Goal: Task Accomplishment & Management: Manage account settings

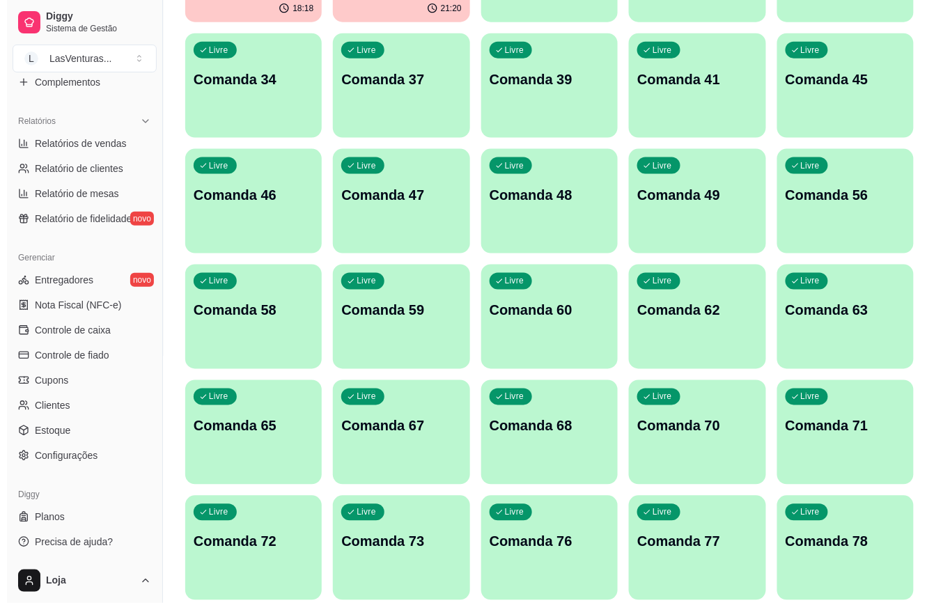
scroll to position [185, 0]
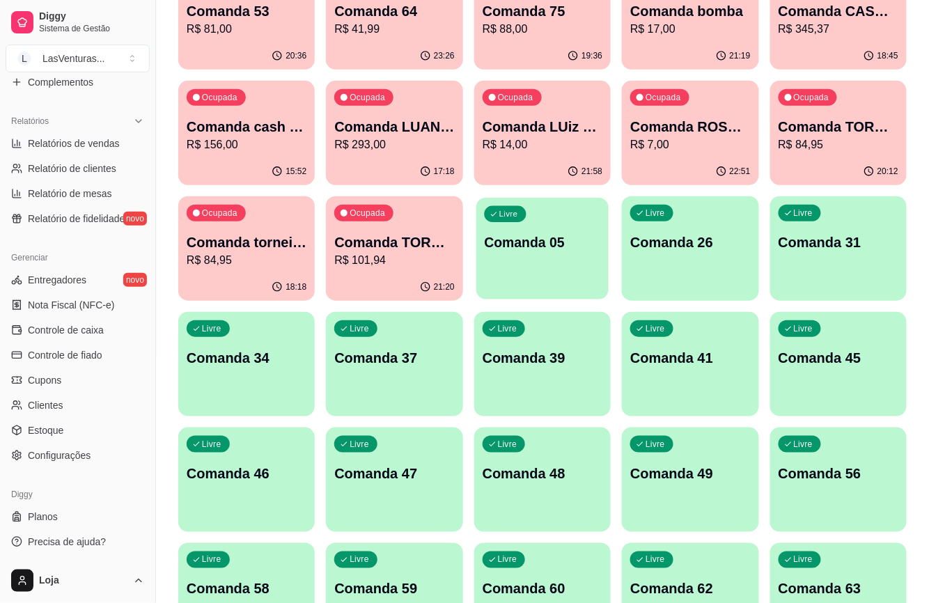
click at [552, 222] on div "Livre Comanda 05" at bounding box center [542, 240] width 132 height 85
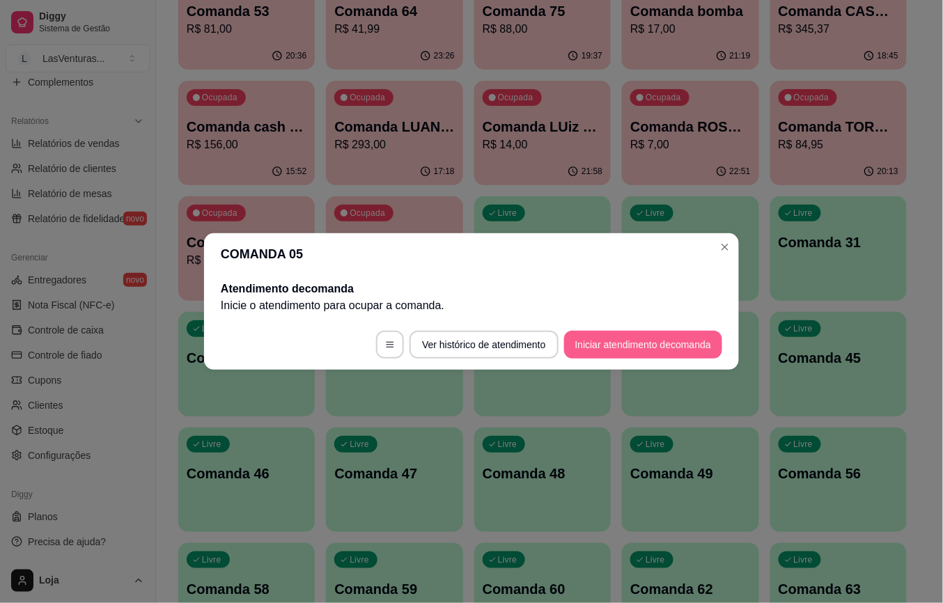
click at [639, 341] on button "Iniciar atendimento de comanda" at bounding box center [643, 345] width 158 height 28
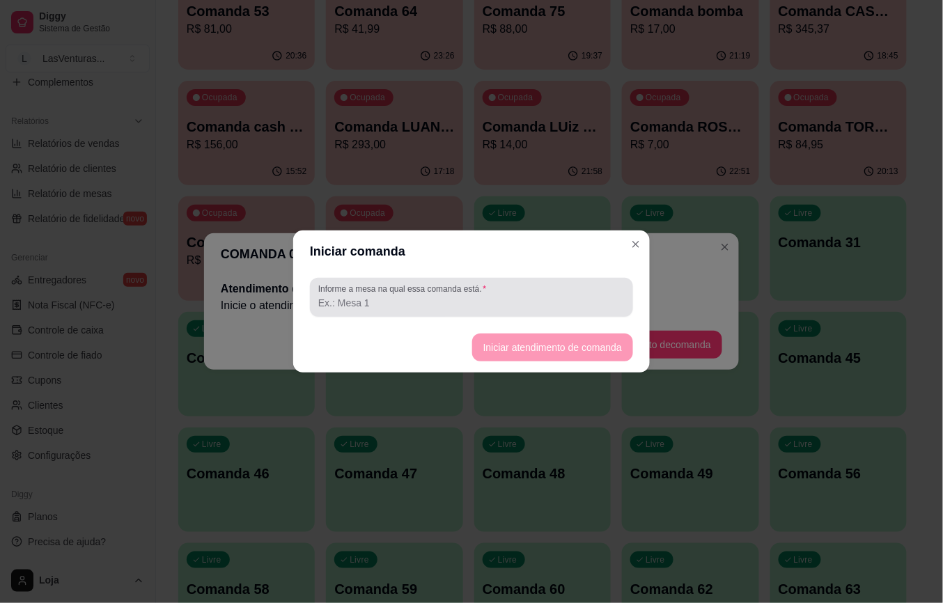
click at [546, 291] on div at bounding box center [471, 298] width 306 height 28
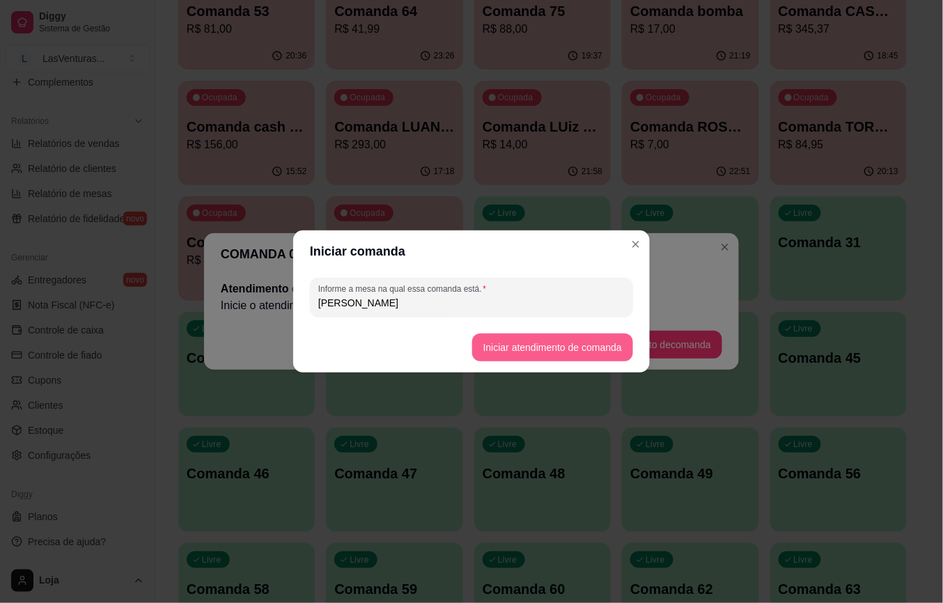
type input "[PERSON_NAME]"
click at [570, 349] on button "Iniciar atendimento de comanda" at bounding box center [552, 348] width 161 height 28
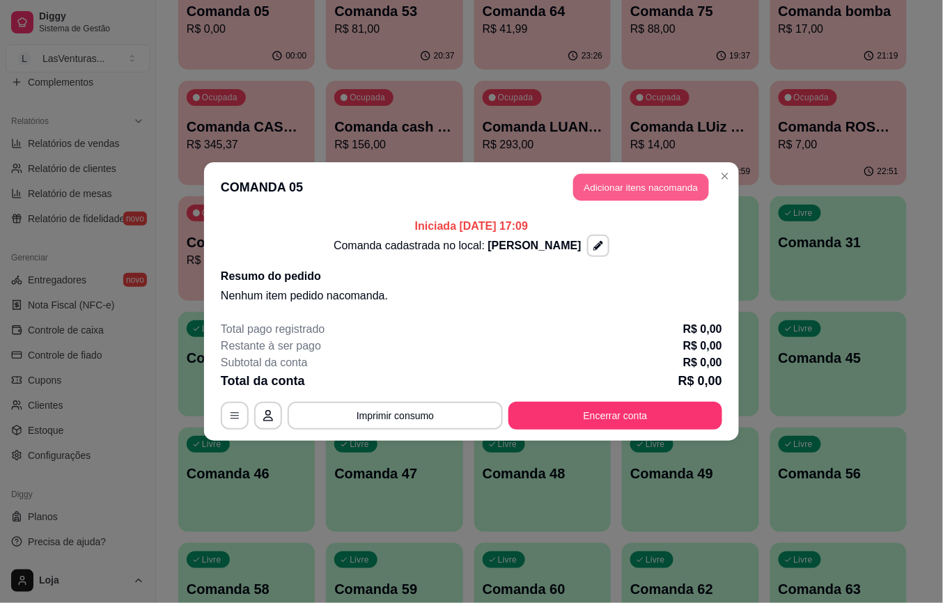
click at [660, 187] on button "Adicionar itens na comanda" at bounding box center [641, 187] width 136 height 27
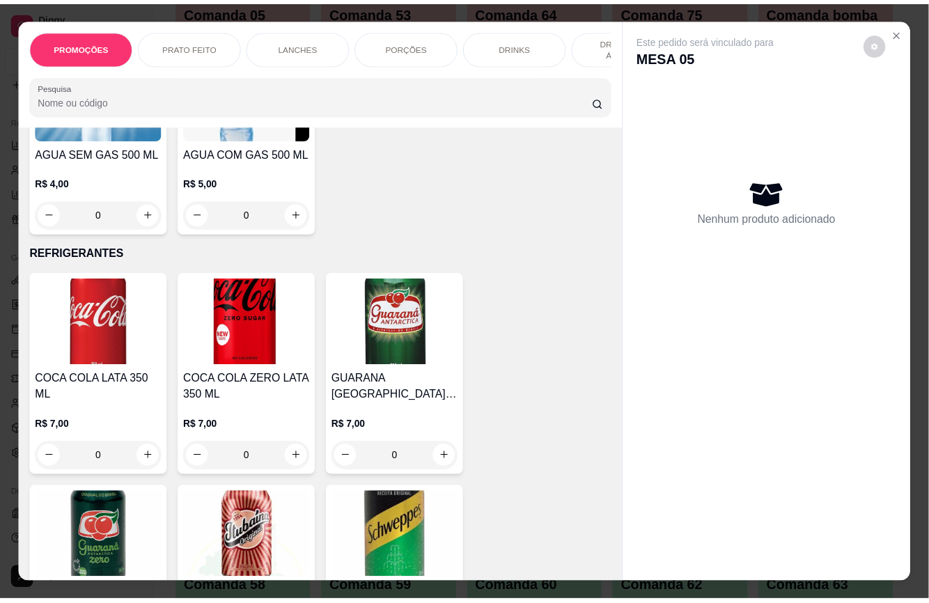
scroll to position [3901, 0]
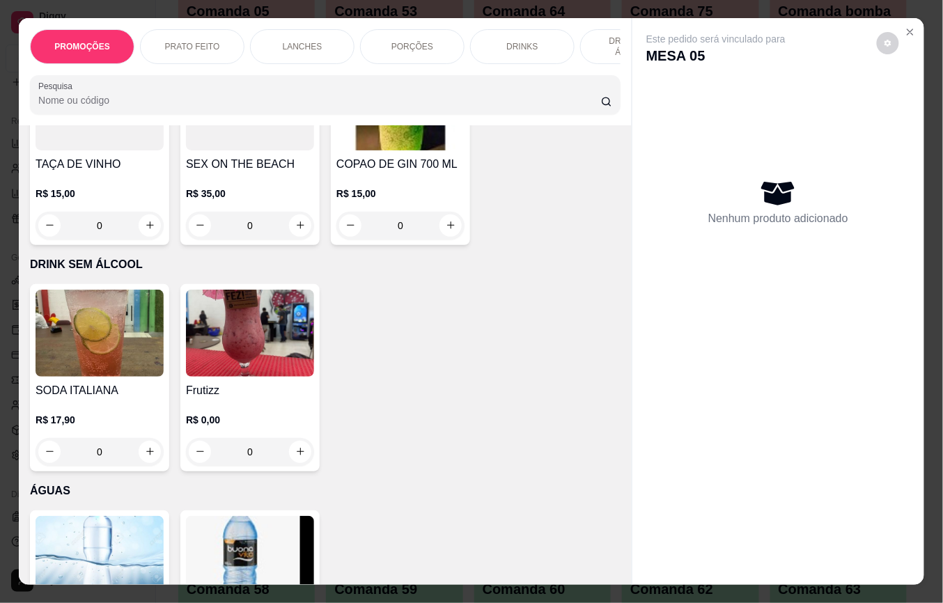
click at [96, 516] on img at bounding box center [100, 559] width 128 height 87
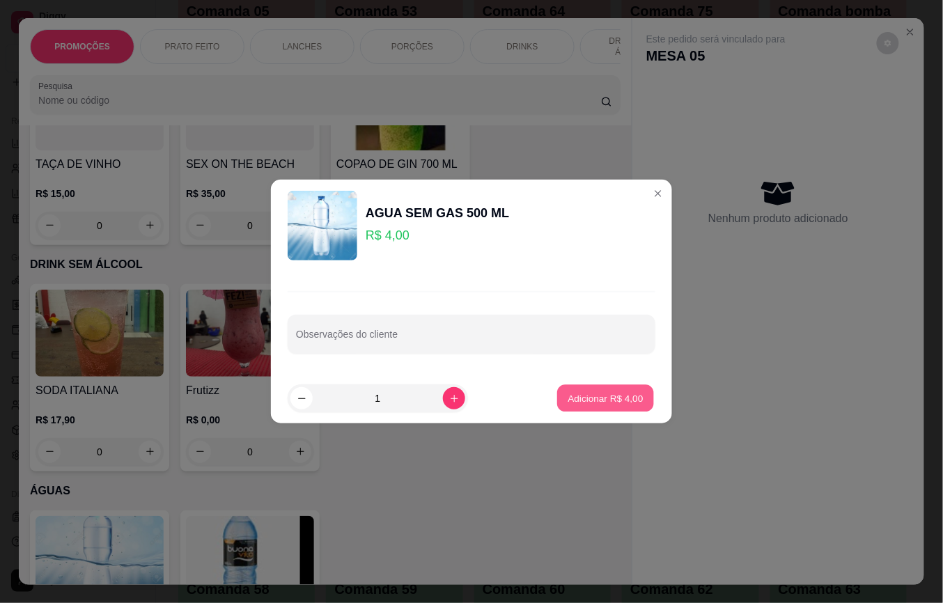
click at [620, 396] on p "Adicionar R$ 4,00" at bounding box center [605, 397] width 75 height 13
type input "1"
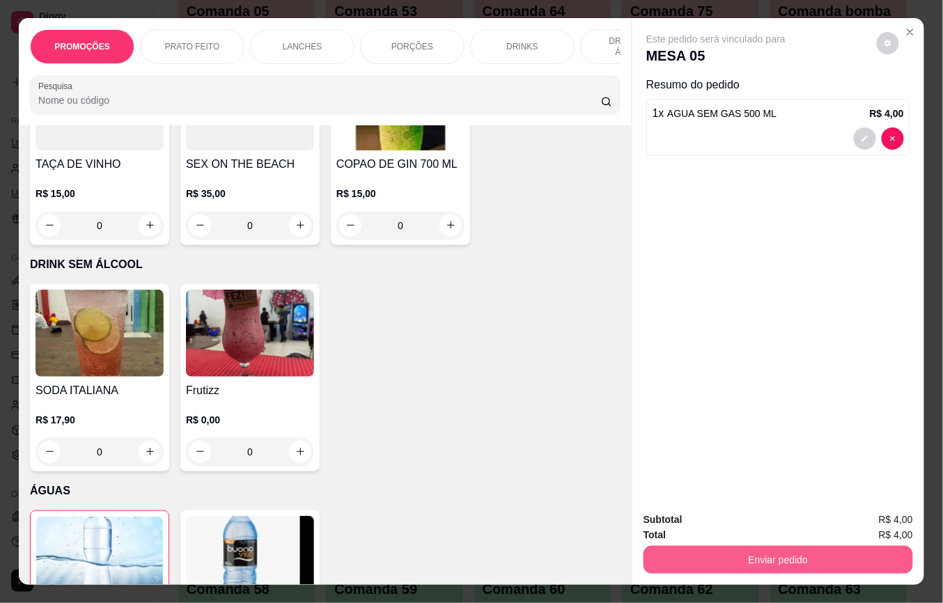
click at [753, 560] on button "Enviar pedido" at bounding box center [779, 560] width 270 height 28
click at [716, 511] on button "Não registrar e enviar pedido" at bounding box center [731, 519] width 141 height 26
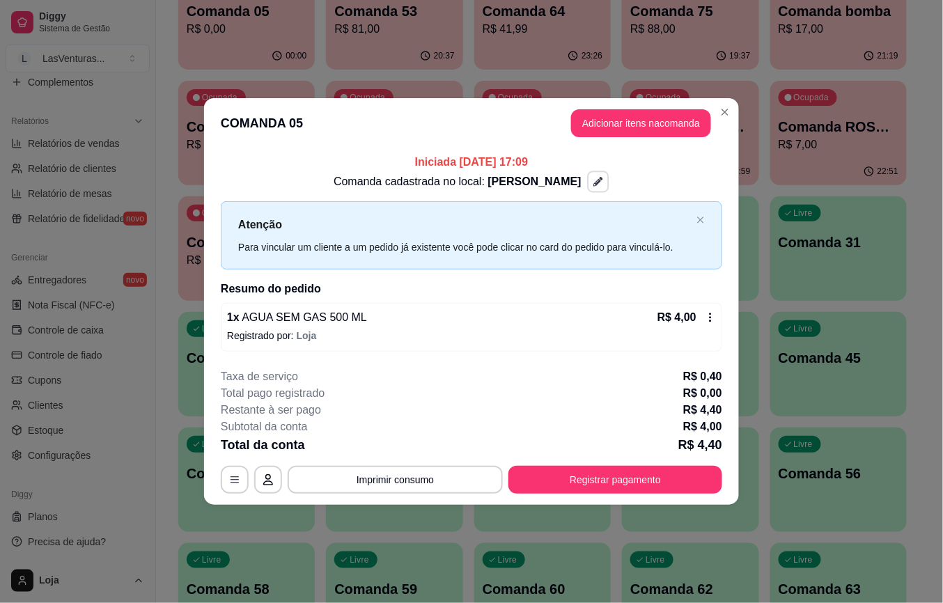
click at [593, 180] on icon "button" at bounding box center [598, 183] width 10 height 10
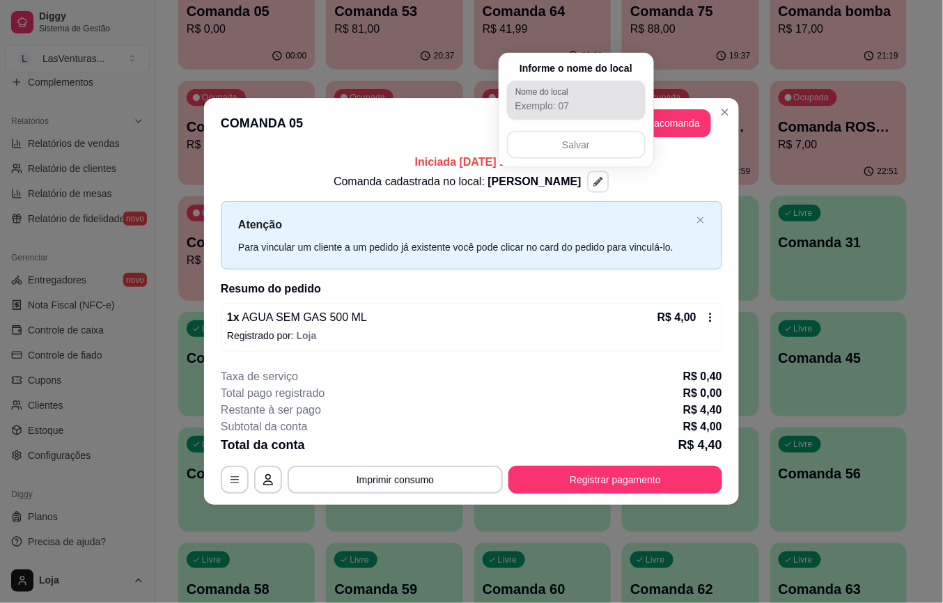
click at [598, 107] on input "Nome do local" at bounding box center [576, 106] width 122 height 14
type input "Y"
type input "I"
type input "Hian"
click at [544, 137] on button "Salvar" at bounding box center [576, 145] width 134 height 27
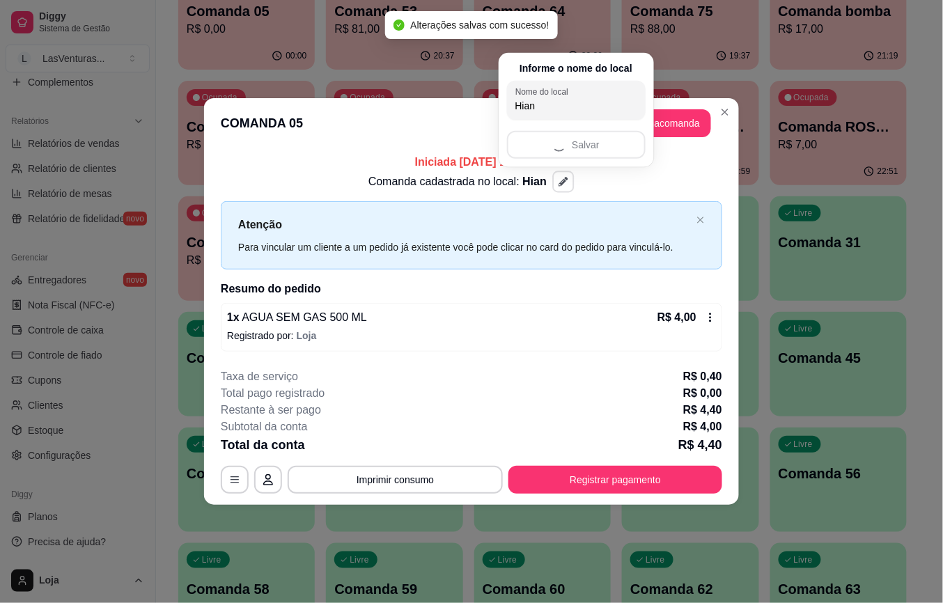
click at [602, 184] on div "Comanda cadastrada no local: Hian" at bounding box center [472, 182] width 502 height 22
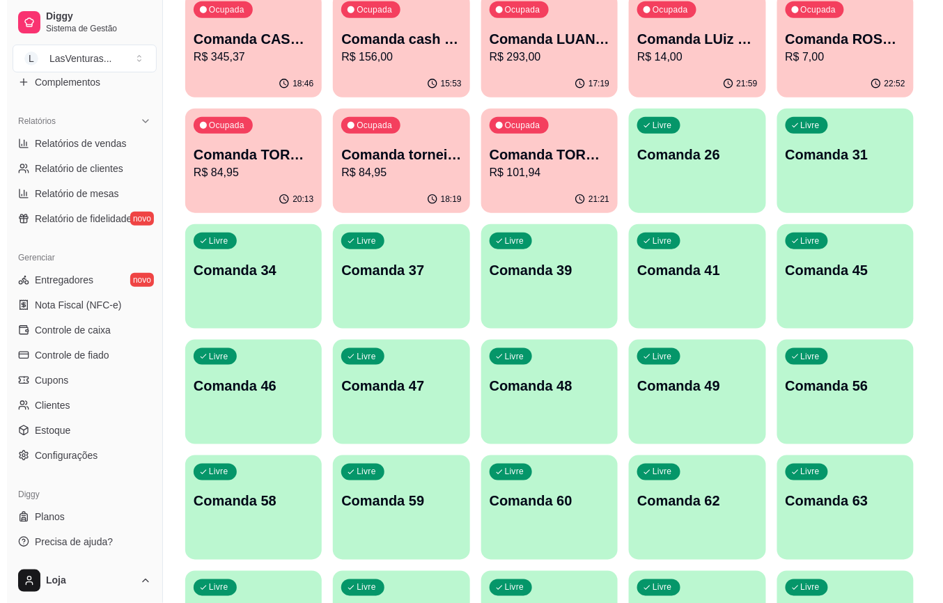
scroll to position [371, 0]
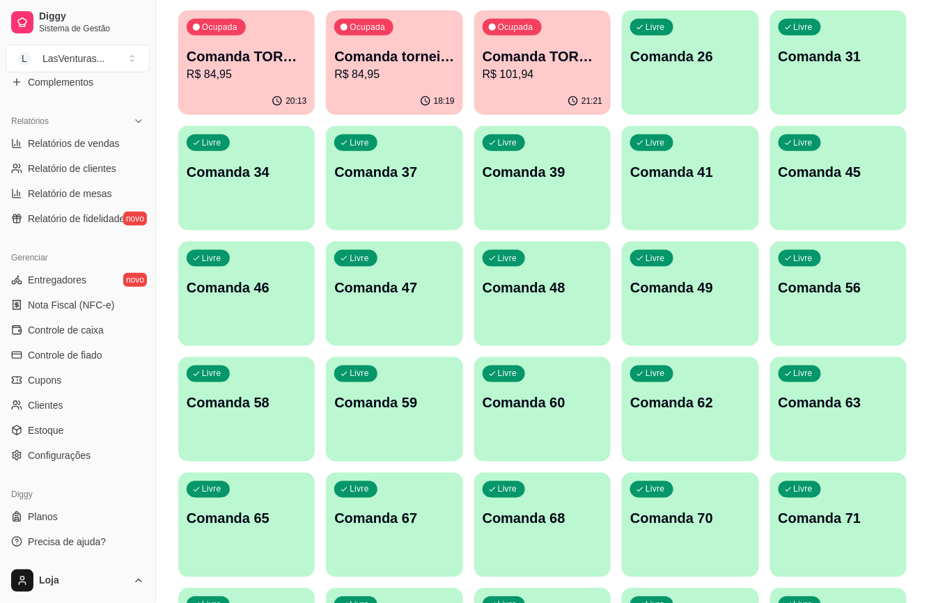
click at [515, 442] on div "Livre Comanda 60" at bounding box center [542, 401] width 137 height 88
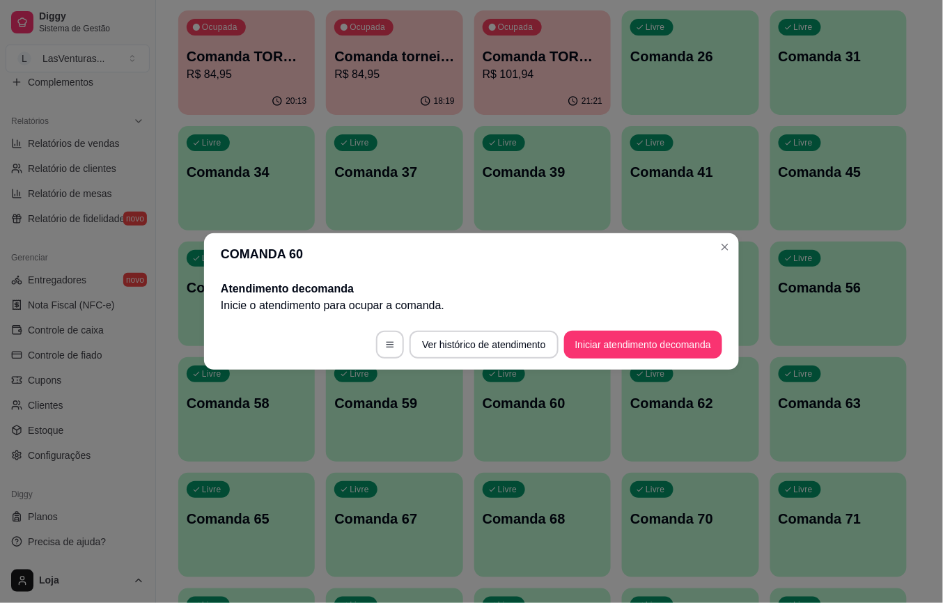
drag, startPoint x: 644, startPoint y: 327, endPoint x: 639, endPoint y: 334, distance: 8.5
click at [642, 332] on footer "Ver histórico de atendimento Iniciar atendimento de comanda" at bounding box center [471, 345] width 535 height 50
click at [639, 337] on button "Iniciar atendimento de comanda" at bounding box center [643, 345] width 158 height 28
click at [522, 296] on input "Informe a mesa na qual essa comanda está." at bounding box center [471, 303] width 306 height 14
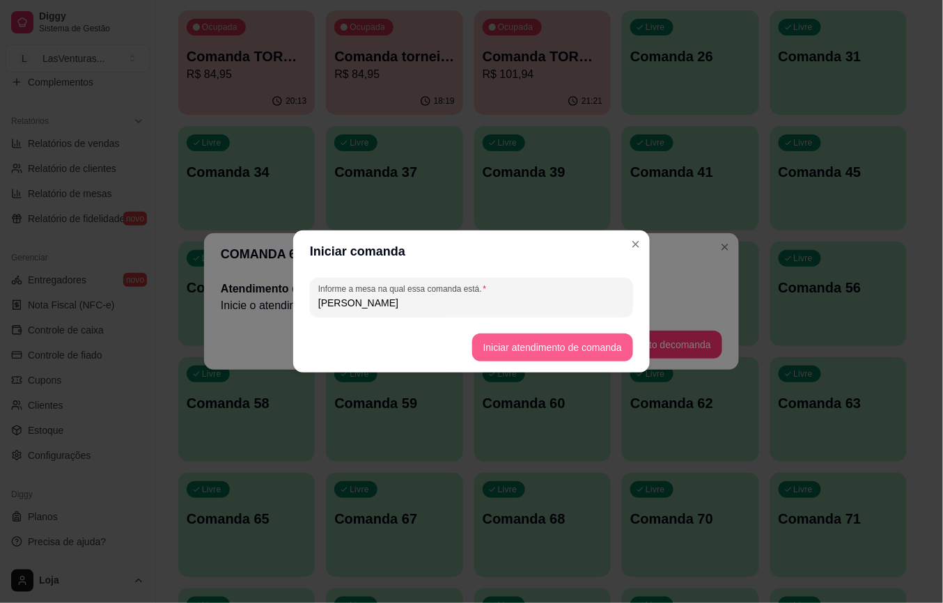
type input "[PERSON_NAME]"
click at [582, 350] on button "Iniciar atendimento de comanda" at bounding box center [552, 348] width 161 height 28
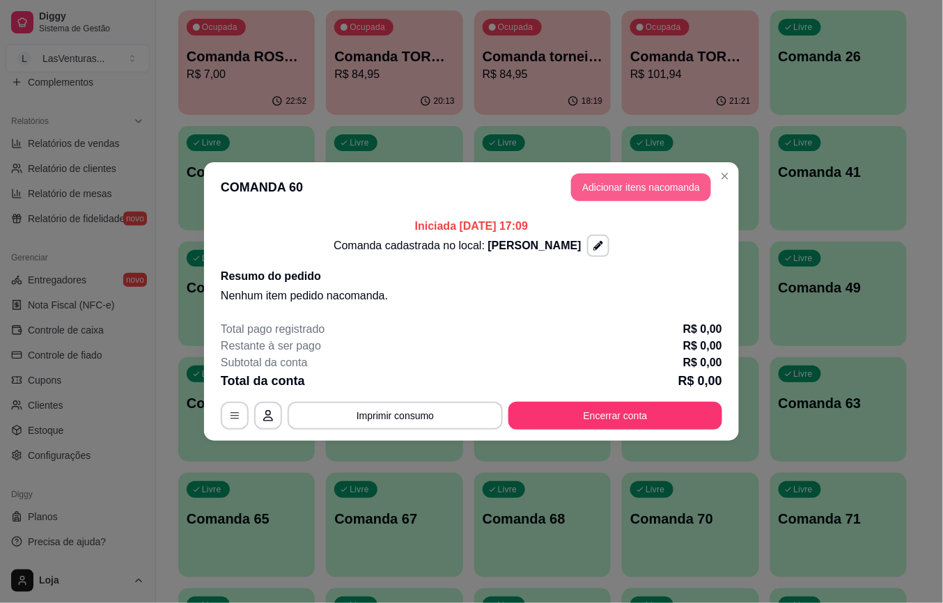
click at [651, 187] on button "Adicionar itens na comanda" at bounding box center [641, 187] width 140 height 28
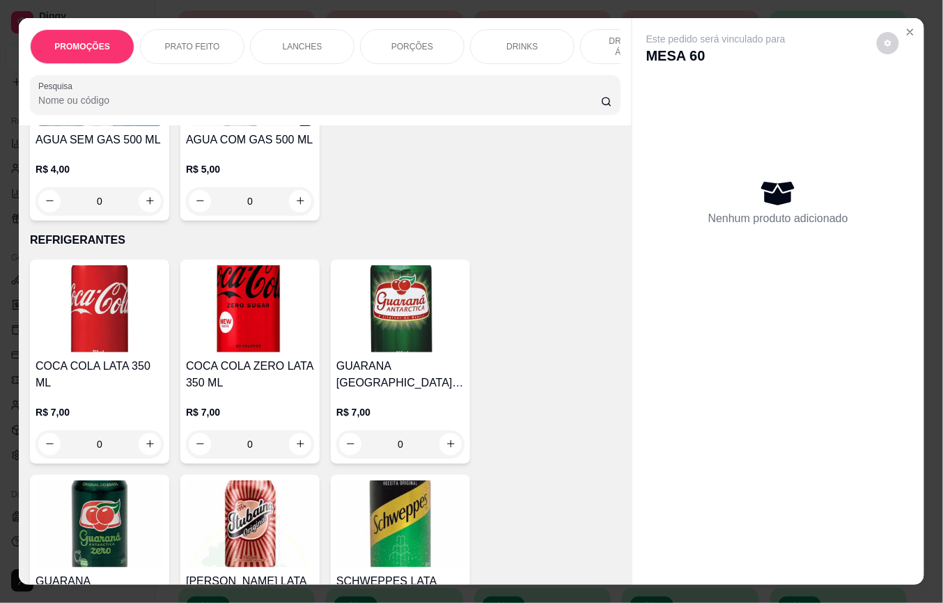
scroll to position [4365, 0]
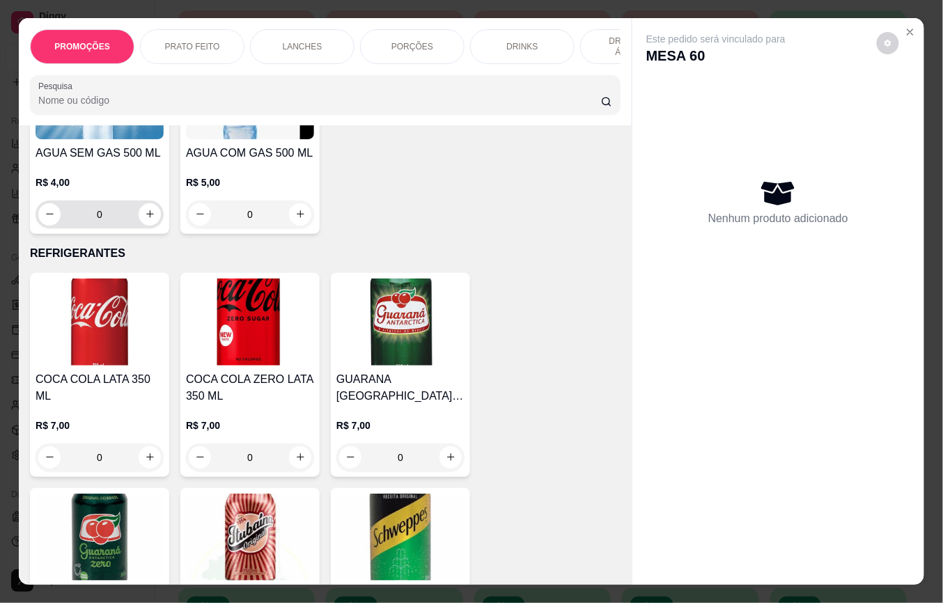
click at [143, 212] on button "increase-product-quantity" at bounding box center [150, 214] width 22 height 22
type input "1"
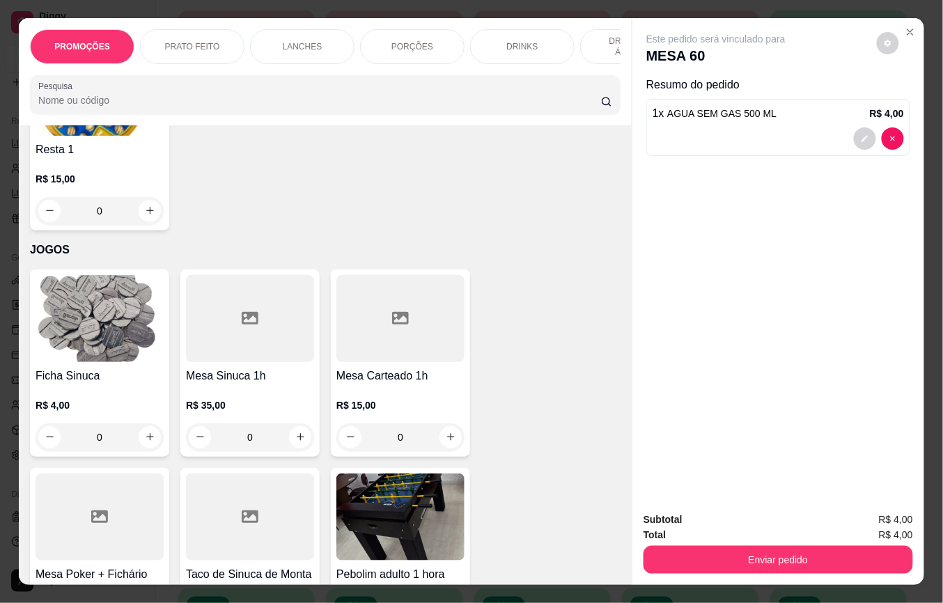
scroll to position [16449, 0]
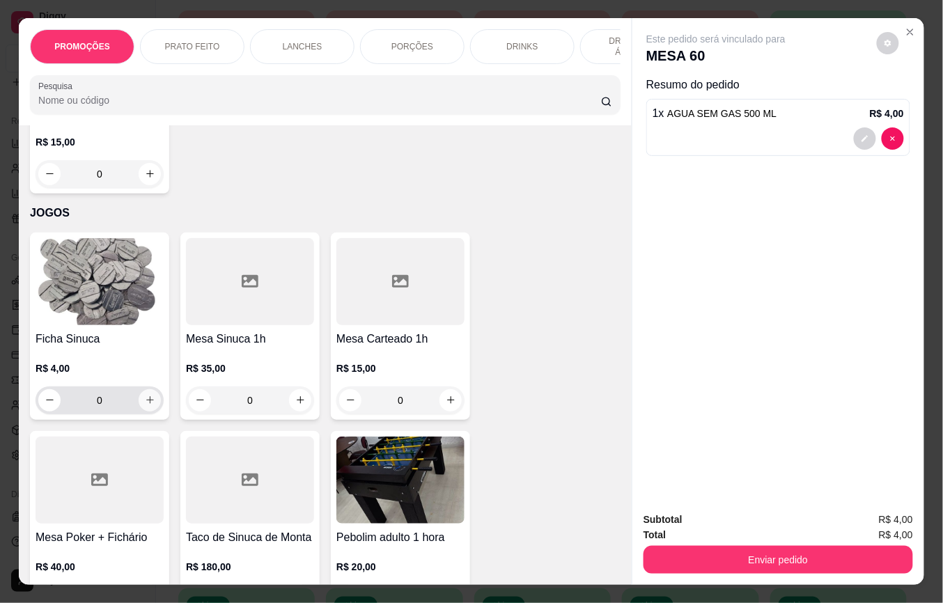
click at [139, 389] on button "increase-product-quantity" at bounding box center [150, 400] width 22 height 22
click at [145, 395] on icon "increase-product-quantity" at bounding box center [150, 400] width 10 height 10
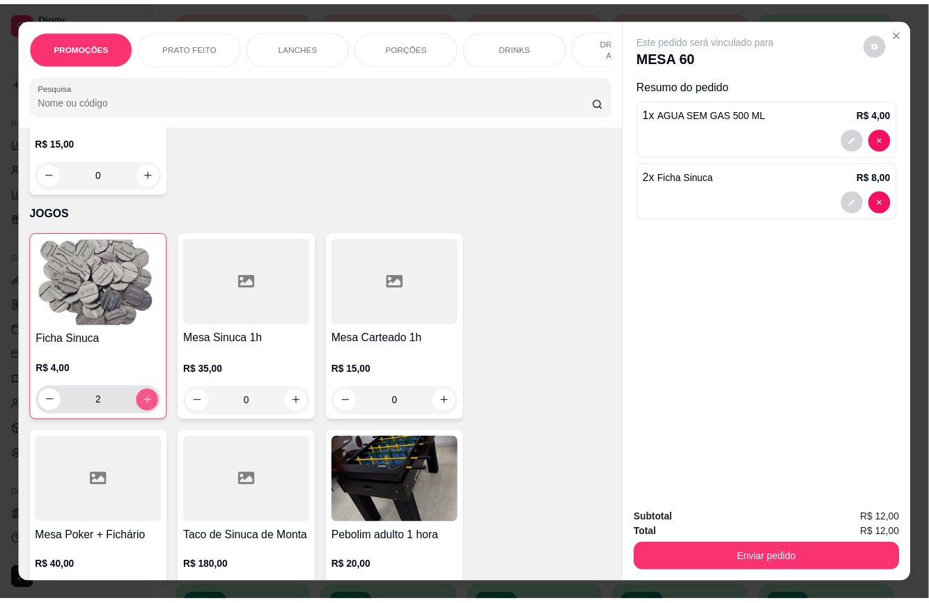
scroll to position [16450, 0]
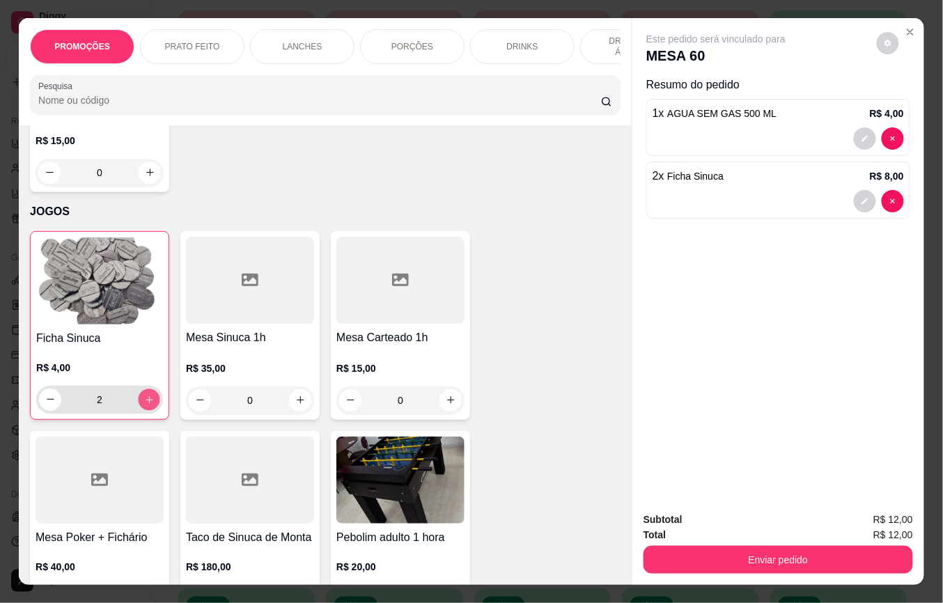
click at [144, 395] on icon "increase-product-quantity" at bounding box center [149, 400] width 10 height 10
type input "3"
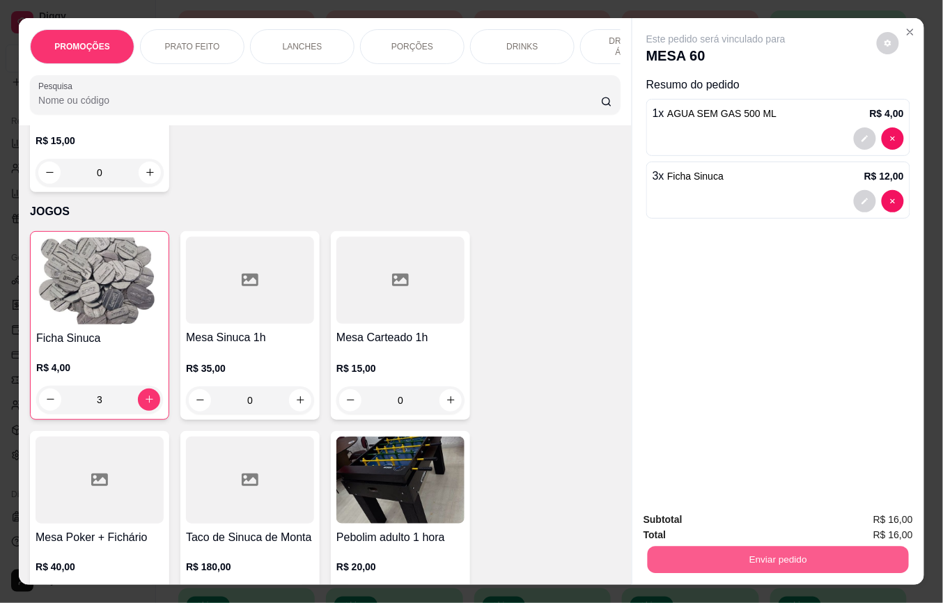
click at [762, 561] on button "Enviar pedido" at bounding box center [778, 560] width 261 height 27
click at [750, 527] on button "Não registrar e enviar pedido" at bounding box center [731, 519] width 141 height 26
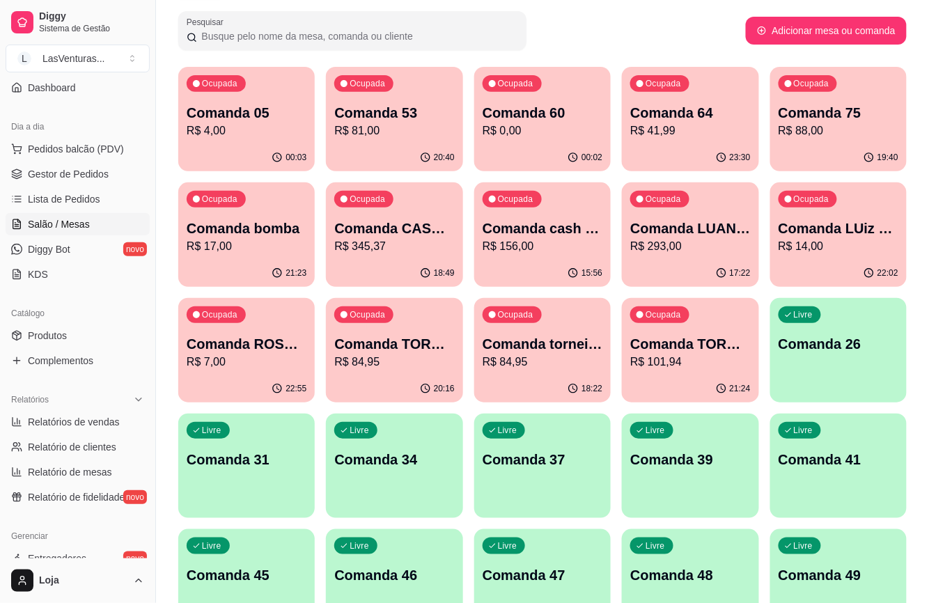
scroll to position [0, 0]
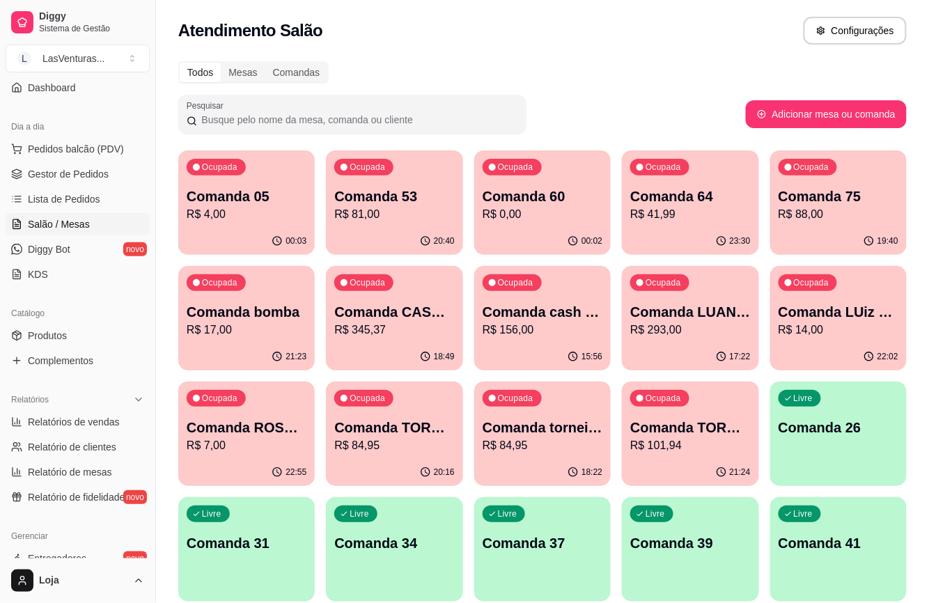
click at [890, 181] on div "Ocupada Comanda 75 R$ 88,00" at bounding box center [838, 188] width 137 height 77
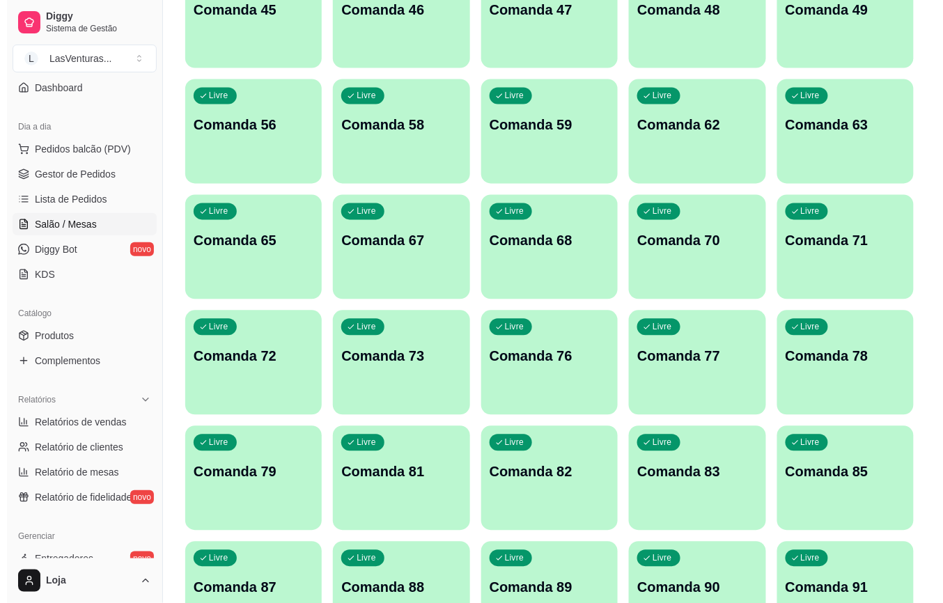
scroll to position [650, 0]
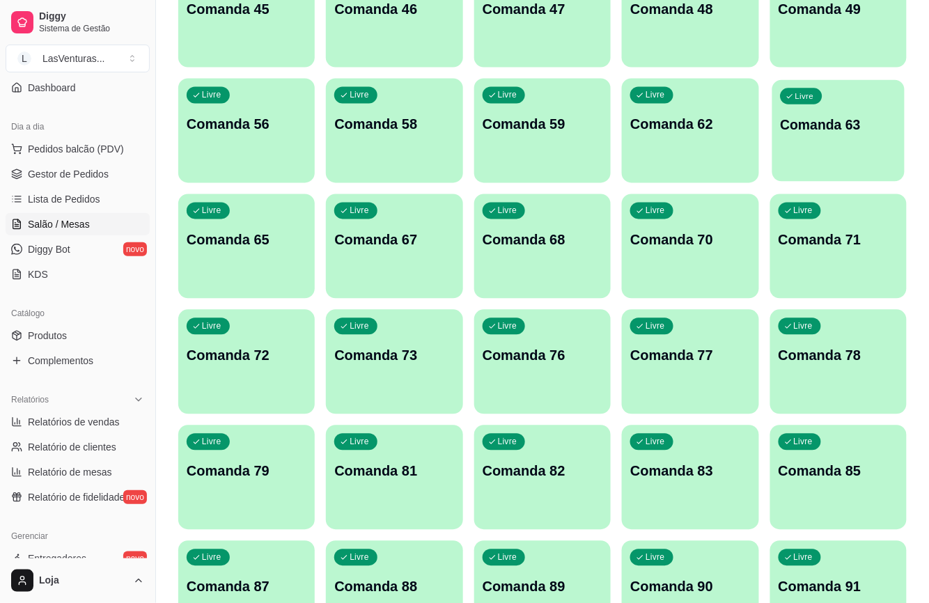
click at [859, 132] on p "Comanda 63" at bounding box center [838, 125] width 116 height 19
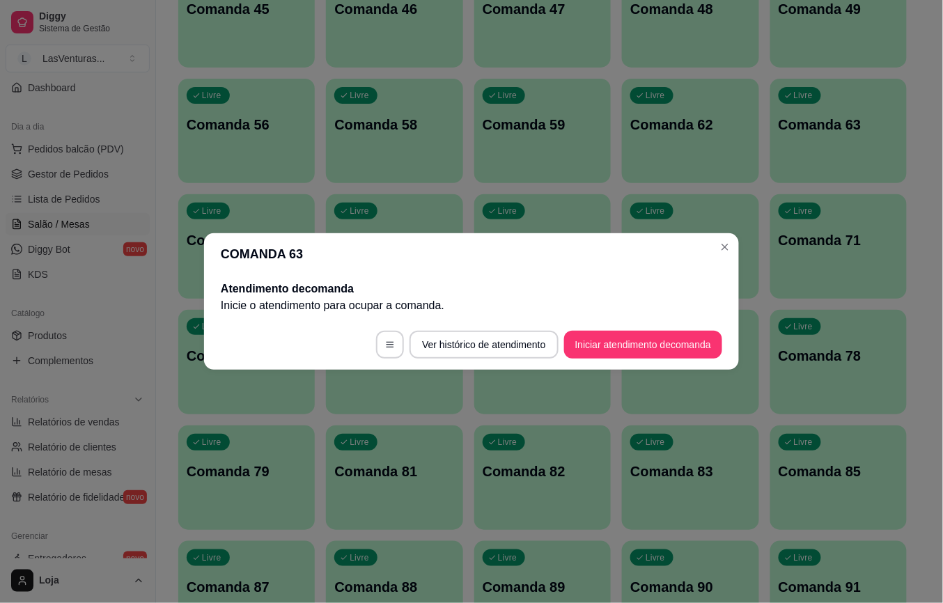
click at [703, 339] on button "Iniciar atendimento de comanda" at bounding box center [643, 345] width 158 height 28
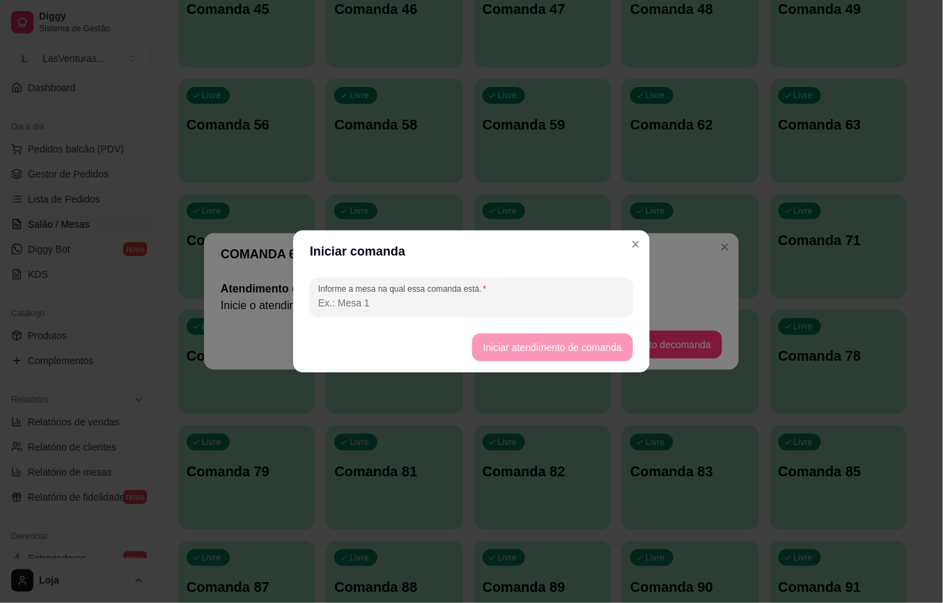
drag, startPoint x: 555, startPoint y: 299, endPoint x: 561, endPoint y: 291, distance: 9.5
click at [554, 307] on input "Informe a mesa na qual essa comanda está." at bounding box center [471, 303] width 306 height 14
type input "[PERSON_NAME]"
drag, startPoint x: 595, startPoint y: 325, endPoint x: 586, endPoint y: 343, distance: 20.9
click at [586, 343] on footer "Iniciar atendimento de comanda" at bounding box center [471, 348] width 357 height 50
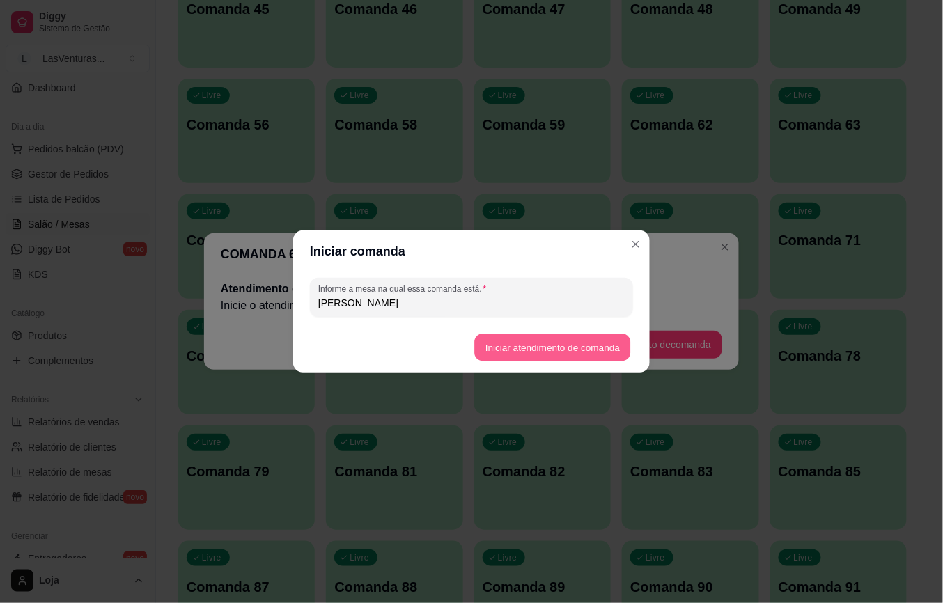
click at [586, 343] on button "Iniciar atendimento de comanda" at bounding box center [552, 347] width 156 height 27
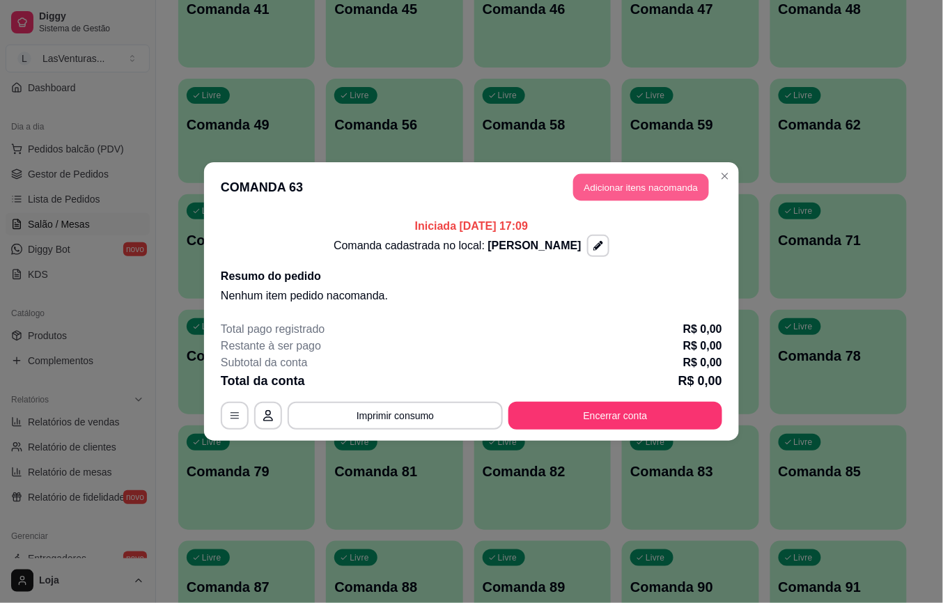
click at [623, 198] on button "Adicionar itens na comanda" at bounding box center [641, 187] width 136 height 27
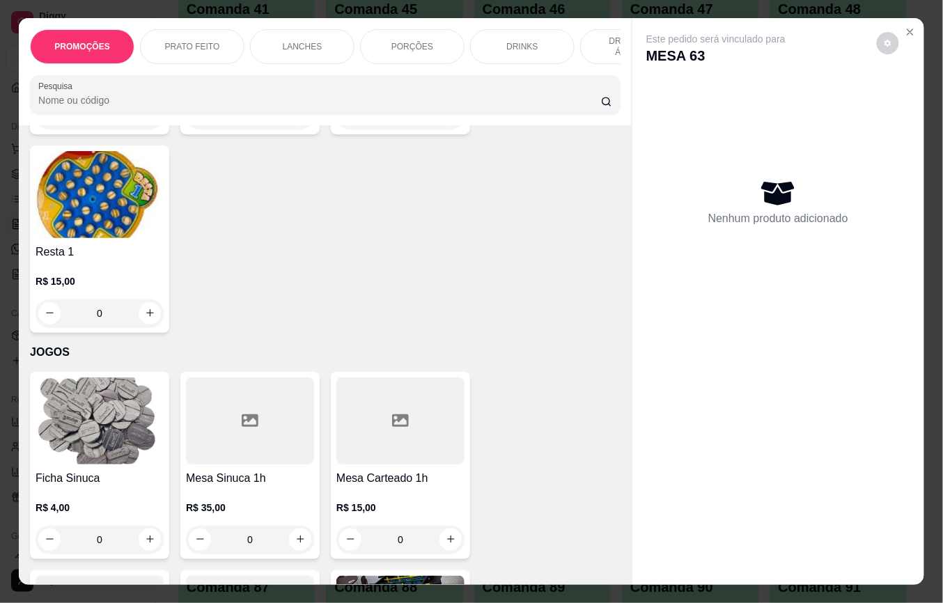
scroll to position [16334, 0]
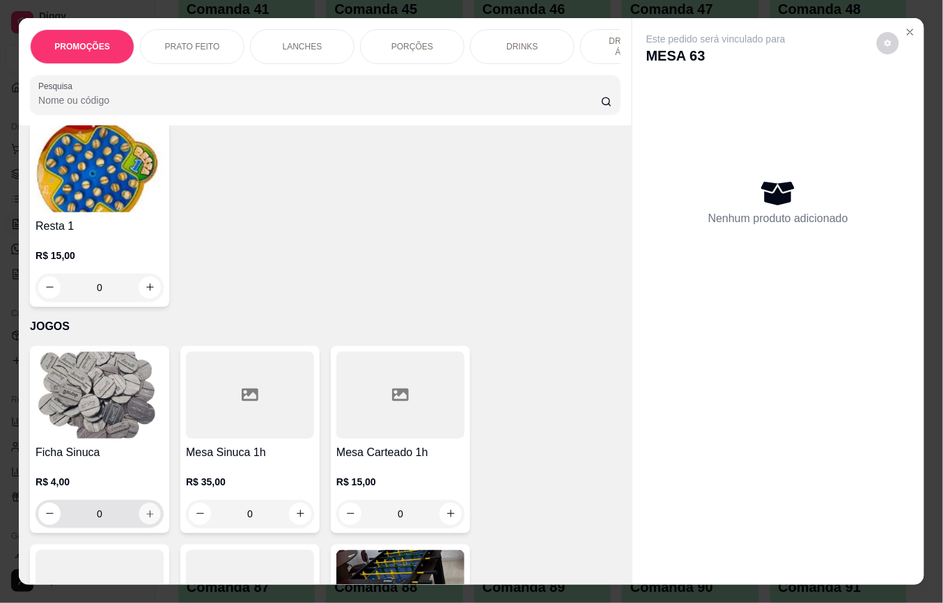
click at [143, 503] on button "increase-product-quantity" at bounding box center [150, 514] width 22 height 22
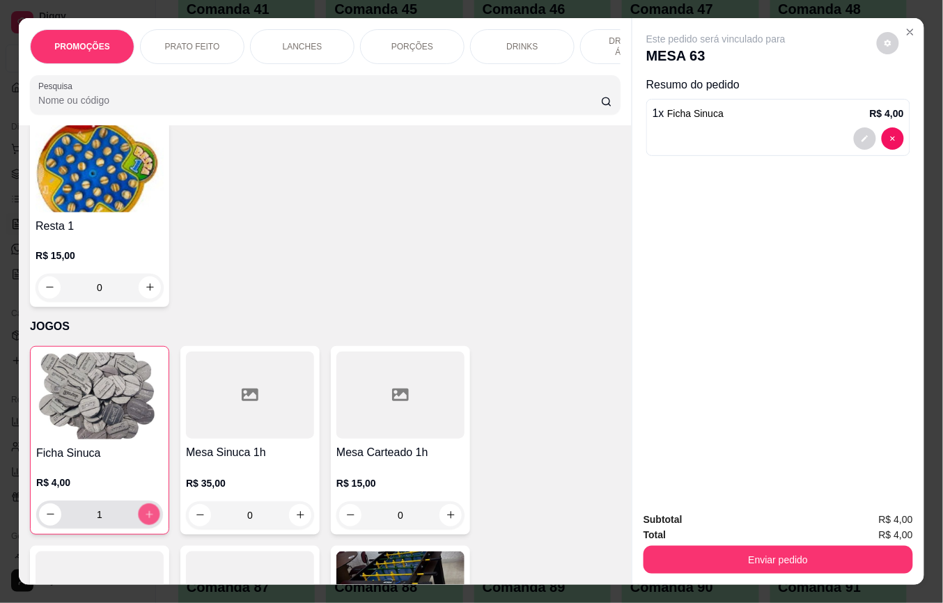
click at [140, 504] on button "increase-product-quantity" at bounding box center [150, 515] width 22 height 22
click at [144, 509] on icon "increase-product-quantity" at bounding box center [149, 514] width 10 height 10
type input "3"
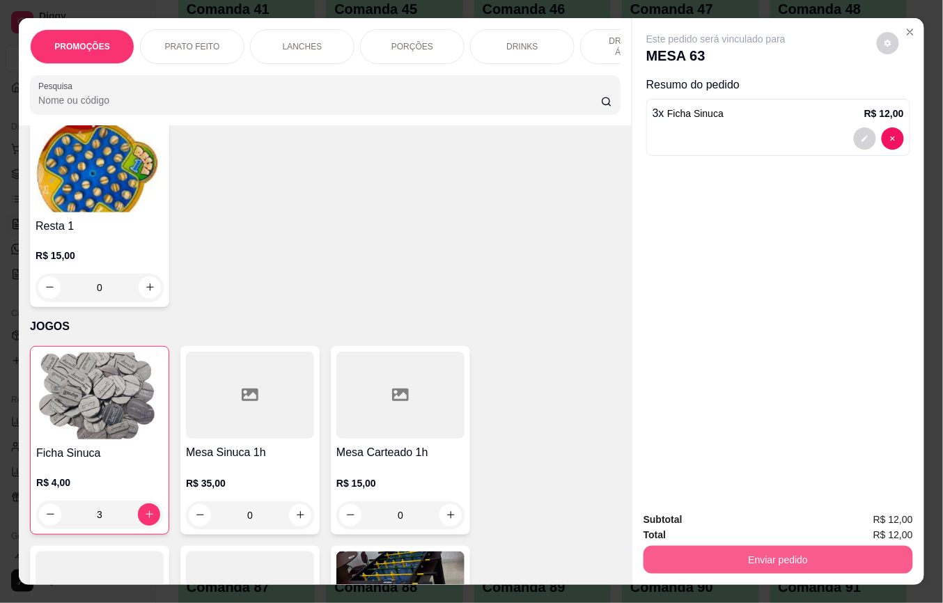
click at [667, 548] on button "Enviar pedido" at bounding box center [779, 560] width 270 height 28
click at [667, 520] on button "Não registrar e enviar pedido" at bounding box center [731, 519] width 141 height 26
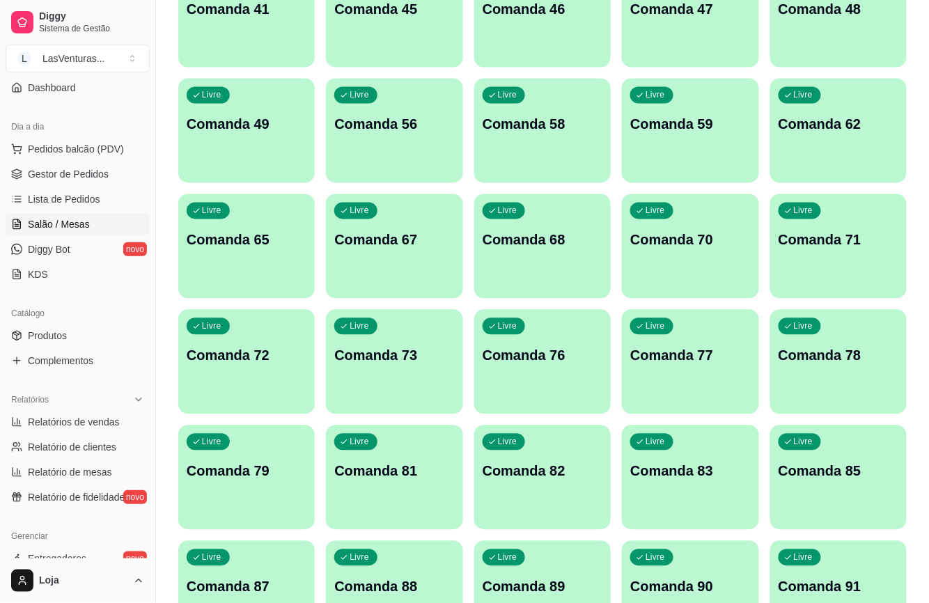
click at [269, 265] on div "Livre Comanda 65" at bounding box center [246, 238] width 137 height 88
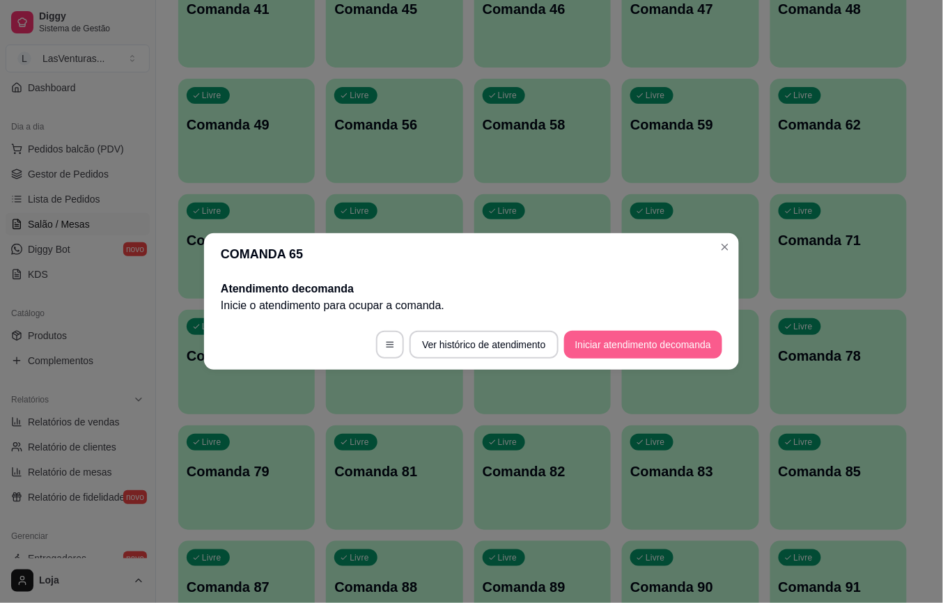
click at [678, 346] on button "Iniciar atendimento de comanda" at bounding box center [643, 345] width 158 height 28
click at [492, 302] on input "Informe a mesa na qual essa comanda está." at bounding box center [471, 303] width 306 height 14
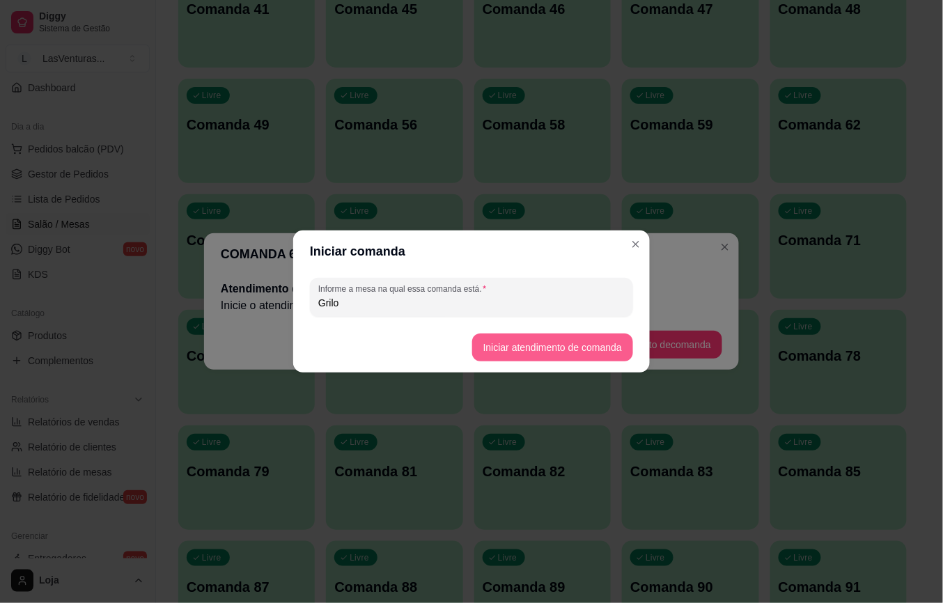
type input "Grilo"
click at [623, 351] on button "Iniciar atendimento de comanda" at bounding box center [552, 348] width 161 height 28
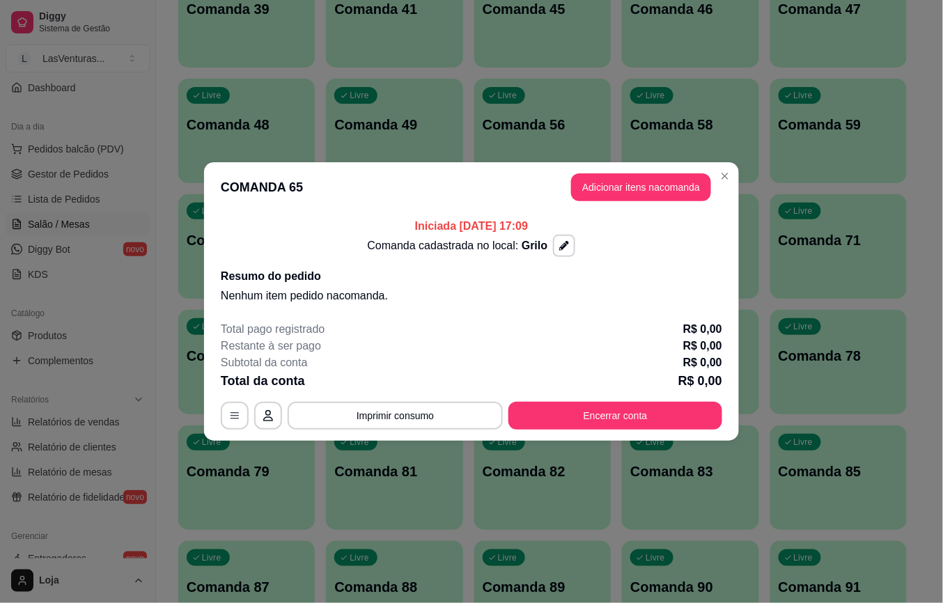
click at [620, 210] on header "COMANDA 65 Adicionar itens na comanda" at bounding box center [471, 187] width 535 height 50
click at [616, 193] on button "Adicionar itens na comanda" at bounding box center [641, 187] width 140 height 28
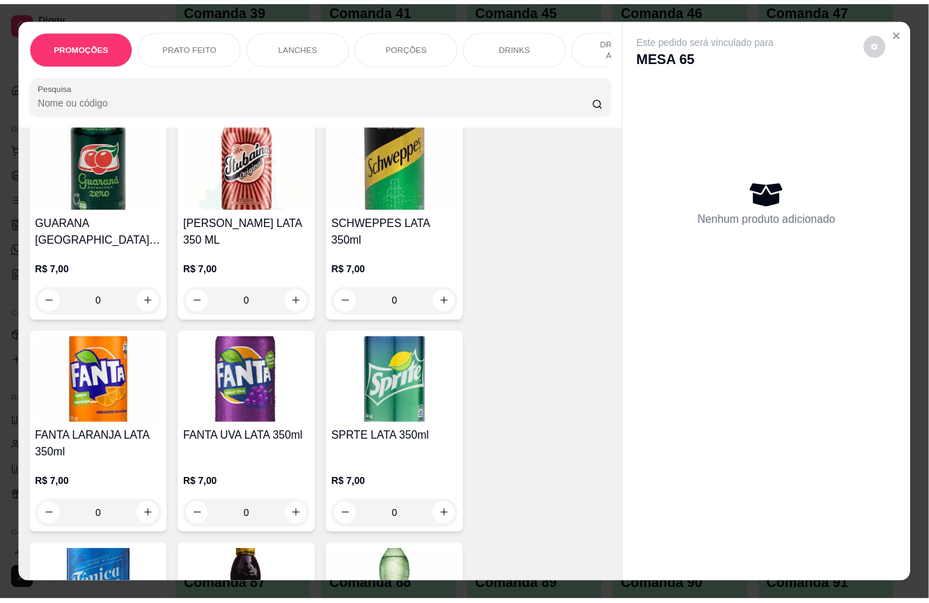
scroll to position [4086, 0]
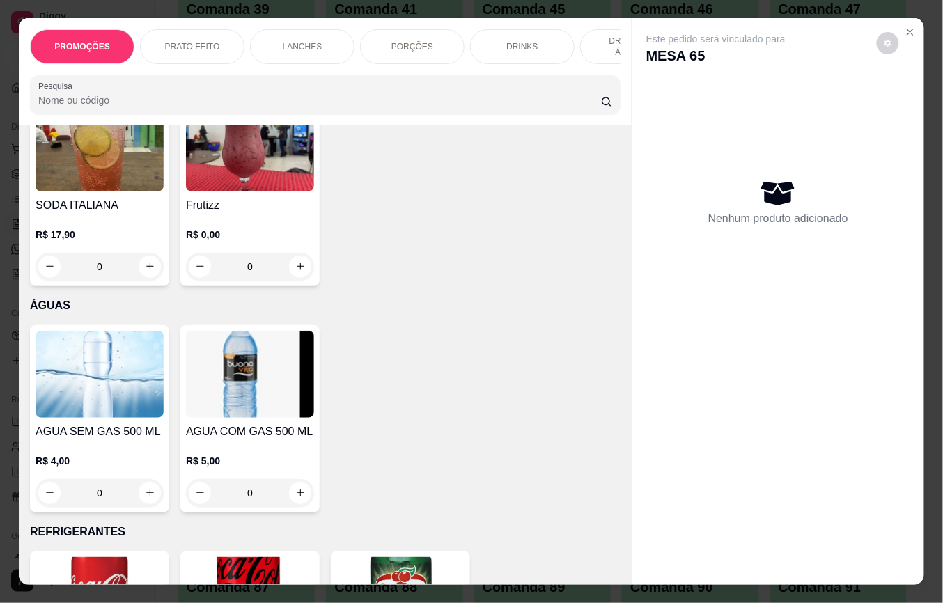
click at [126, 339] on img at bounding box center [100, 374] width 128 height 87
click at [617, 401] on p "Adicionar R$ 4,00" at bounding box center [605, 398] width 77 height 14
type input "1"
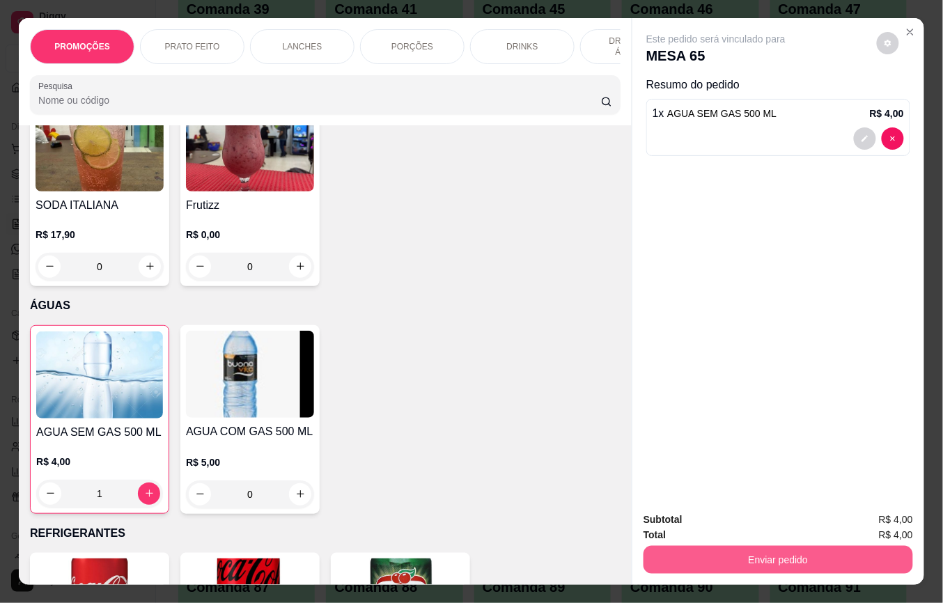
click at [719, 548] on button "Enviar pedido" at bounding box center [779, 560] width 270 height 28
click at [712, 525] on button "Não registrar e enviar pedido" at bounding box center [731, 519] width 141 height 26
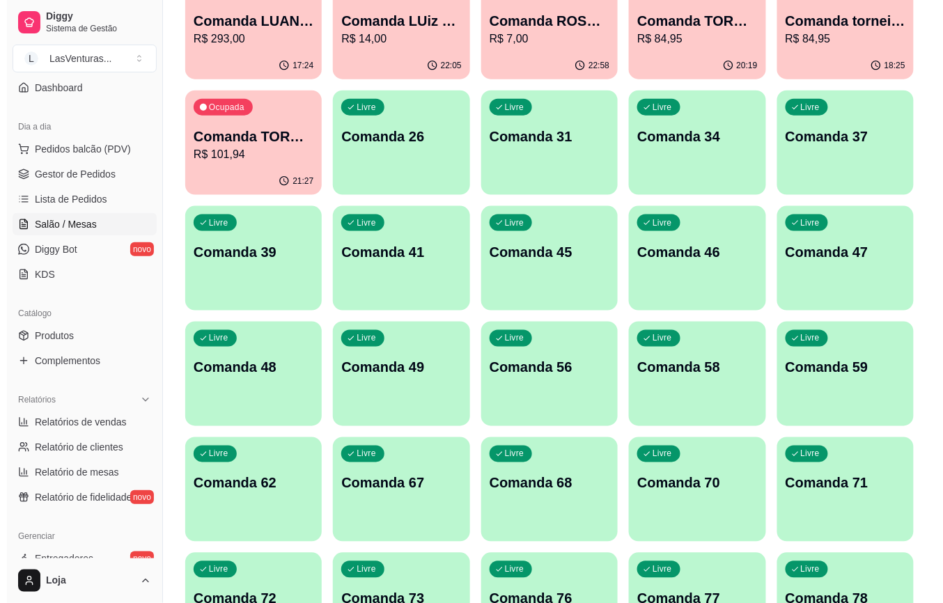
scroll to position [0, 0]
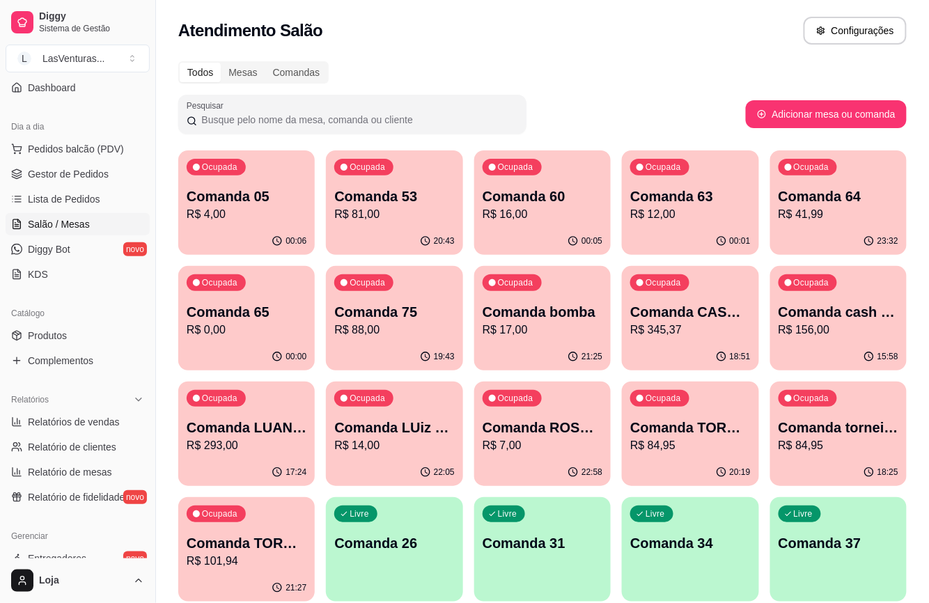
click at [270, 227] on button "Ocupada Comanda 05 R$ 4,00 00:06" at bounding box center [246, 202] width 137 height 104
click at [394, 215] on p "R$ 81,00" at bounding box center [394, 214] width 120 height 17
click at [577, 234] on div "00:12" at bounding box center [542, 241] width 137 height 27
click at [645, 201] on p "Comanda 63" at bounding box center [690, 197] width 120 height 20
click at [811, 231] on div "23:39" at bounding box center [838, 241] width 137 height 27
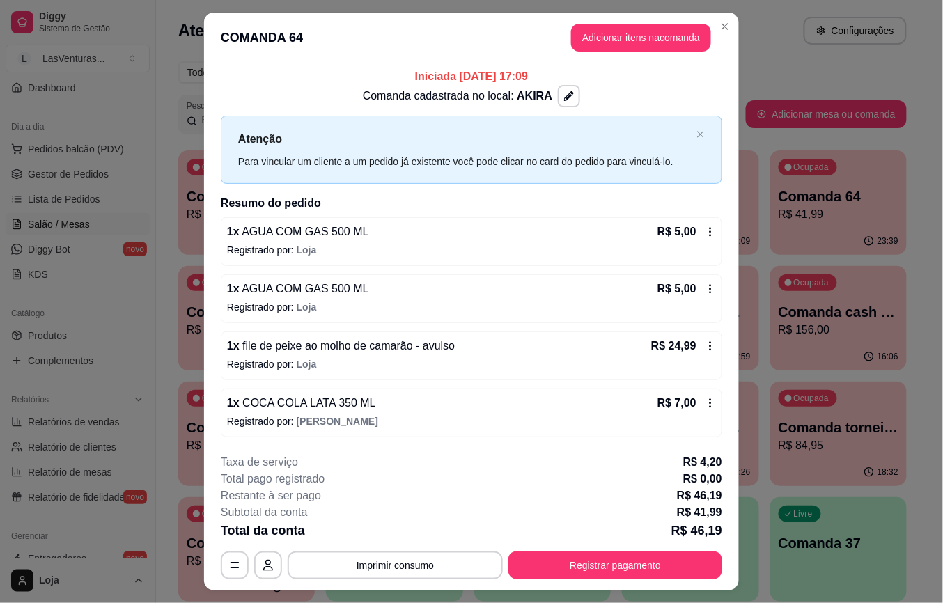
scroll to position [32, 0]
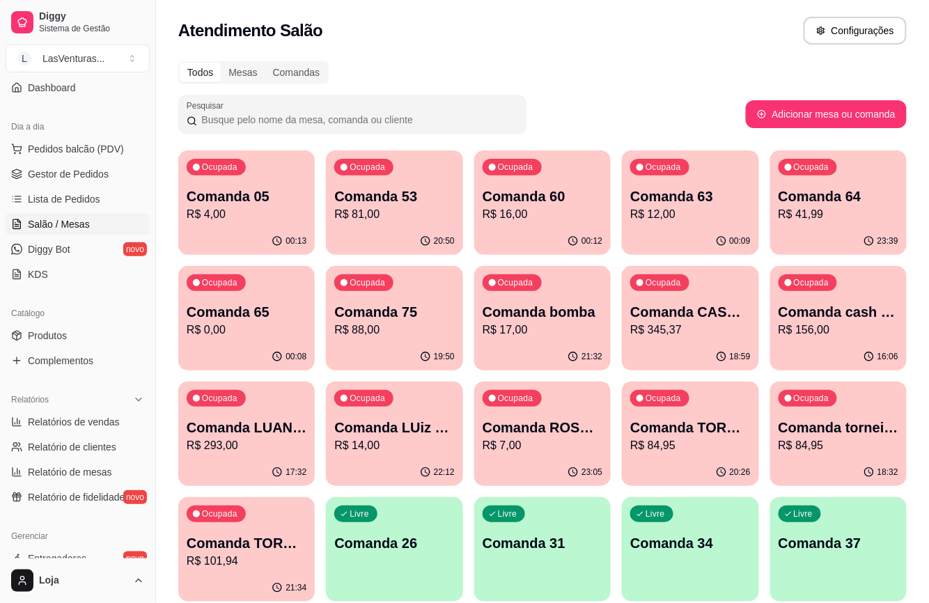
click at [255, 338] on p "R$ 0,00" at bounding box center [247, 330] width 120 height 17
click at [380, 316] on p "Comanda 75" at bounding box center [394, 312] width 120 height 20
click at [435, 320] on p "Comanda 75" at bounding box center [394, 312] width 120 height 20
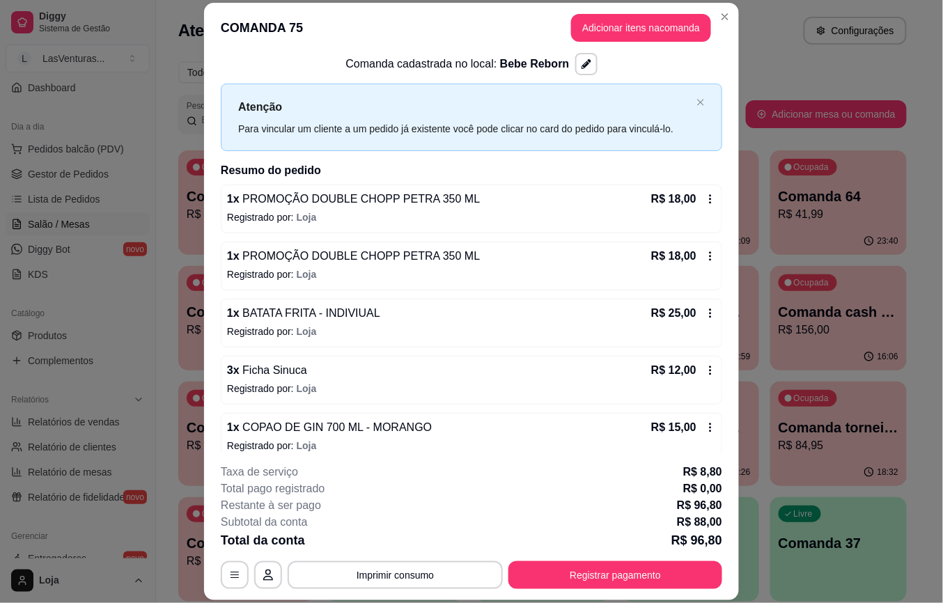
scroll to position [39, 0]
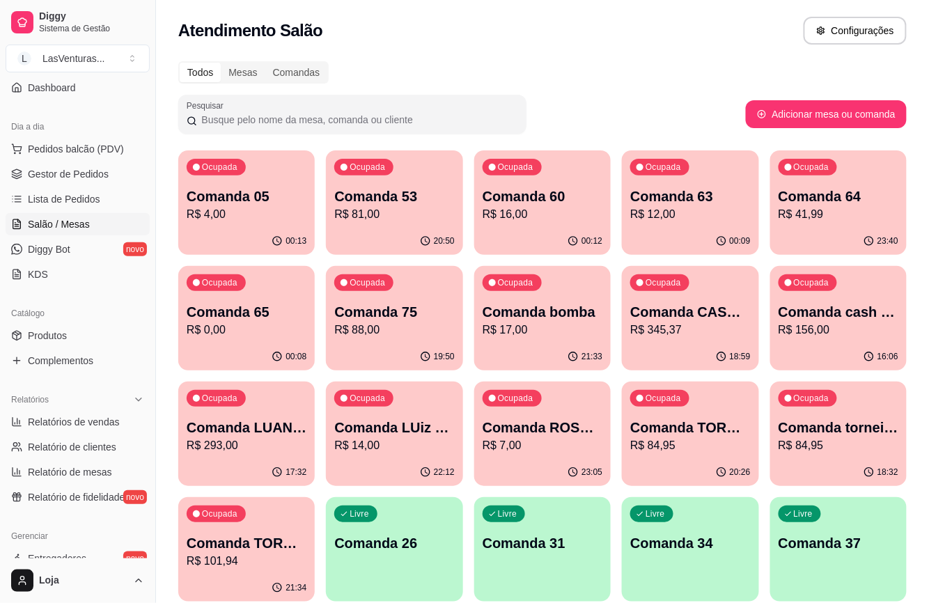
click at [293, 452] on p "R$ 293,00" at bounding box center [247, 445] width 120 height 17
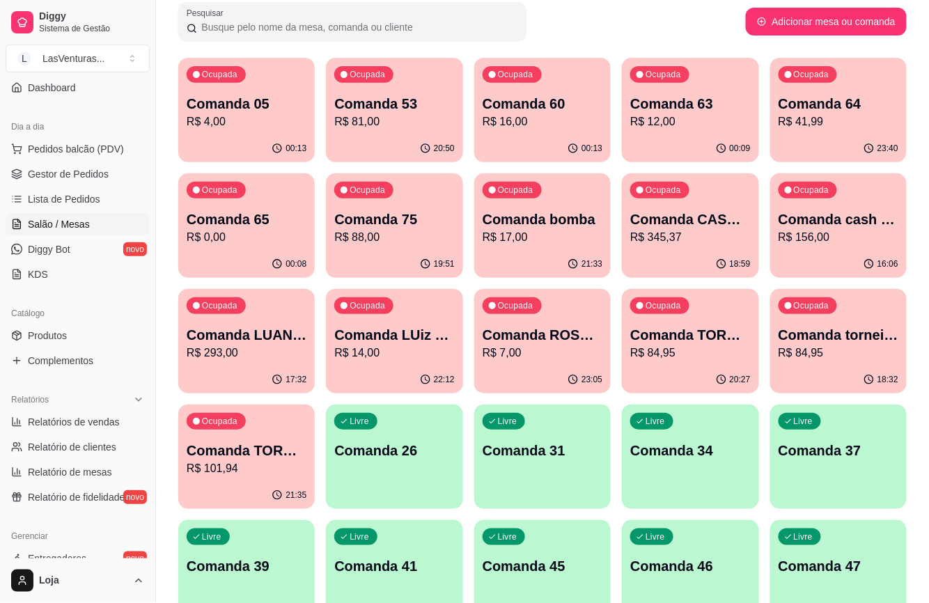
scroll to position [185, 0]
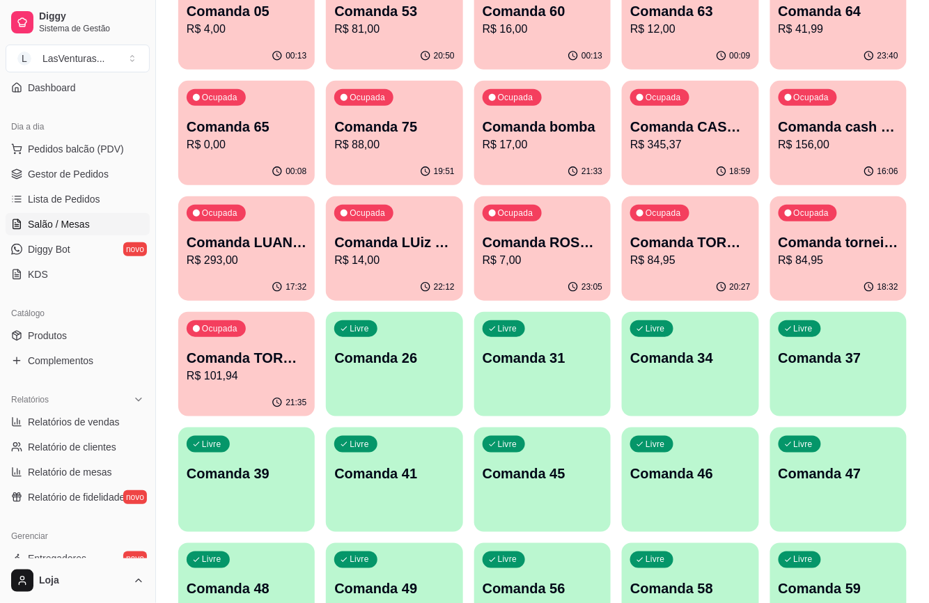
click at [202, 485] on div "Livre Comanda 39" at bounding box center [246, 472] width 137 height 88
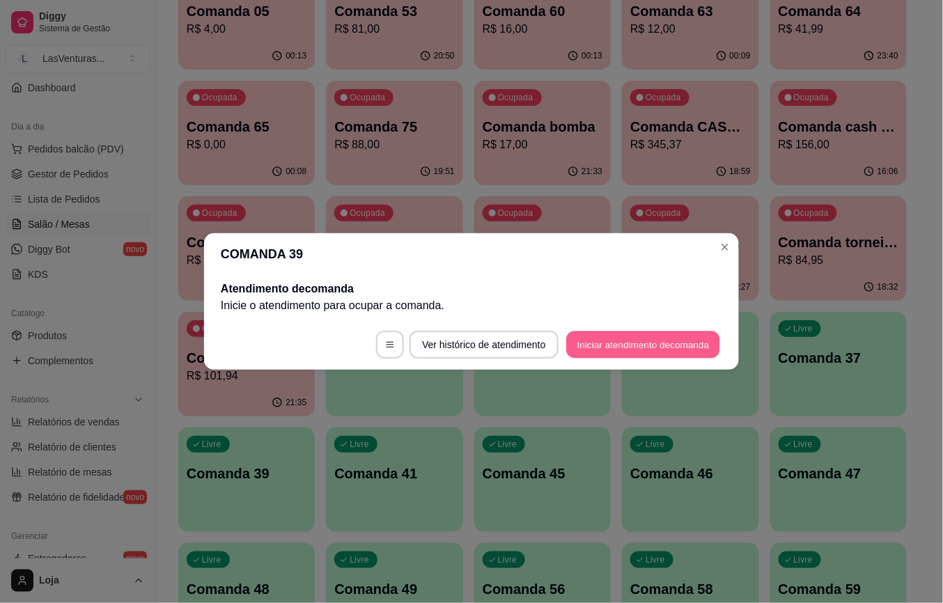
click at [619, 351] on button "Iniciar atendimento de comanda" at bounding box center [643, 345] width 154 height 27
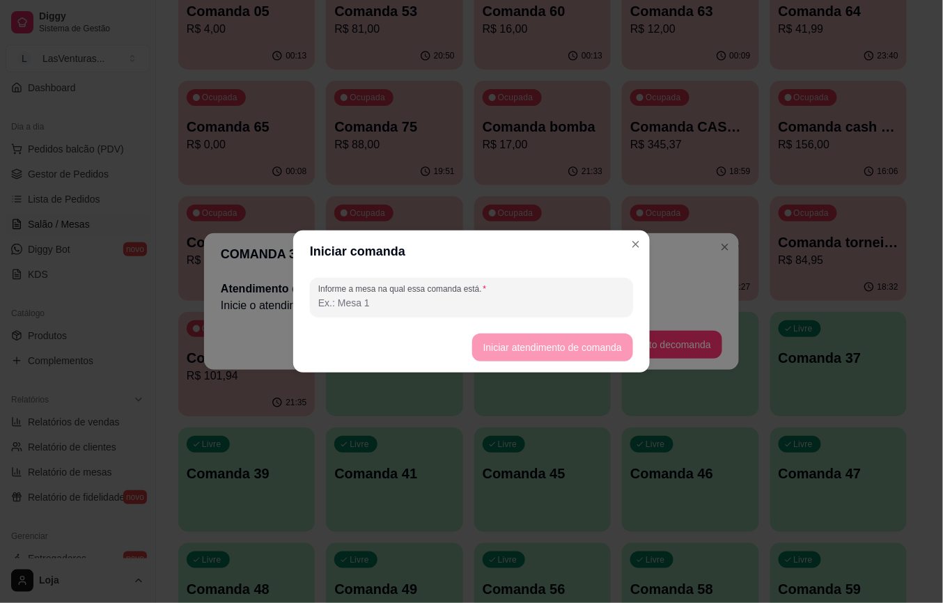
click at [401, 277] on div "Informe a mesa na qual essa comanda está." at bounding box center [471, 297] width 357 height 50
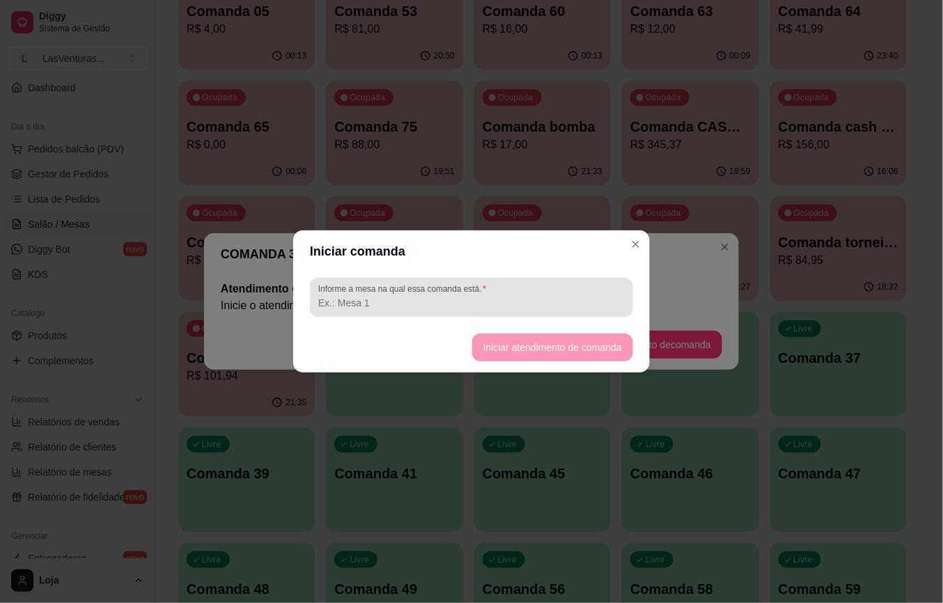
click at [295, 318] on div "Informe a mesa na qual essa comanda está." at bounding box center [471, 297] width 357 height 50
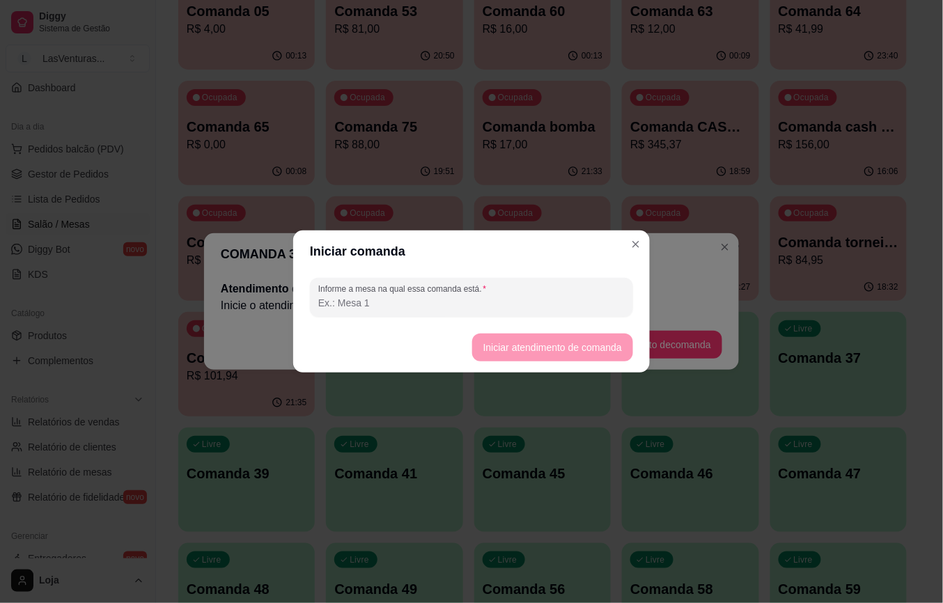
click at [323, 313] on div "Informe a mesa na qual essa comanda está." at bounding box center [471, 297] width 323 height 39
type input "CHUPETA"
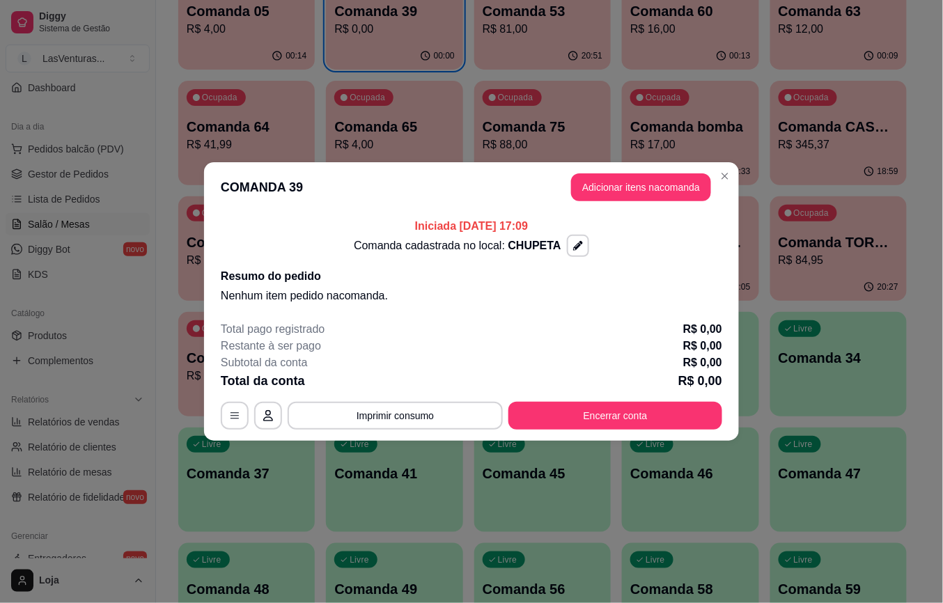
click at [667, 201] on header "COMANDA 39 Adicionar itens na comanda" at bounding box center [471, 187] width 535 height 50
click at [663, 189] on button "Adicionar itens na comanda" at bounding box center [641, 187] width 140 height 28
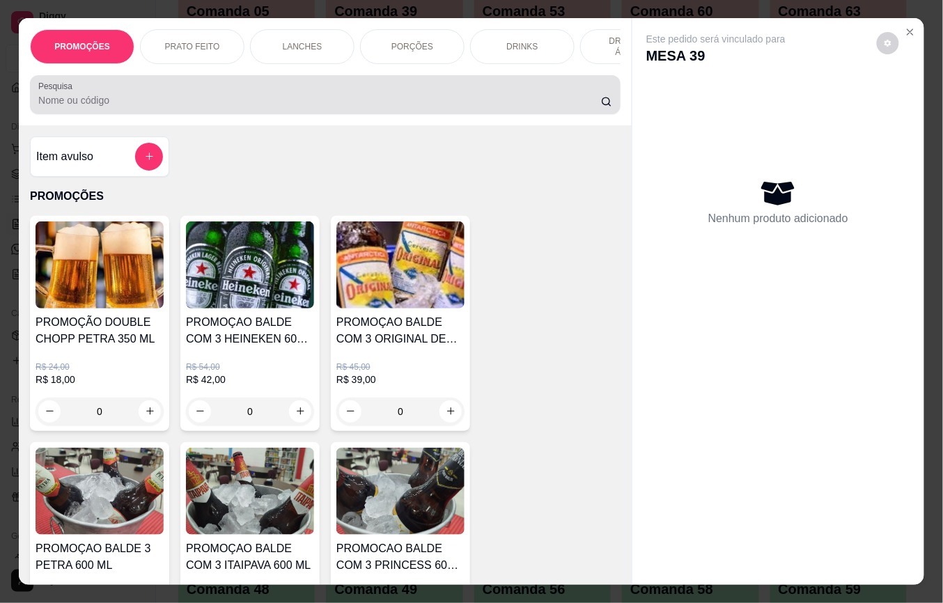
click at [564, 107] on input "Pesquisa" at bounding box center [319, 100] width 563 height 14
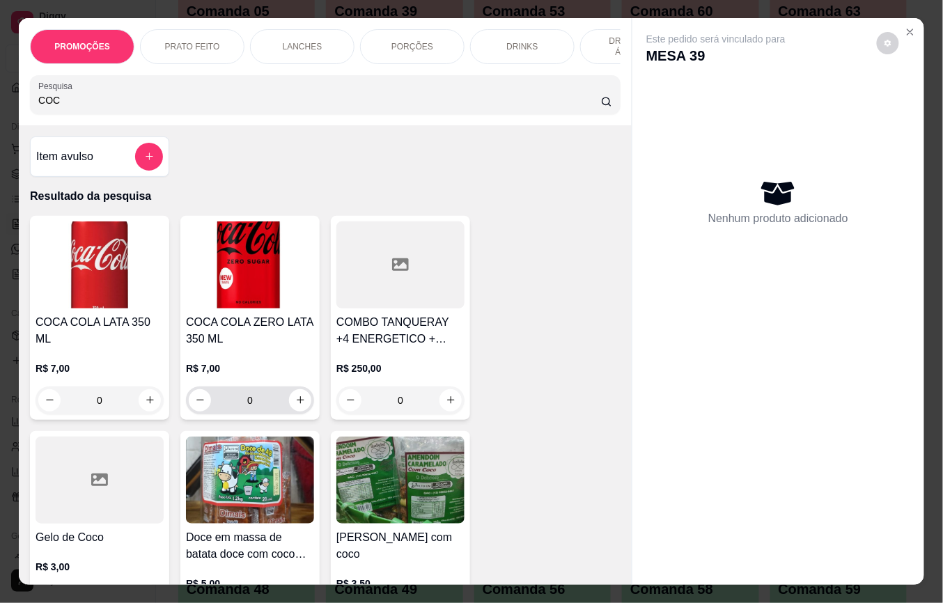
type input "COC"
click at [279, 407] on input "0" at bounding box center [250, 401] width 78 height 28
click at [280, 407] on input "0" at bounding box center [250, 401] width 78 height 28
click at [300, 411] on button "increase-product-quantity" at bounding box center [301, 400] width 22 height 22
type input "1"
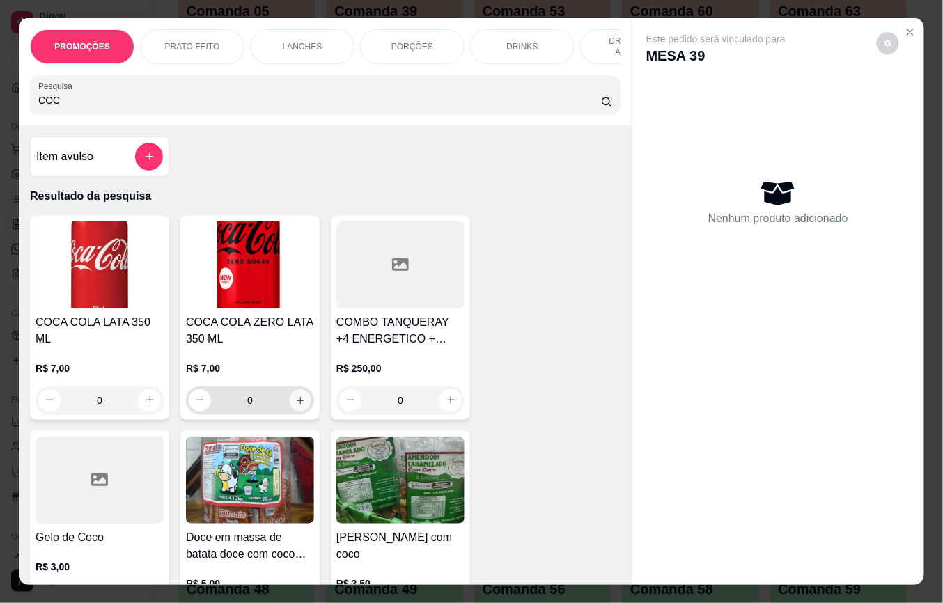
type input "1"
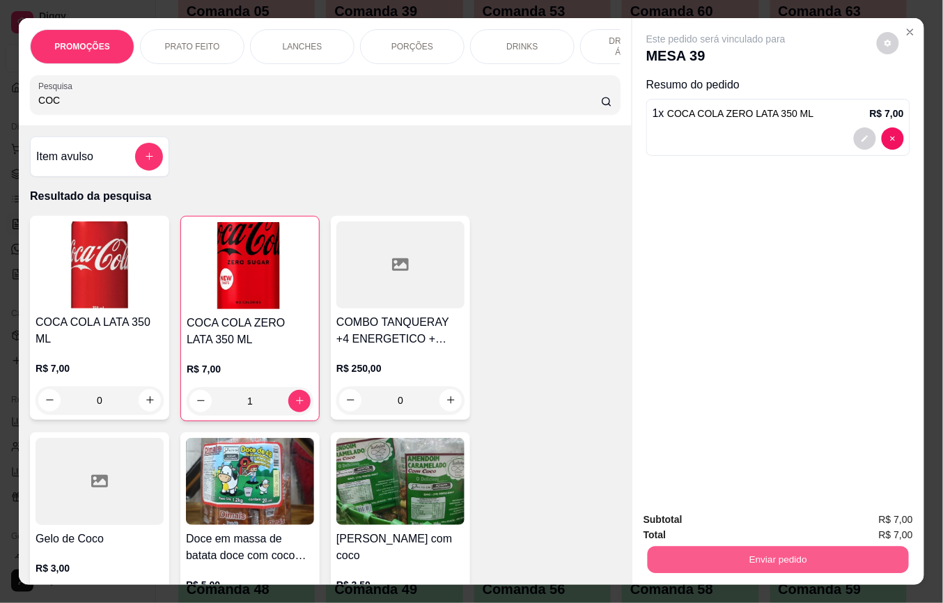
click at [753, 554] on button "Enviar pedido" at bounding box center [778, 560] width 261 height 27
click at [742, 525] on button "Não registrar e enviar pedido" at bounding box center [731, 519] width 141 height 26
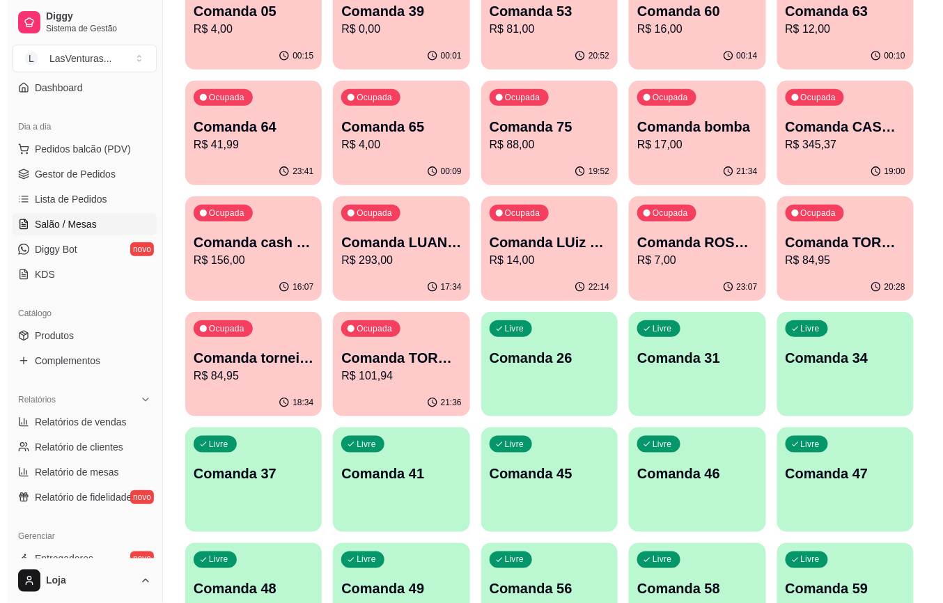
scroll to position [93, 0]
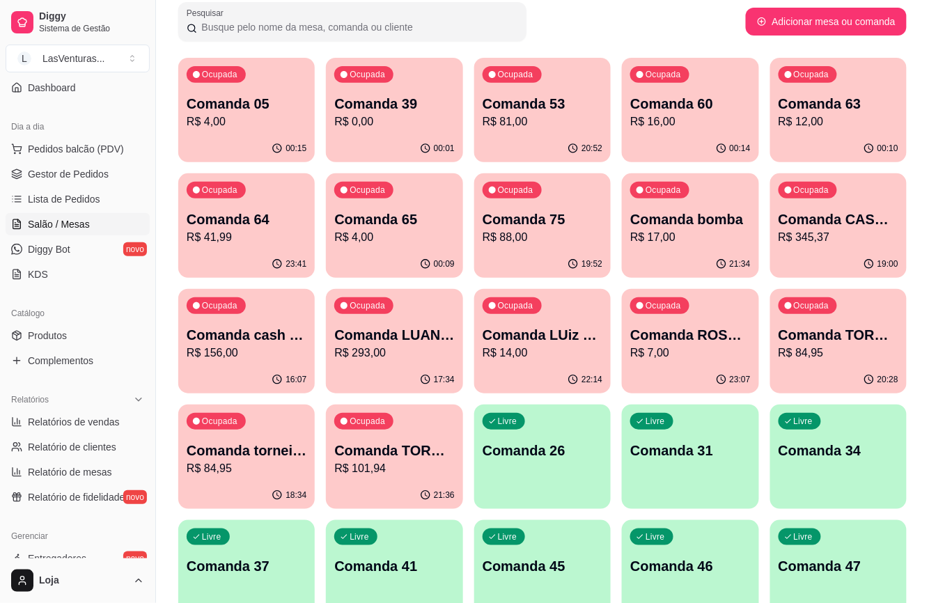
click at [419, 357] on p "R$ 293,00" at bounding box center [394, 353] width 120 height 17
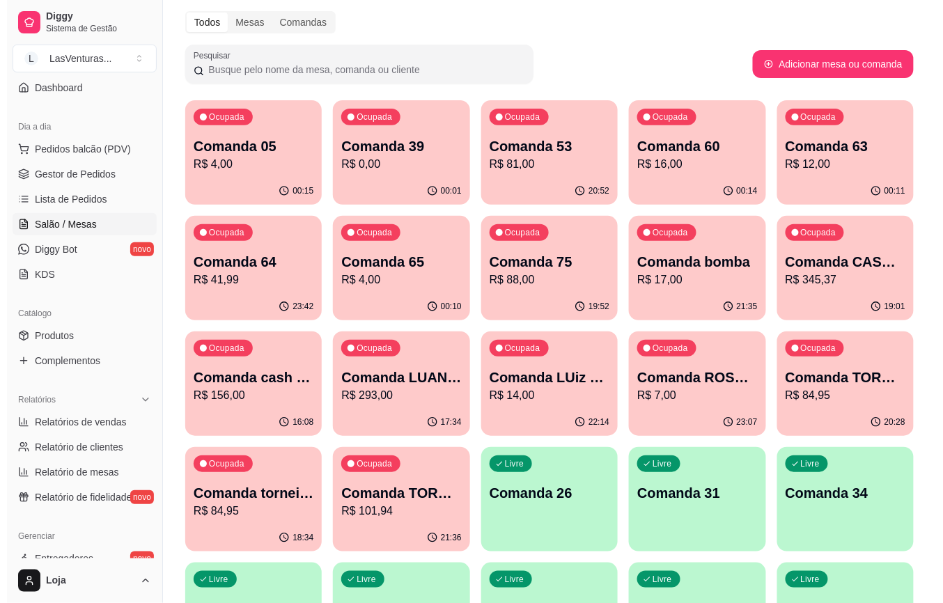
scroll to position [0, 0]
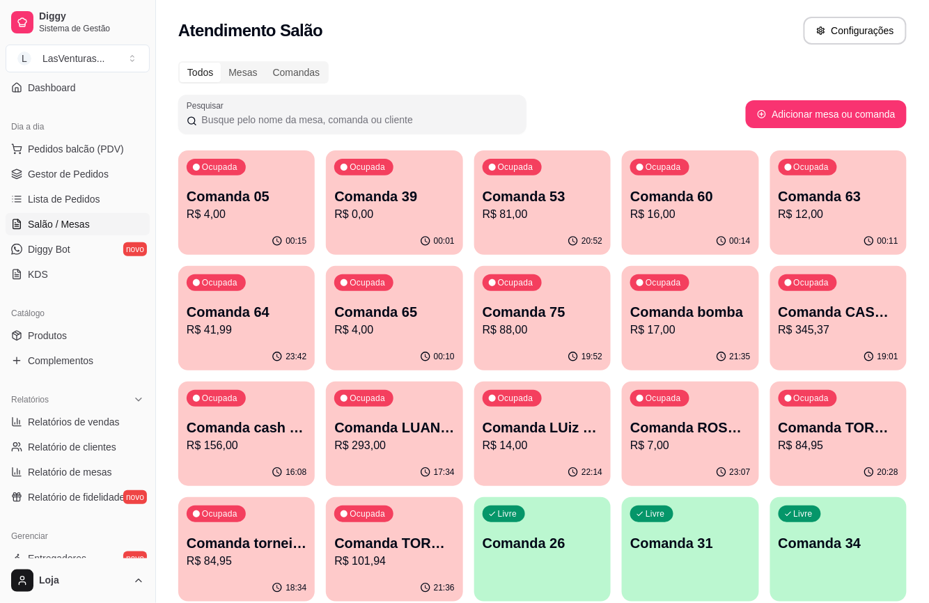
click at [807, 111] on button "Adicionar mesa ou comanda" at bounding box center [826, 114] width 161 height 28
select select "TABLE"
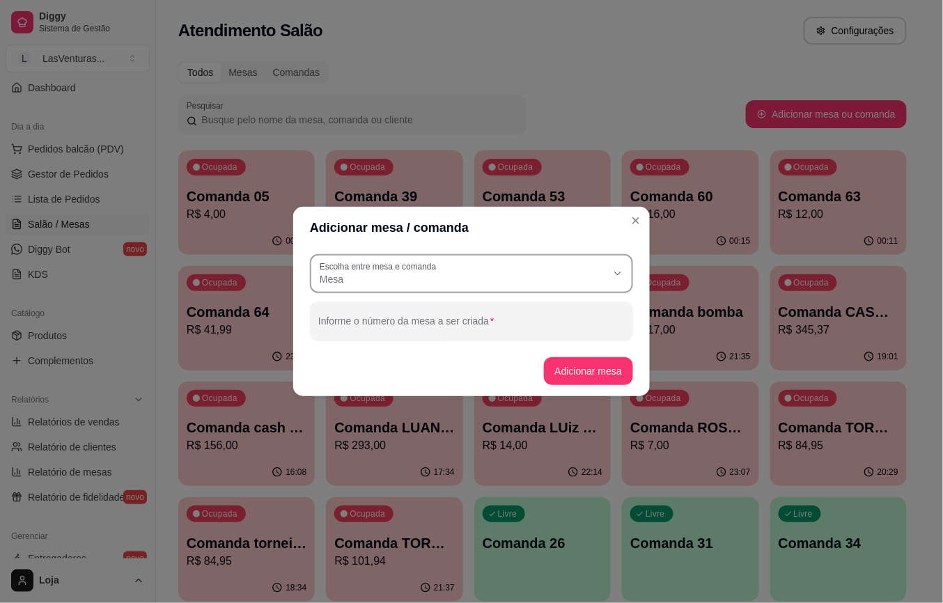
click at [483, 263] on div "Mesa" at bounding box center [463, 273] width 287 height 25
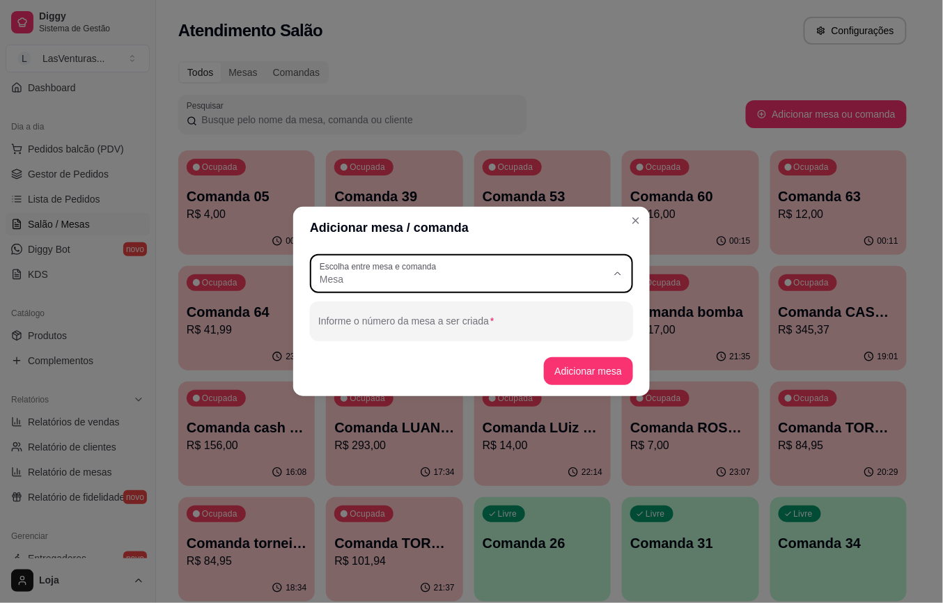
click at [374, 340] on span "Comanda" at bounding box center [465, 335] width 276 height 13
type input "CARD"
select select "CARD"
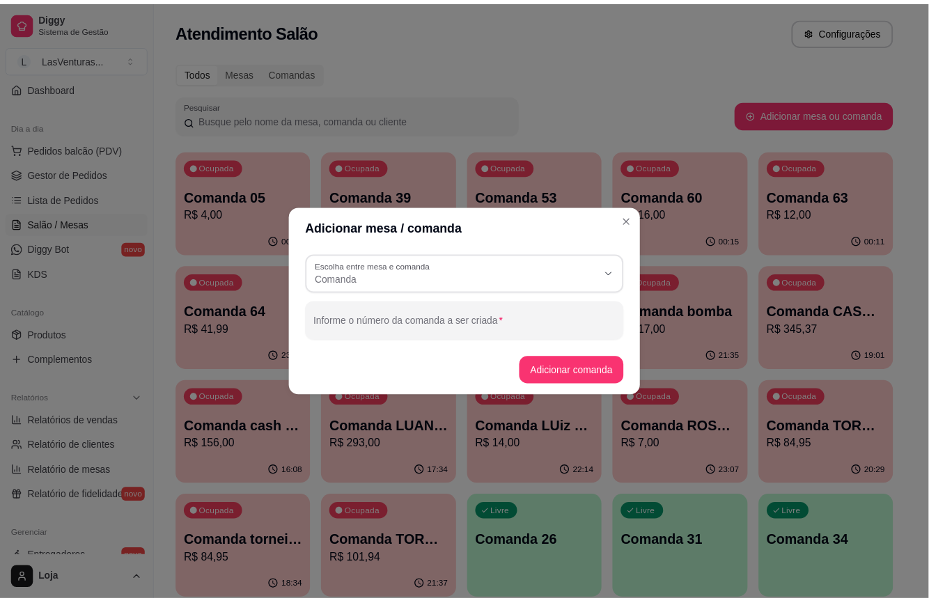
scroll to position [13, 0]
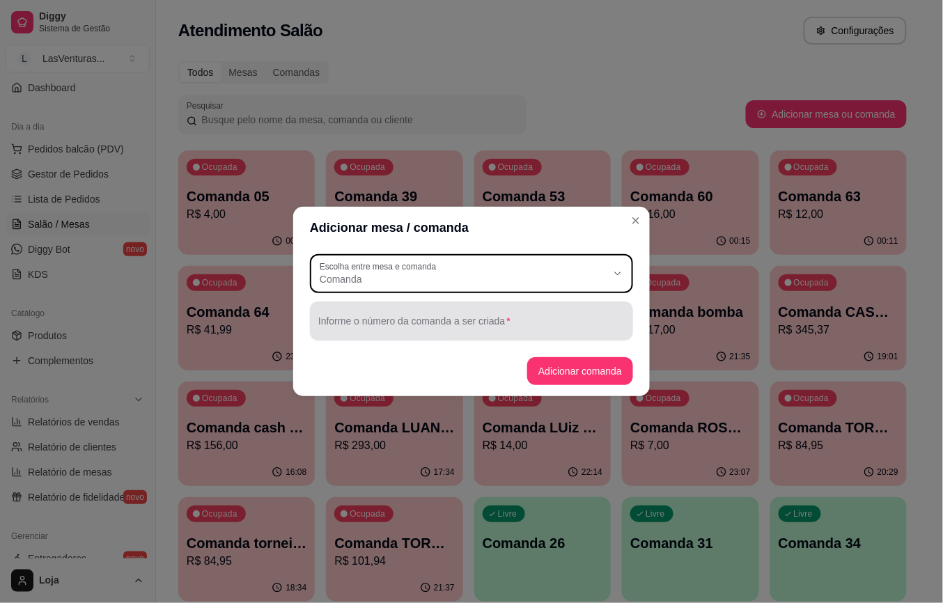
click at [405, 318] on div "Informe o número da comanda a ser criada" at bounding box center [471, 321] width 323 height 39
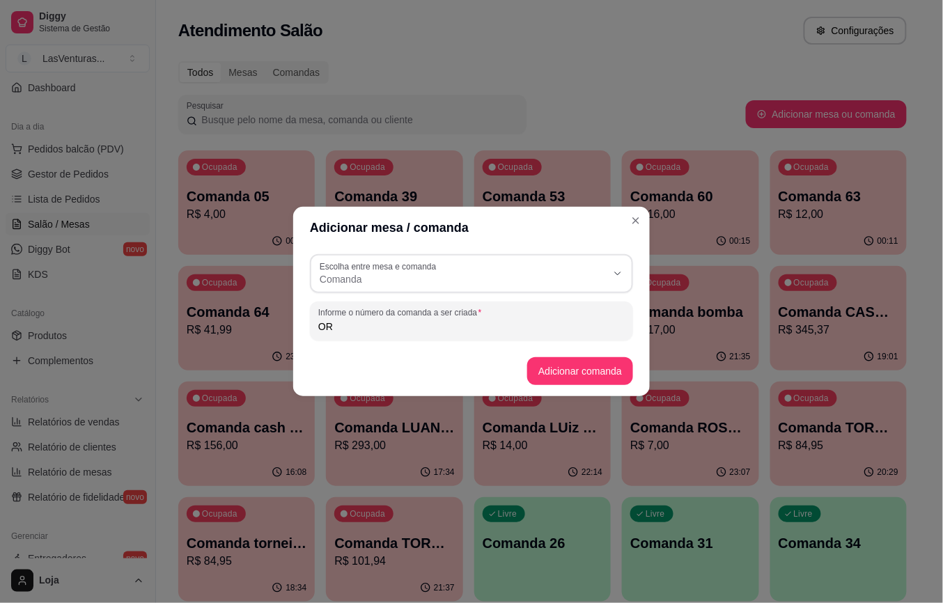
type input "O"
type input "TORNEIO 21/09"
click at [583, 369] on button "Adicionar comanda" at bounding box center [580, 371] width 102 height 27
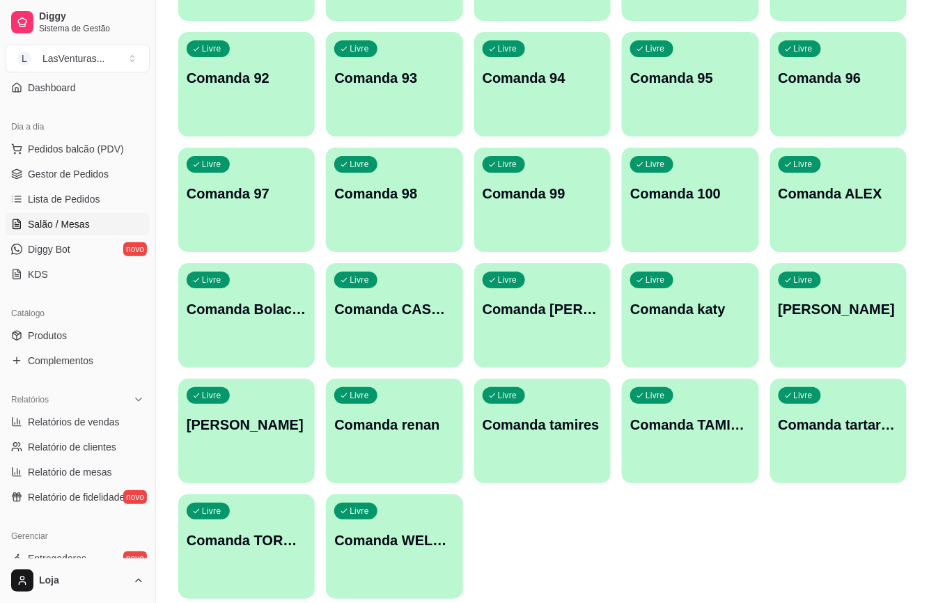
scroll to position [1327, 0]
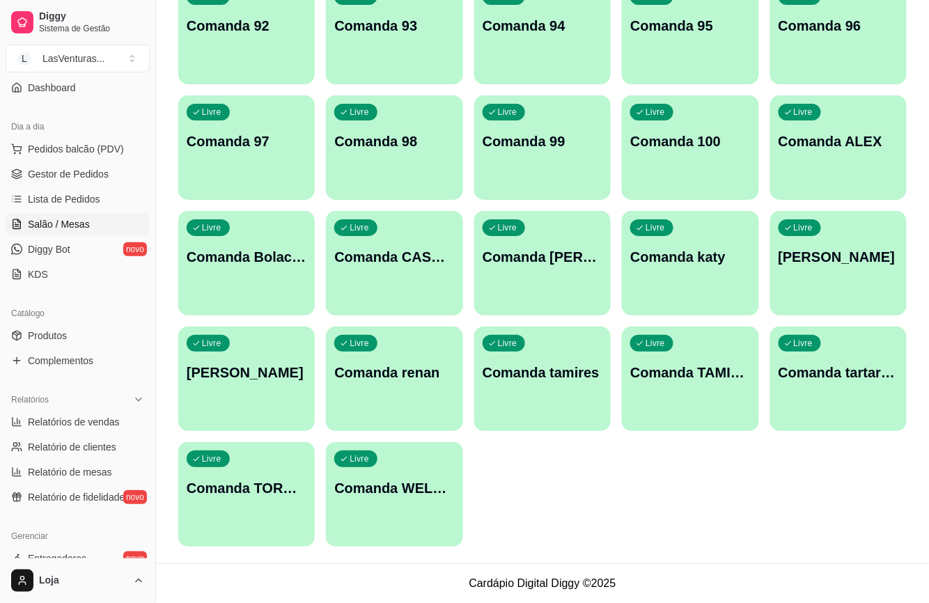
click at [223, 505] on div "Livre Comanda TORNEIO 21/09" at bounding box center [246, 486] width 137 height 88
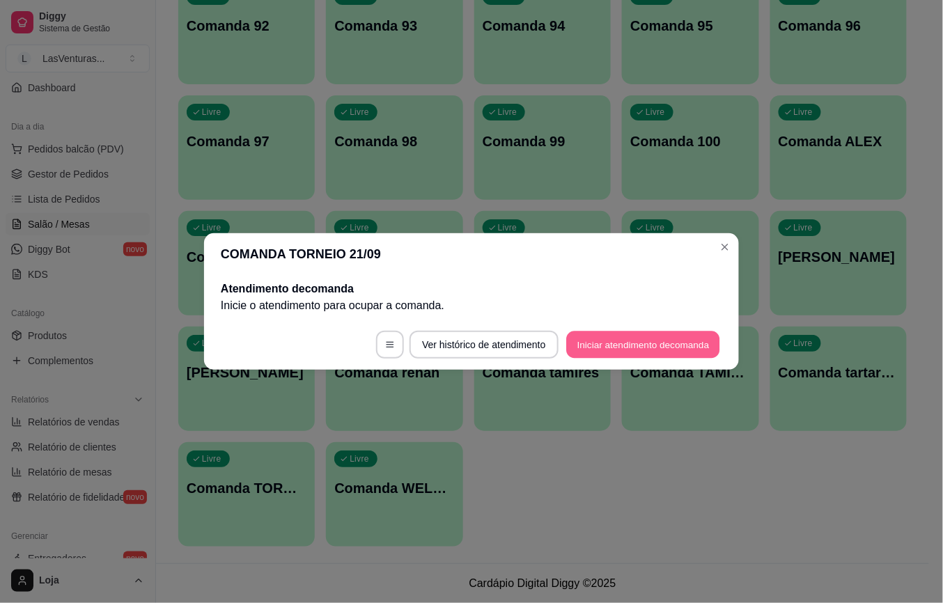
click at [580, 352] on button "Iniciar atendimento de comanda" at bounding box center [643, 345] width 154 height 27
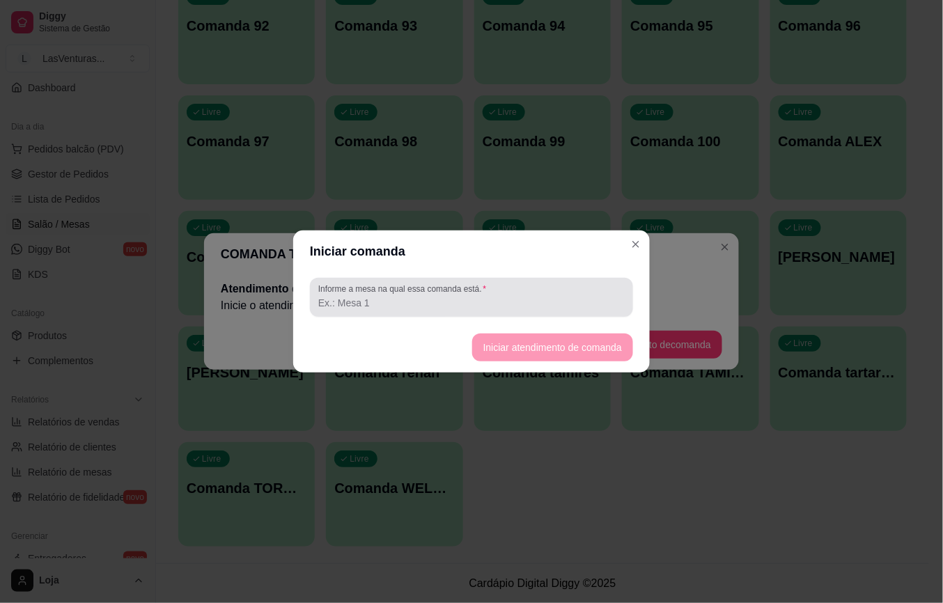
click at [389, 302] on input "Informe a mesa na qual essa comanda está." at bounding box center [471, 303] width 306 height 14
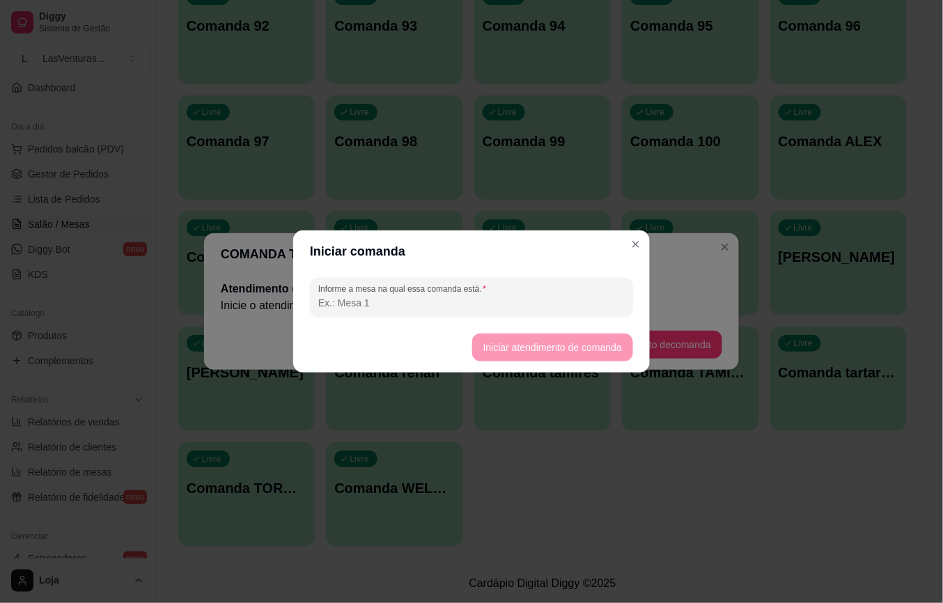
type input "T"
type input "="
type input "21/09"
click at [481, 347] on button "Iniciar atendimento de comanda" at bounding box center [552, 348] width 161 height 28
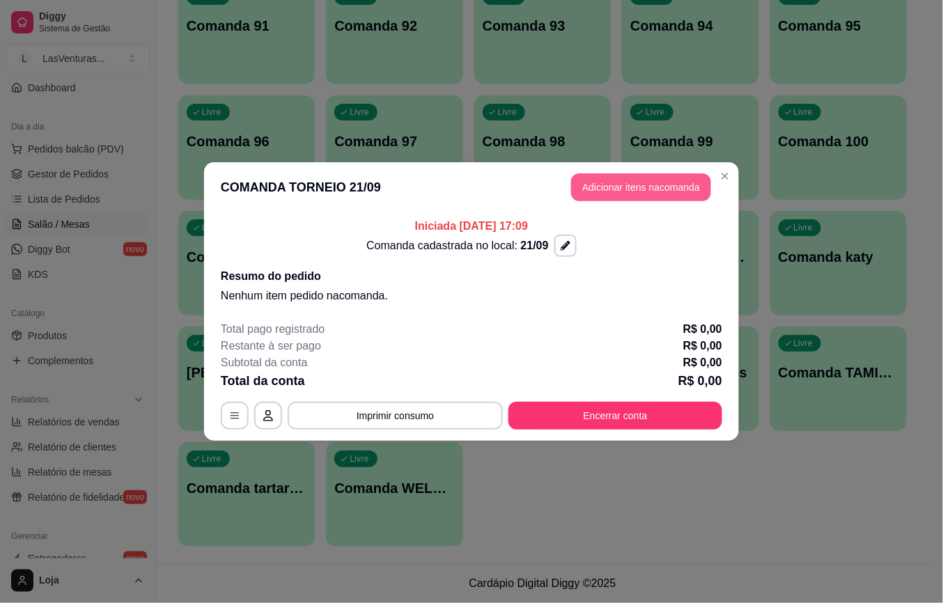
click at [607, 192] on button "Adicionar itens na comanda" at bounding box center [641, 187] width 140 height 28
click at [173, 107] on input "Pesquisa" at bounding box center [319, 100] width 563 height 14
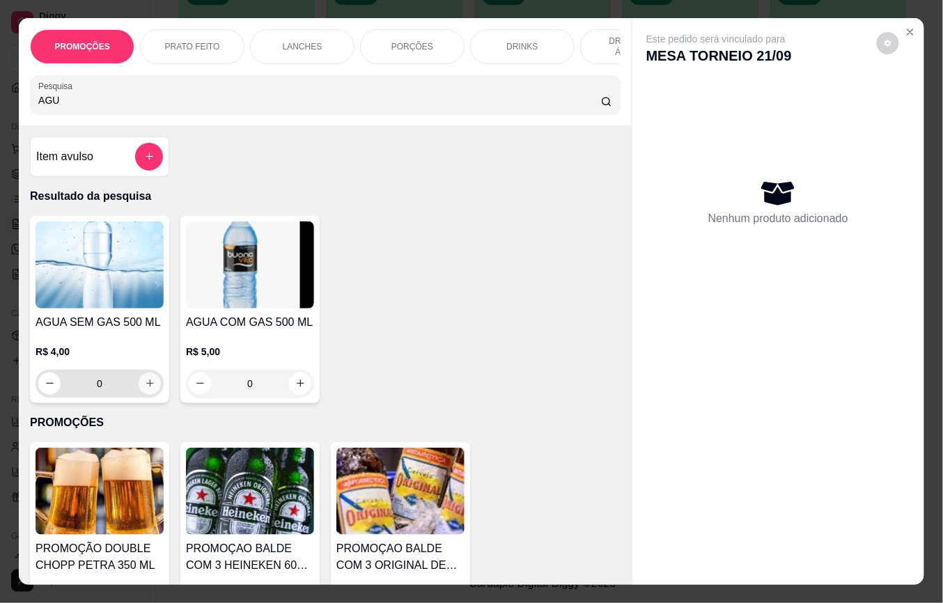
type input "AGU"
click at [145, 389] on icon "increase-product-quantity" at bounding box center [150, 383] width 10 height 10
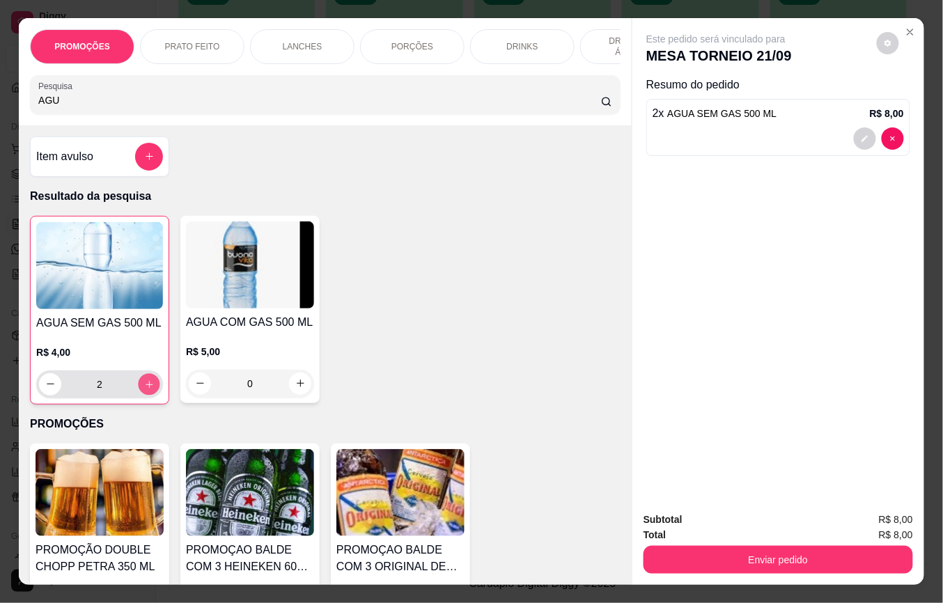
click at [144, 389] on icon "increase-product-quantity" at bounding box center [149, 385] width 10 height 10
type input "3"
click at [725, 567] on div "Subtotal R$ 12,00 Total R$ 12,00 Enviar pedido" at bounding box center [778, 543] width 292 height 84
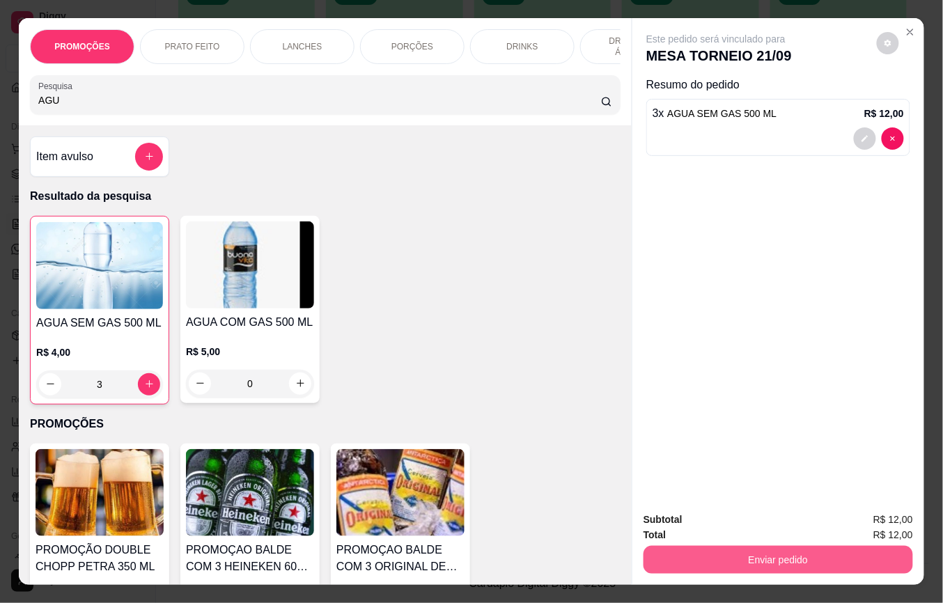
click at [711, 535] on div "Total R$ 12,00" at bounding box center [779, 534] width 270 height 15
click at [711, 543] on div "Enviar pedido" at bounding box center [779, 558] width 270 height 31
click at [709, 559] on button "Enviar pedido" at bounding box center [778, 560] width 261 height 27
click at [700, 525] on button "Não registrar e enviar pedido" at bounding box center [731, 519] width 145 height 26
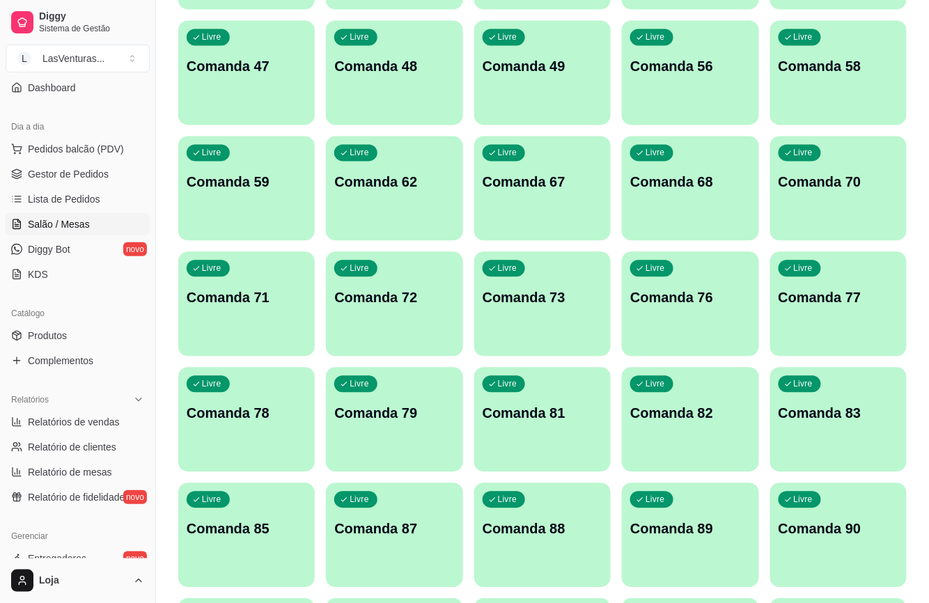
scroll to position [677, 0]
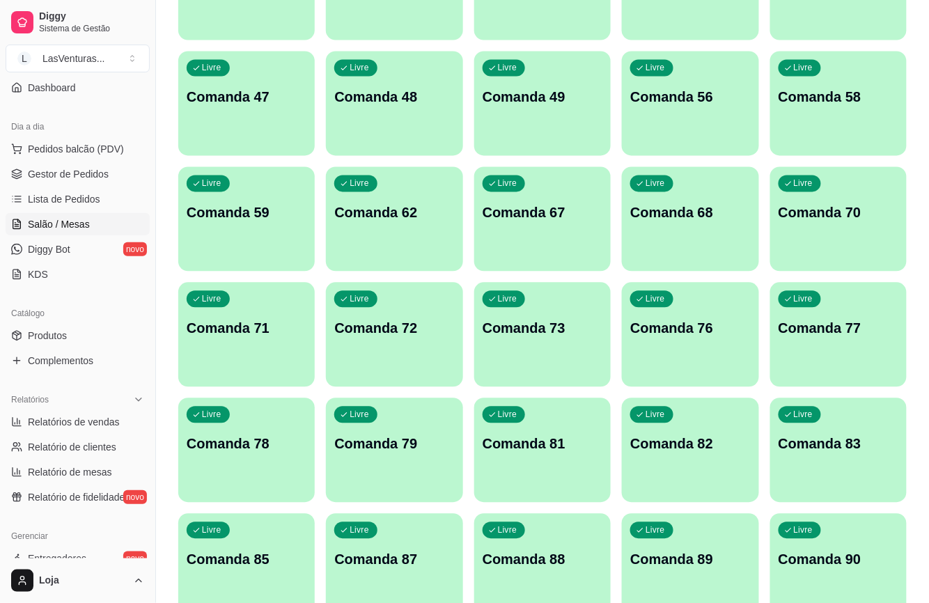
click at [702, 302] on div "Livre Comanda 76" at bounding box center [690, 327] width 137 height 88
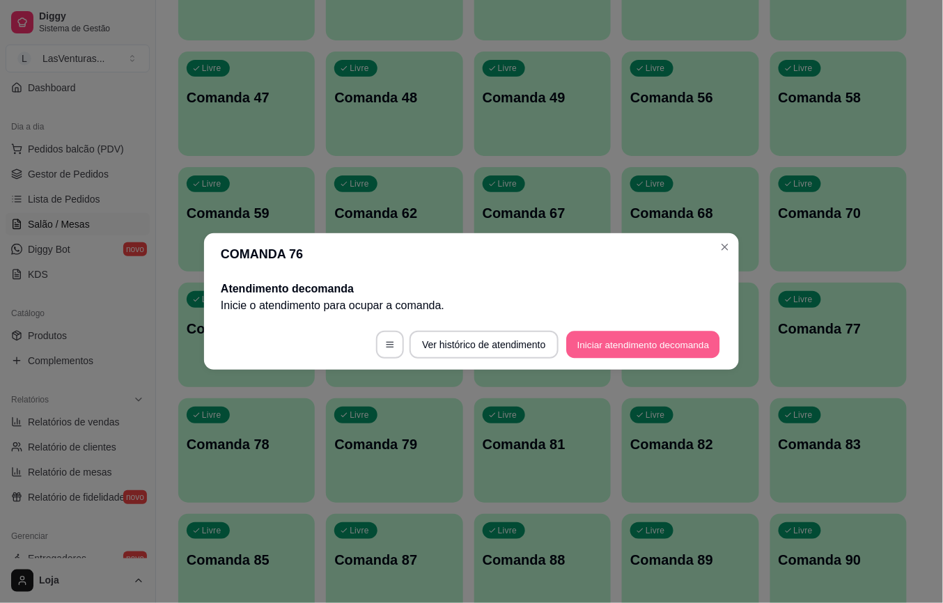
click at [591, 357] on button "Iniciar atendimento de comanda" at bounding box center [643, 345] width 154 height 27
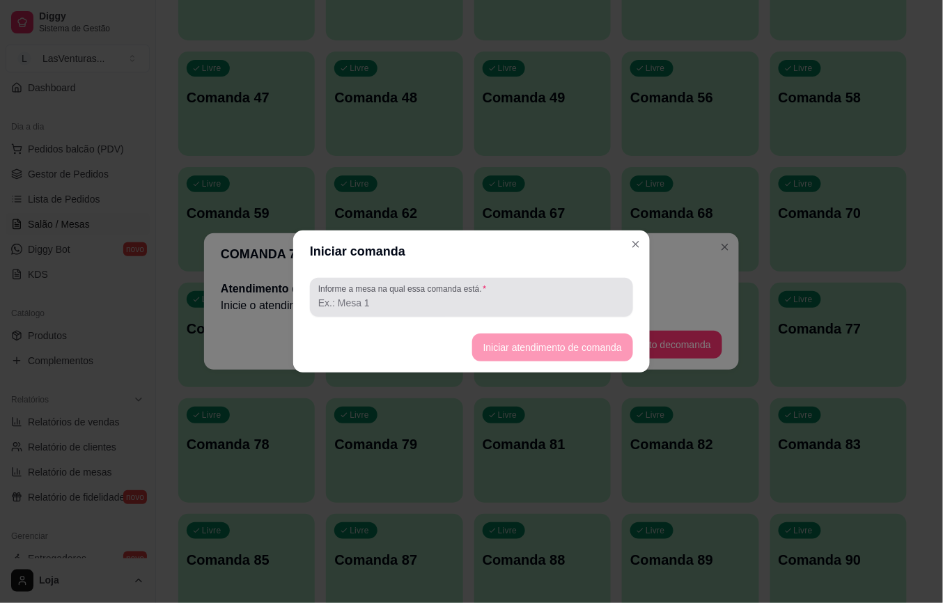
click at [539, 288] on div at bounding box center [471, 298] width 306 height 28
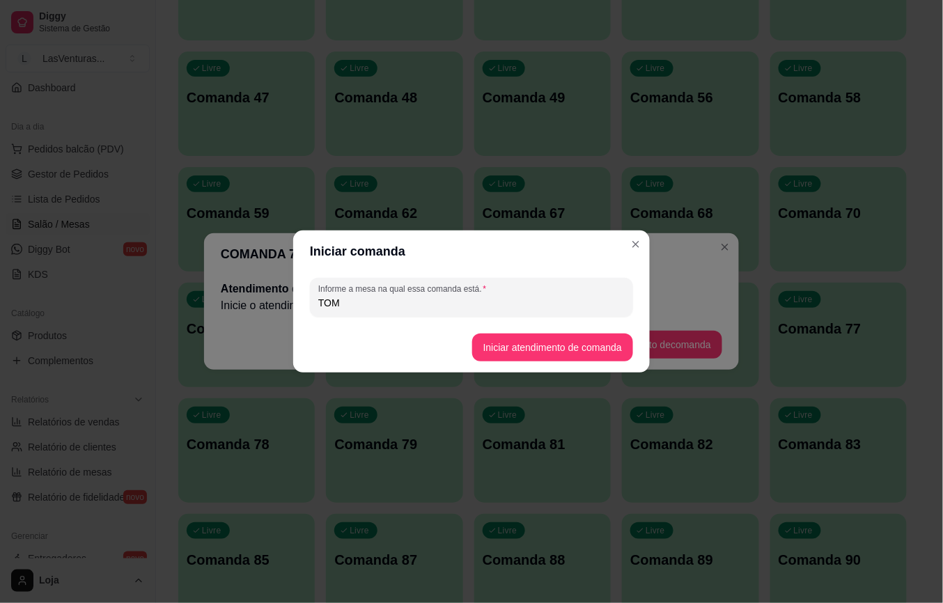
type input "TOM"
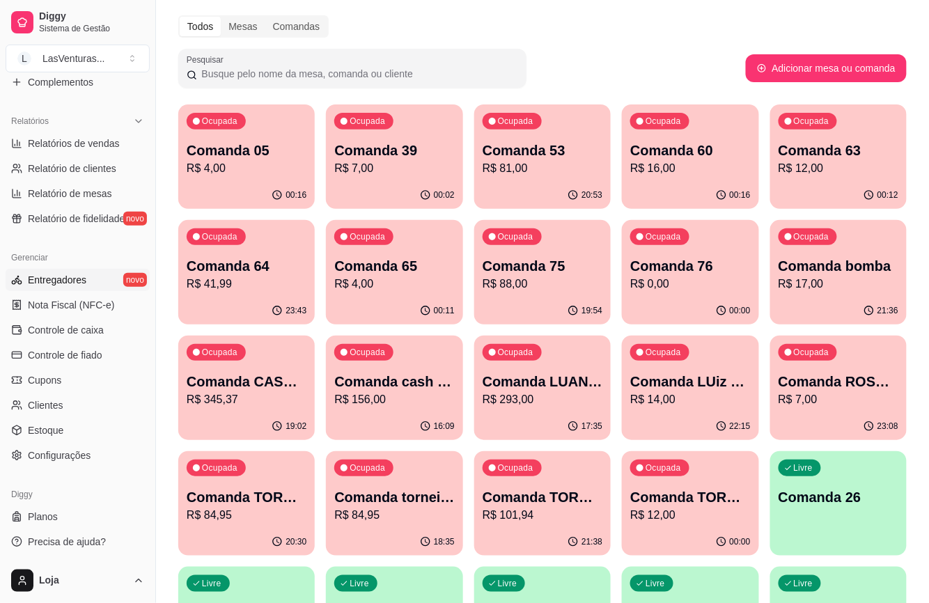
scroll to position [93, 0]
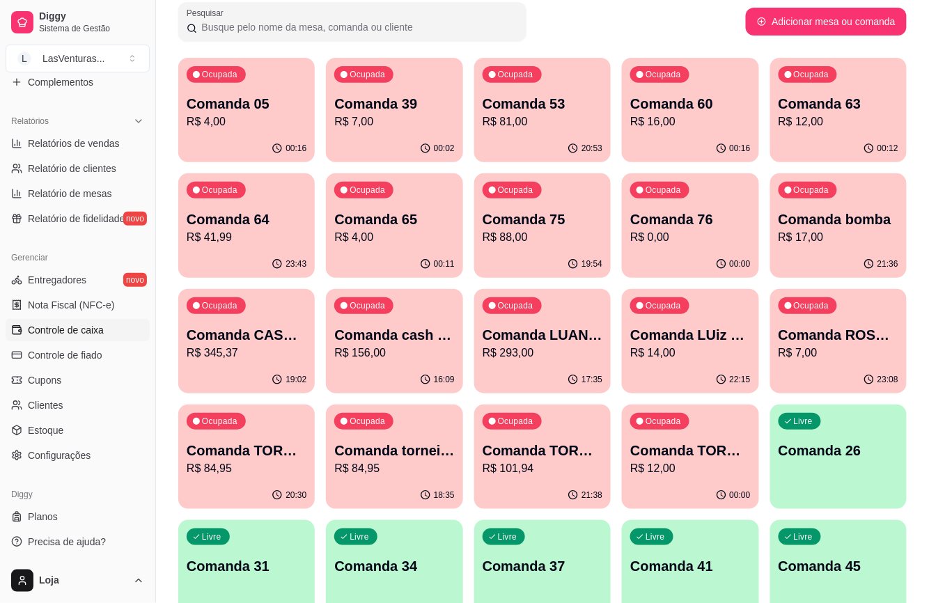
click at [79, 325] on span "Controle de caixa" at bounding box center [66, 330] width 76 height 14
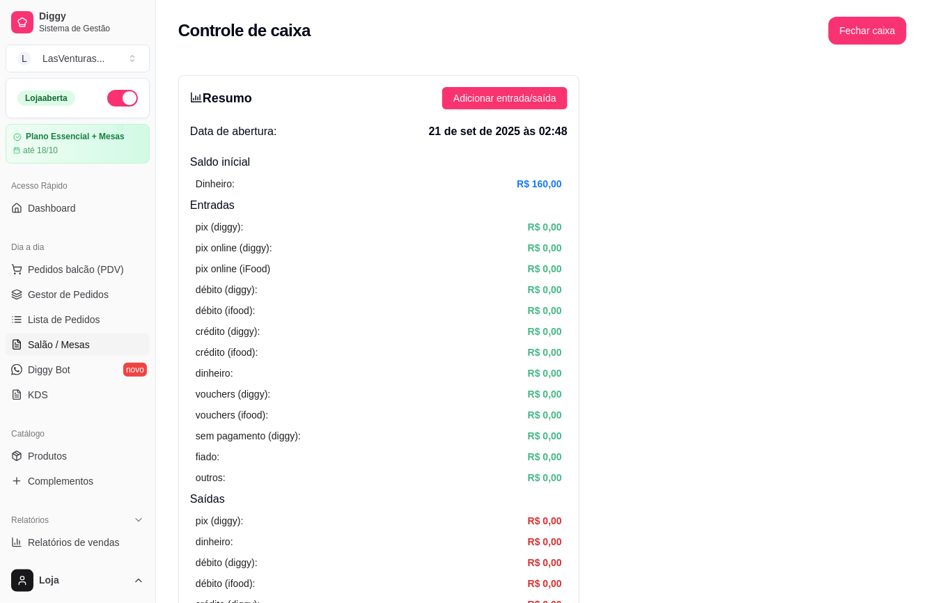
click at [90, 343] on link "Salão / Mesas" at bounding box center [78, 345] width 144 height 22
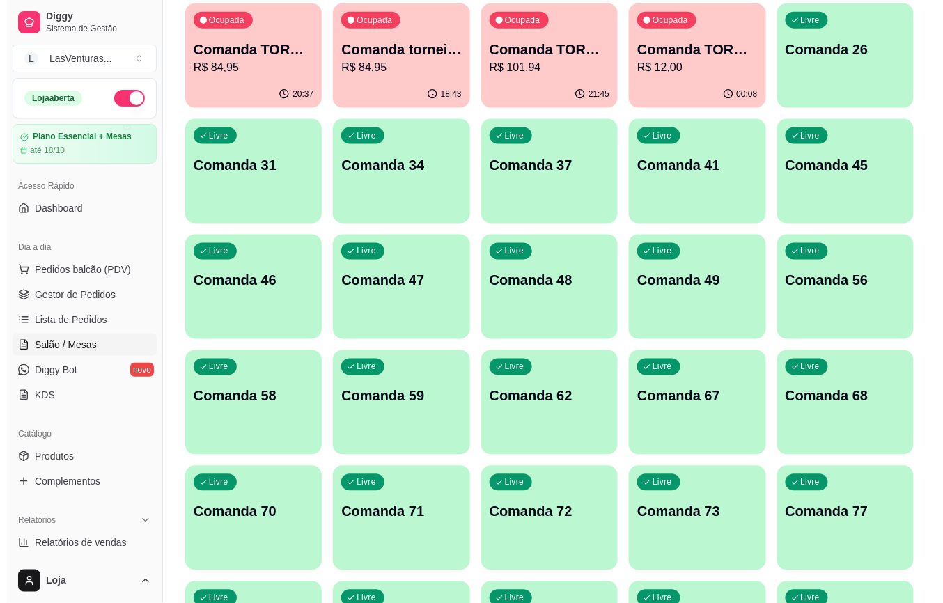
scroll to position [464, 0]
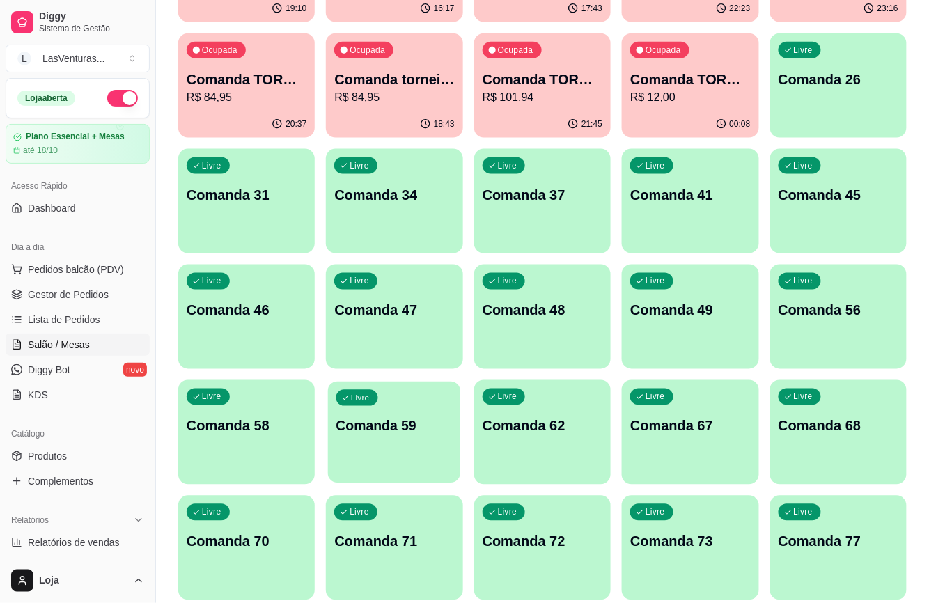
click at [373, 421] on p "Comanda 59" at bounding box center [394, 426] width 116 height 19
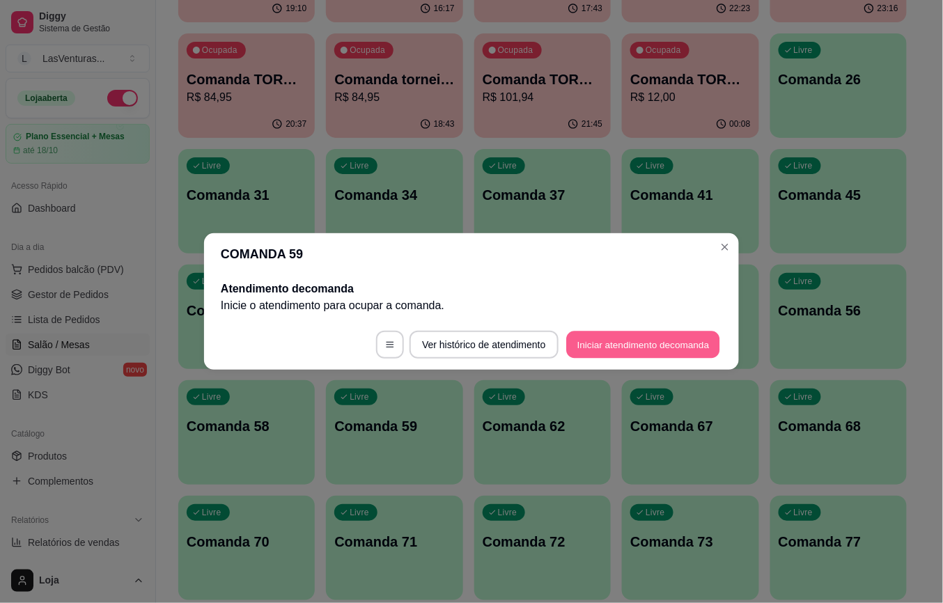
click at [567, 346] on button "Iniciar atendimento de comanda" at bounding box center [643, 345] width 154 height 27
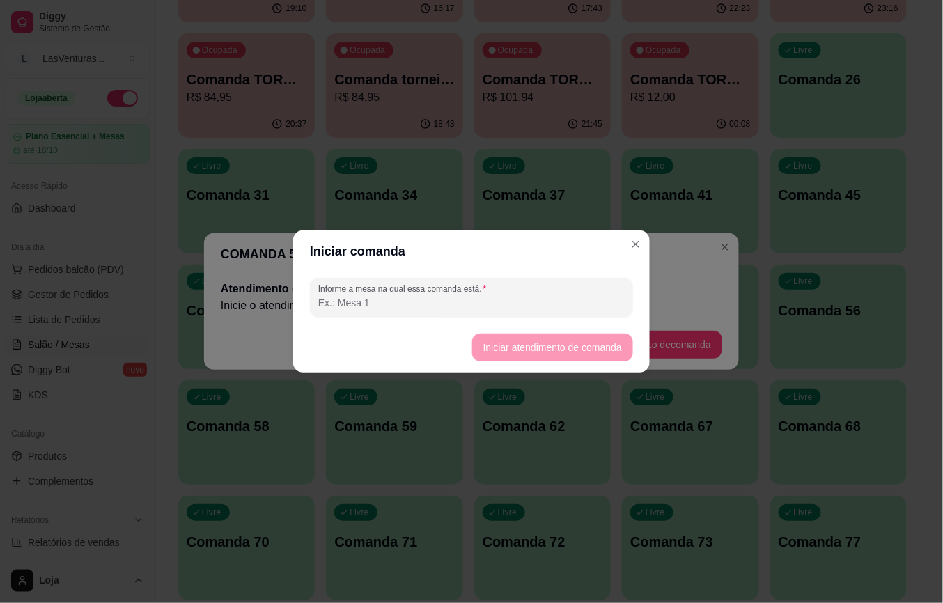
click at [547, 308] on input "Informe a mesa na qual essa comanda está." at bounding box center [471, 303] width 306 height 14
type input "a"
type input "[PERSON_NAME]"
click at [493, 339] on button "Iniciar atendimento de comanda" at bounding box center [552, 347] width 156 height 27
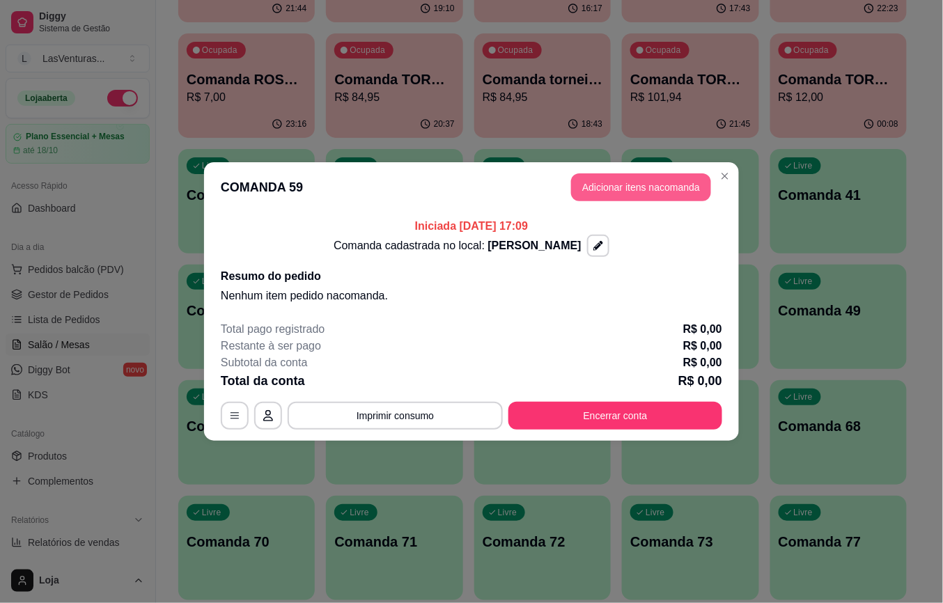
click at [673, 187] on button "Adicionar itens na comanda" at bounding box center [641, 187] width 140 height 28
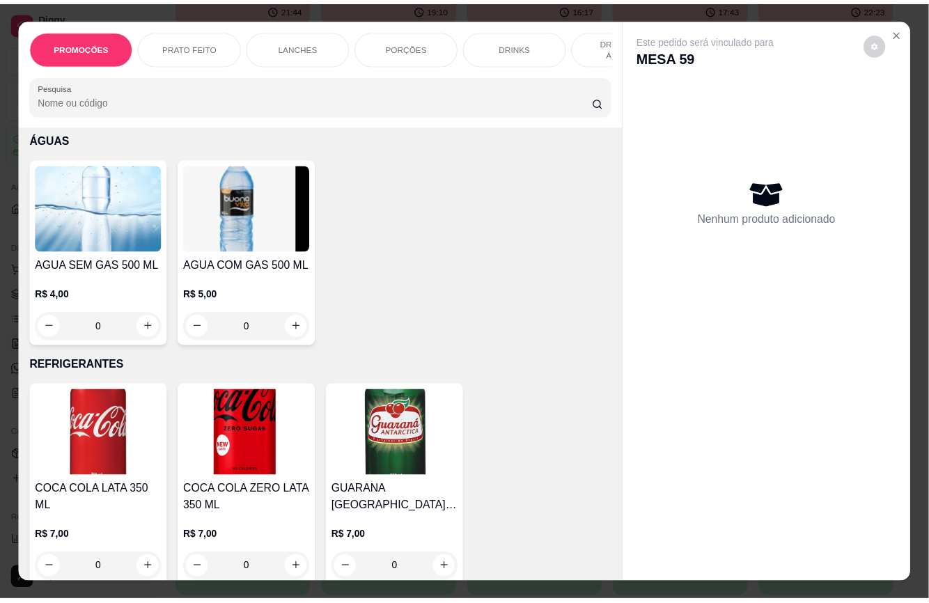
scroll to position [4272, 0]
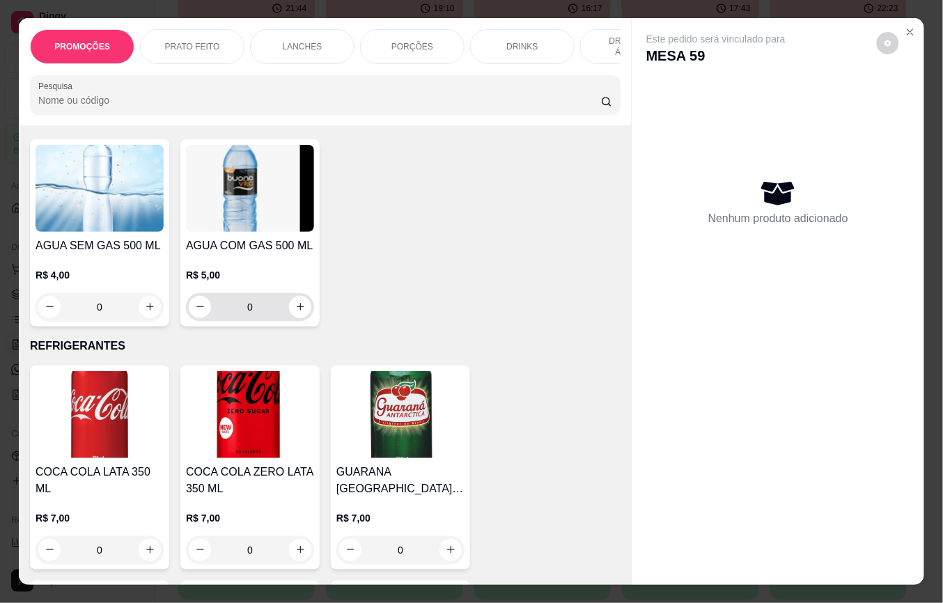
click at [271, 254] on div "R$ 5,00 0" at bounding box center [250, 287] width 128 height 67
click at [596, 394] on p "Adicionar R$ 5,00" at bounding box center [605, 398] width 77 height 14
type input "1"
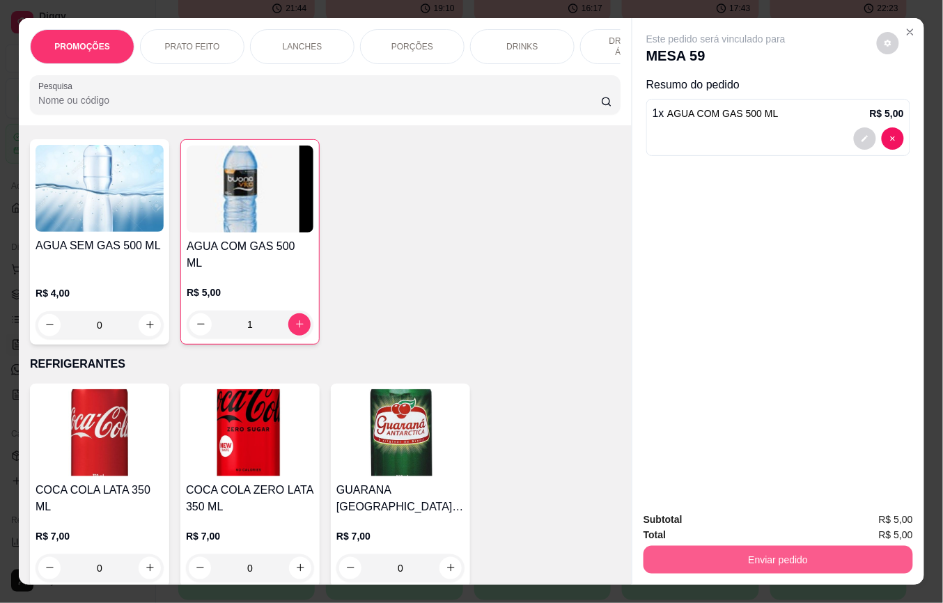
click at [699, 552] on button "Enviar pedido" at bounding box center [779, 560] width 270 height 28
click at [695, 520] on button "Não registrar e enviar pedido" at bounding box center [731, 519] width 141 height 26
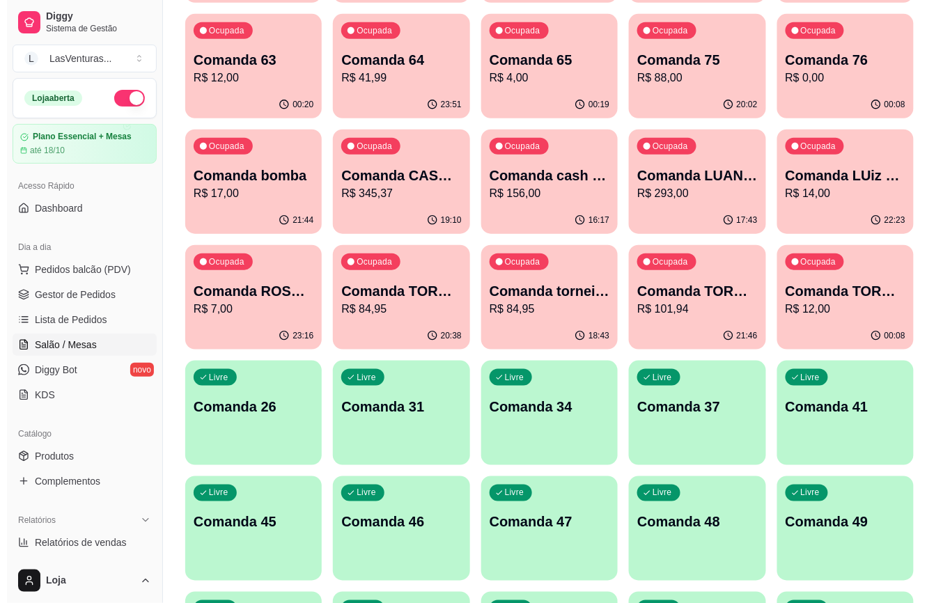
scroll to position [0, 0]
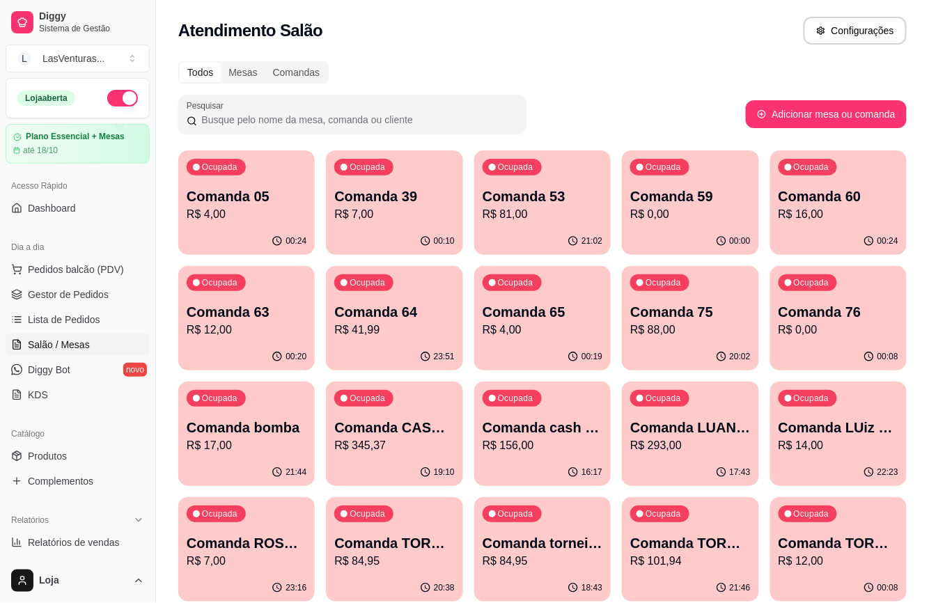
click at [486, 337] on p "R$ 4,00" at bounding box center [543, 330] width 120 height 17
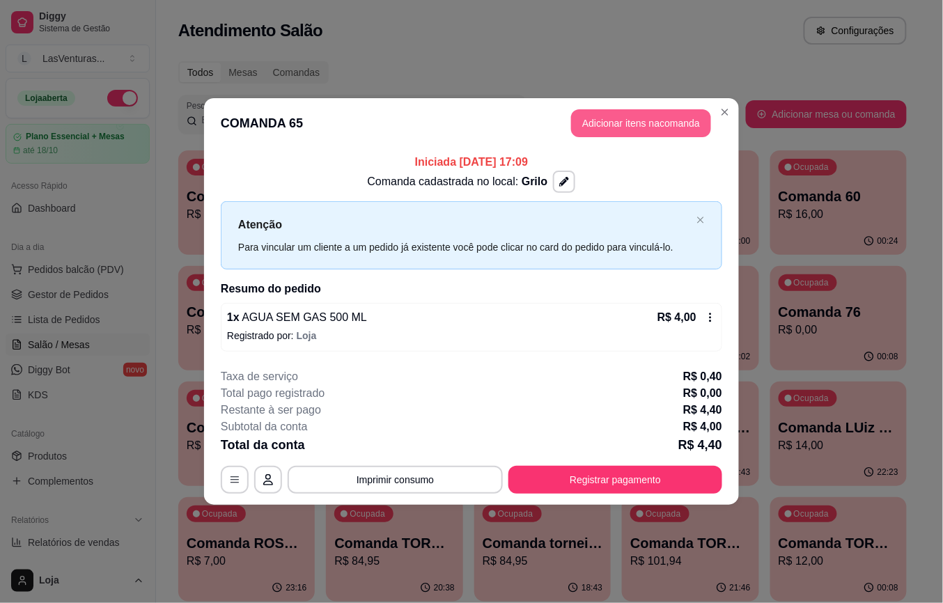
click at [622, 114] on button "Adicionar itens na comanda" at bounding box center [641, 123] width 140 height 28
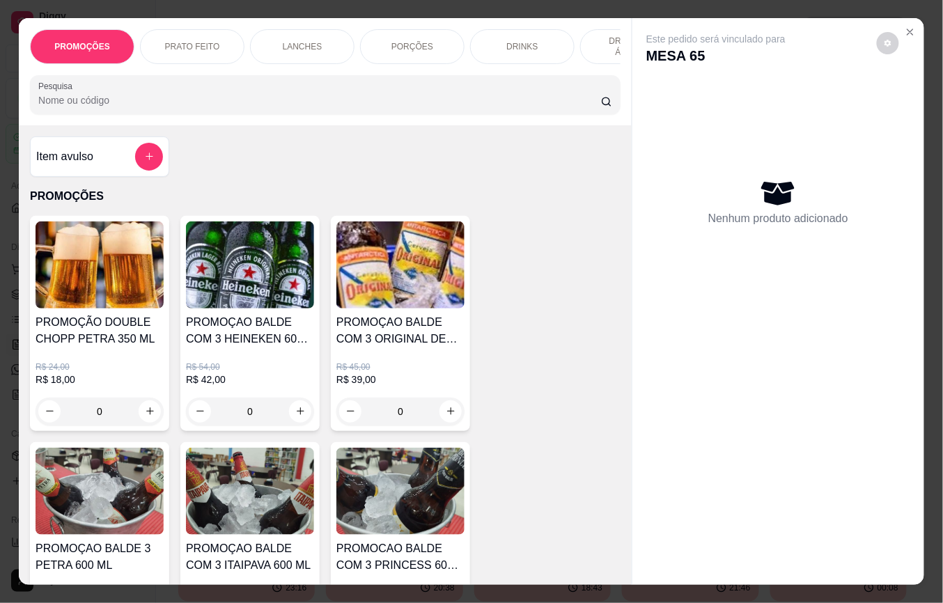
click at [306, 107] on input "Pesquisa" at bounding box center [319, 100] width 563 height 14
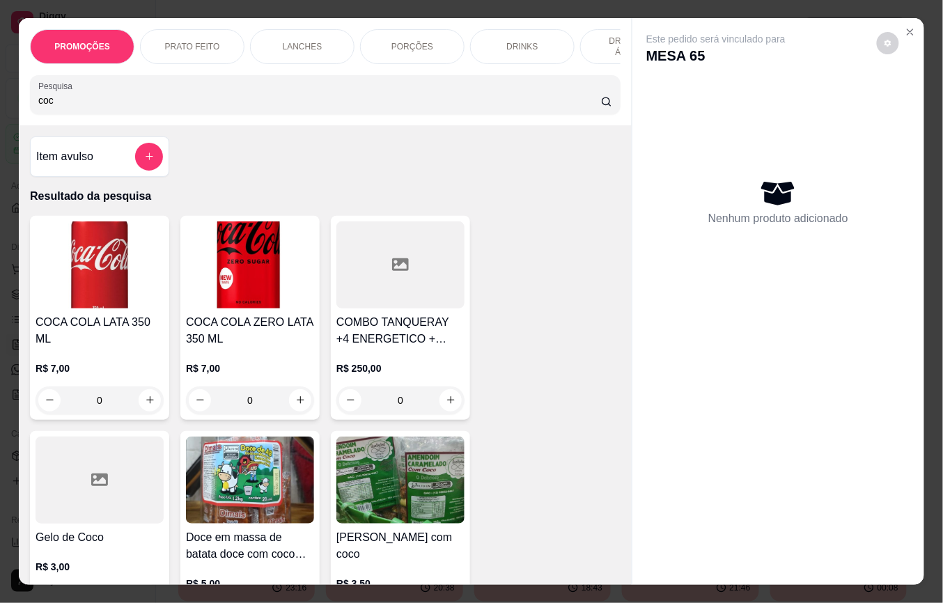
type input "coc"
click at [156, 404] on div "COCA COLA LATA 350 ML R$ 7,00 0" at bounding box center [99, 318] width 139 height 204
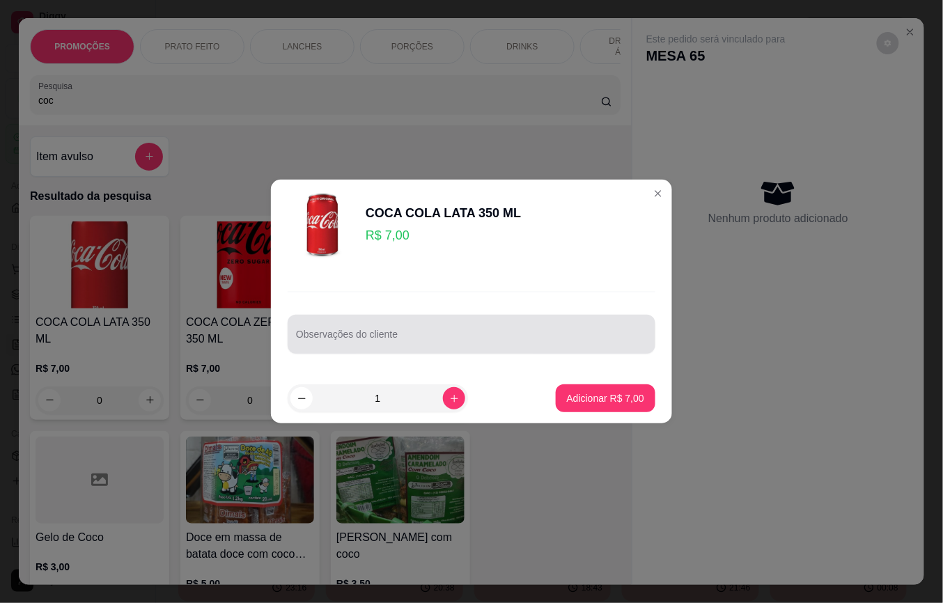
click at [442, 343] on input "Observações do cliente" at bounding box center [471, 340] width 351 height 14
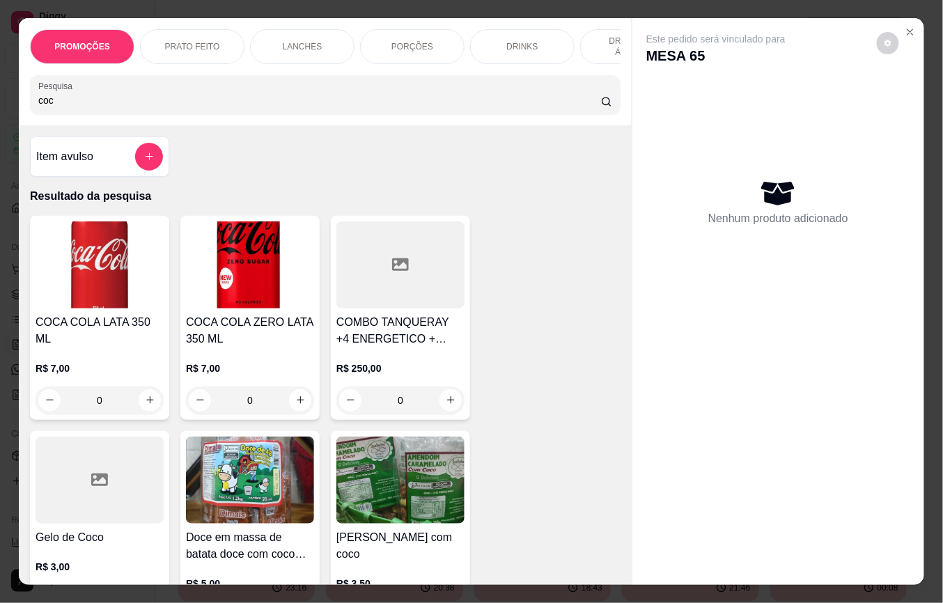
click at [139, 390] on button "increase-product-quantity" at bounding box center [150, 400] width 22 height 22
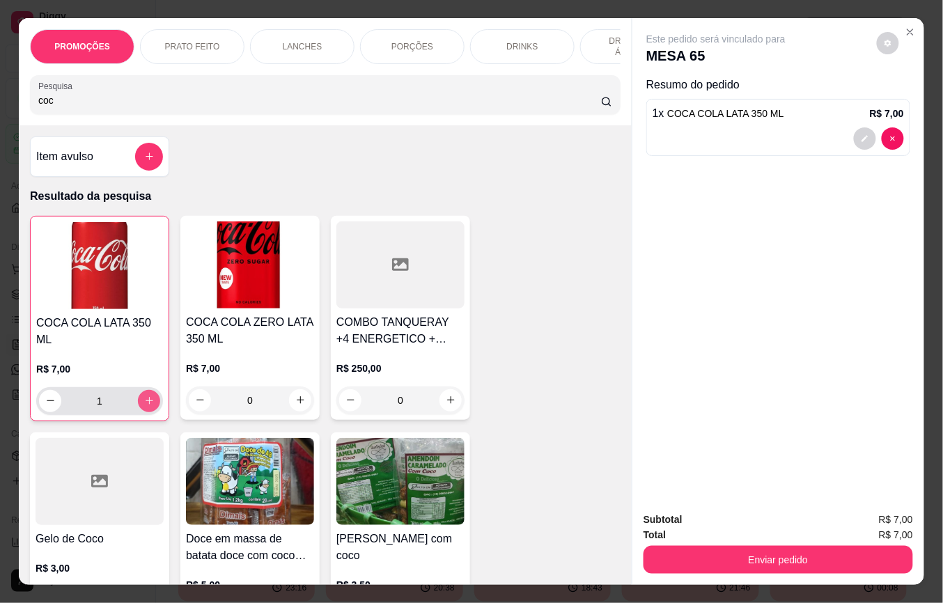
type input "1"
drag, startPoint x: 62, startPoint y: 107, endPoint x: -4, endPoint y: 113, distance: 66.5
click at [0, 113] on html "Diggy Sistema de Gestão L LasVenturas ... Loja aberta Plano Essencial + Mesas a…" at bounding box center [471, 301] width 943 height 603
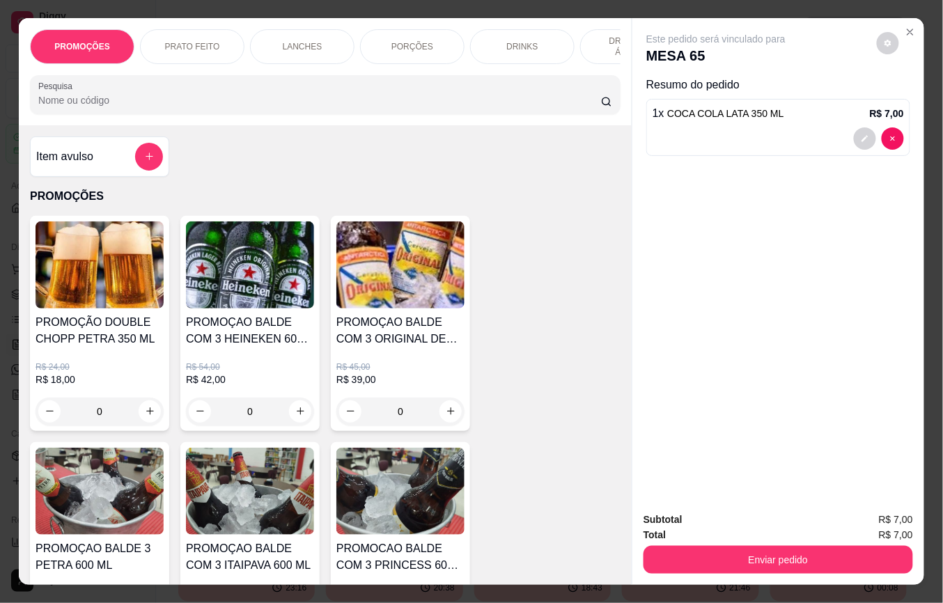
click at [146, 160] on icon "add-separate-item" at bounding box center [149, 156] width 10 height 10
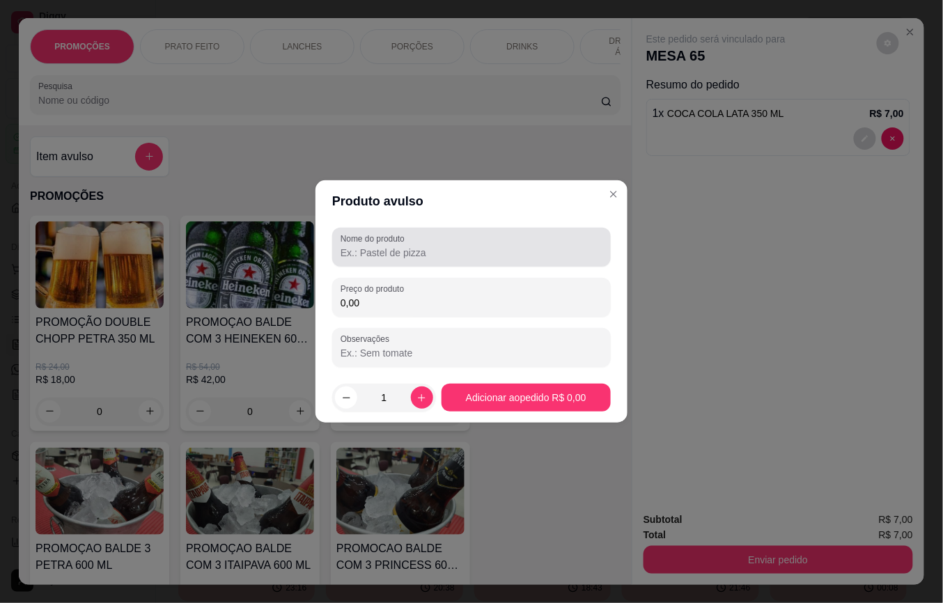
click at [393, 245] on div at bounding box center [472, 247] width 262 height 28
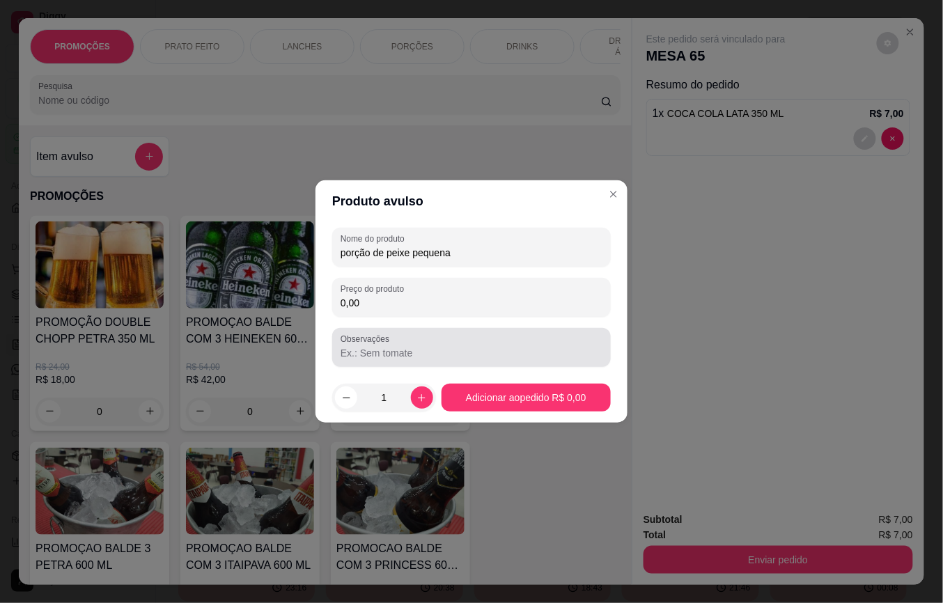
type input "porção de peixe pequena"
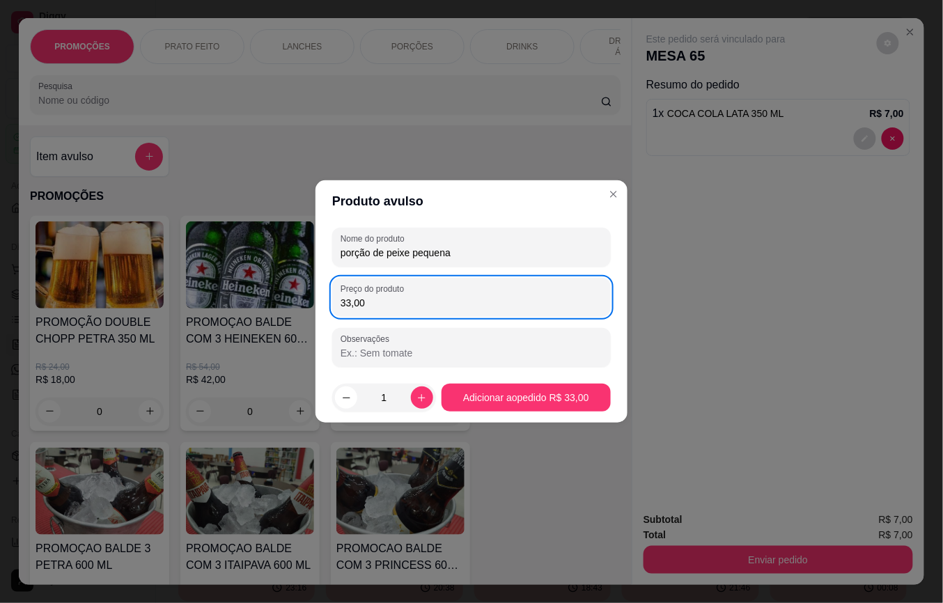
type input "33,00"
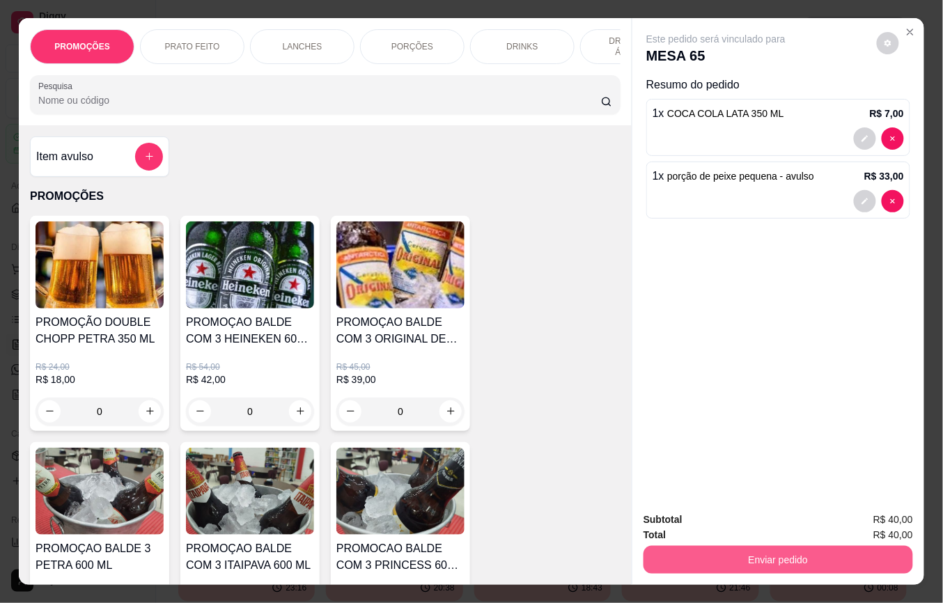
click at [669, 546] on button "Enviar pedido" at bounding box center [779, 560] width 270 height 28
click at [704, 500] on div "Deseja registrar o cliente que fez esse pedido? Essa é uma forma de identificar…" at bounding box center [772, 503] width 238 height 60
click at [694, 519] on button "Não registrar e enviar pedido" at bounding box center [731, 519] width 141 height 26
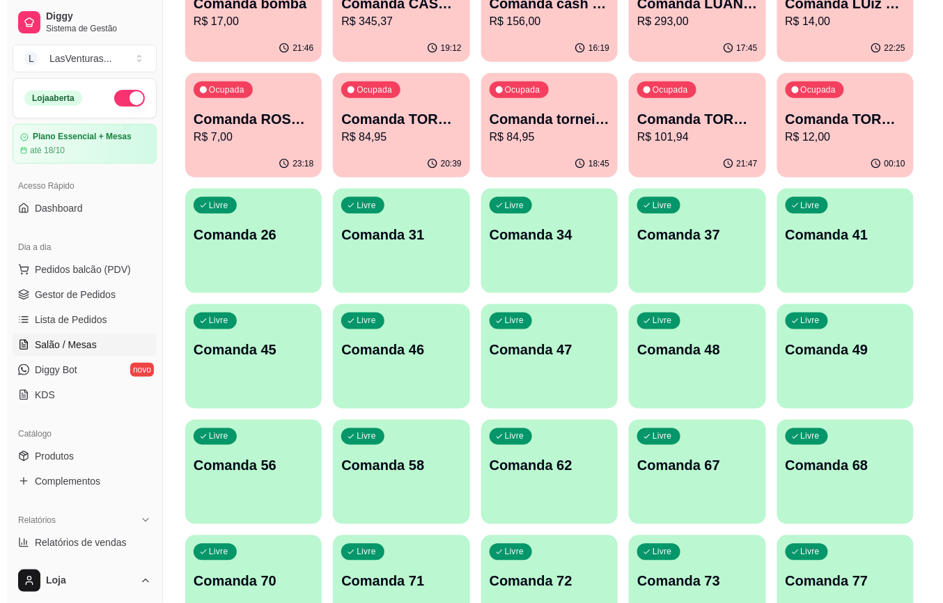
scroll to position [464, 0]
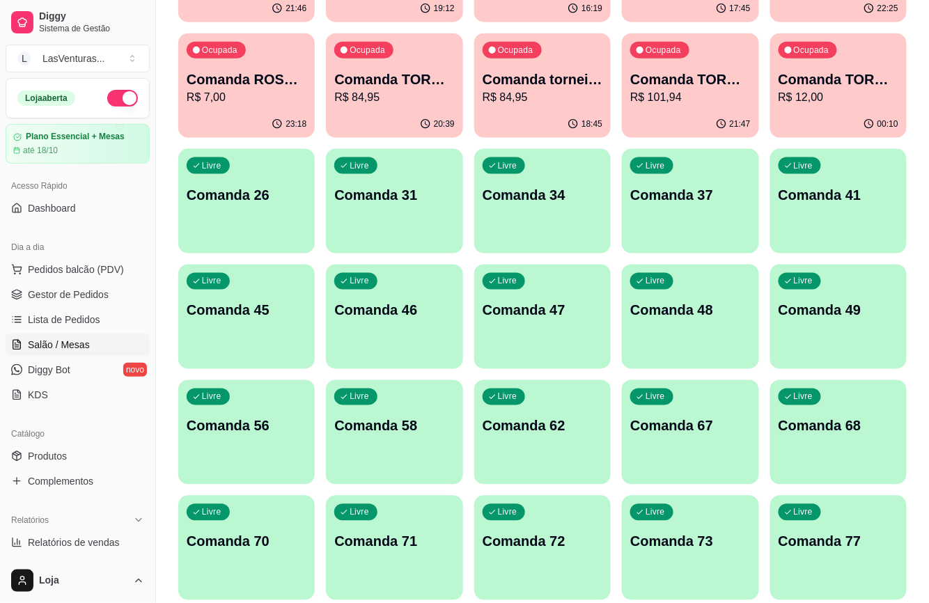
click at [736, 399] on div "Livre Comanda 67" at bounding box center [690, 424] width 137 height 88
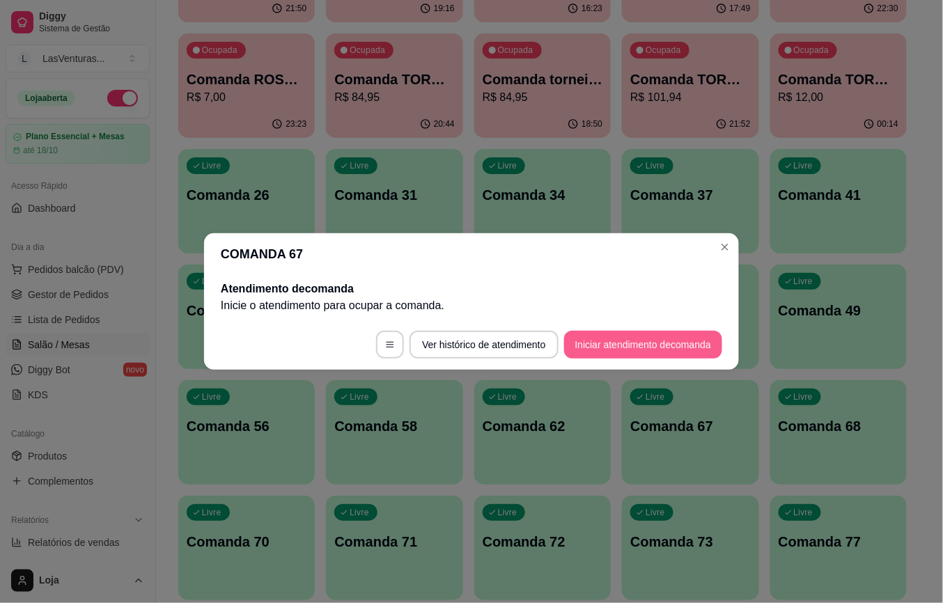
click at [658, 345] on button "Iniciar atendimento de comanda" at bounding box center [643, 345] width 158 height 28
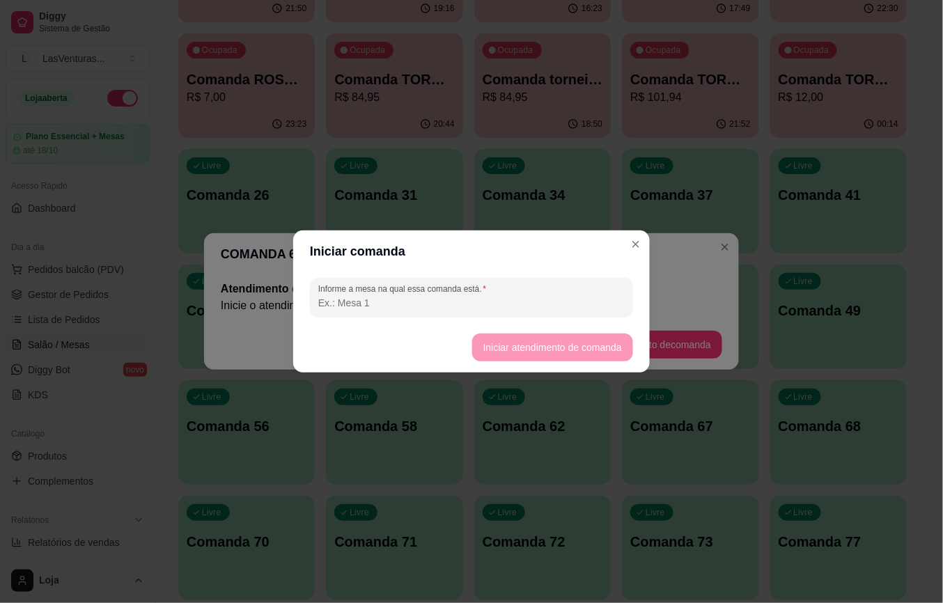
click at [538, 265] on header "Iniciar comanda" at bounding box center [471, 252] width 357 height 42
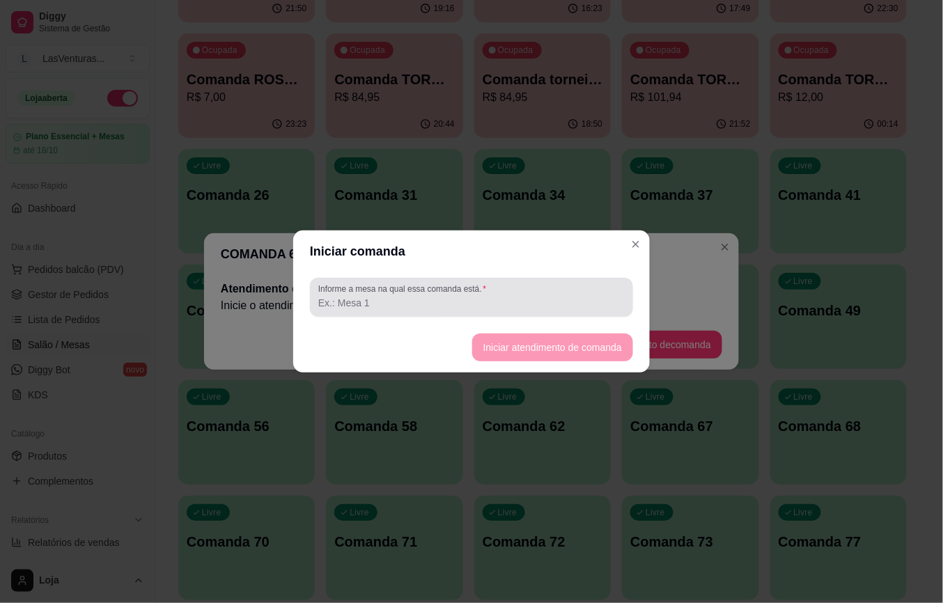
click at [552, 279] on div "Informe a mesa na qual essa comanda está." at bounding box center [471, 297] width 357 height 50
click at [550, 284] on div at bounding box center [471, 298] width 306 height 28
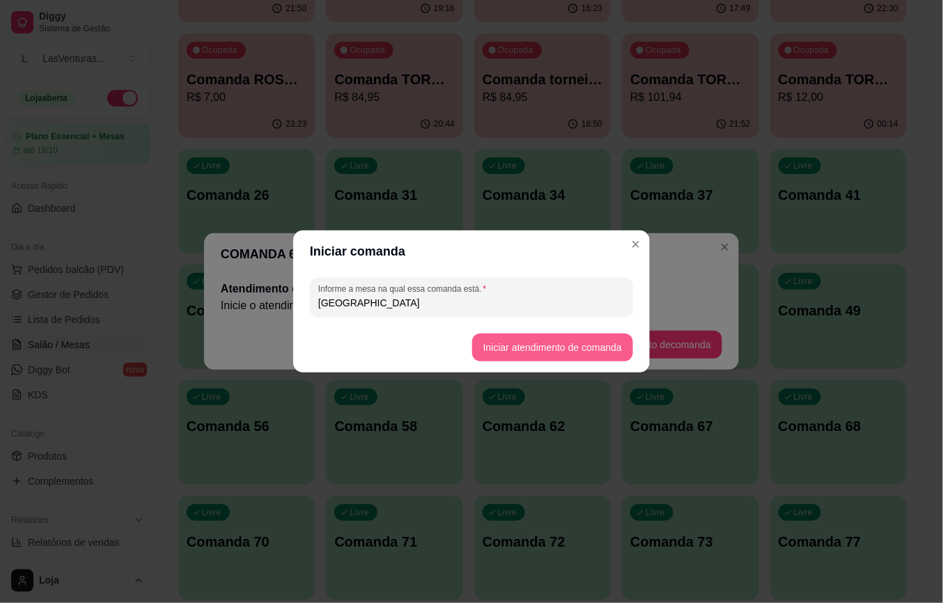
type input "[GEOGRAPHIC_DATA]"
click at [502, 329] on footer "Iniciar atendimento de comanda" at bounding box center [471, 348] width 357 height 50
click at [506, 336] on button "Iniciar atendimento de comanda" at bounding box center [552, 348] width 161 height 28
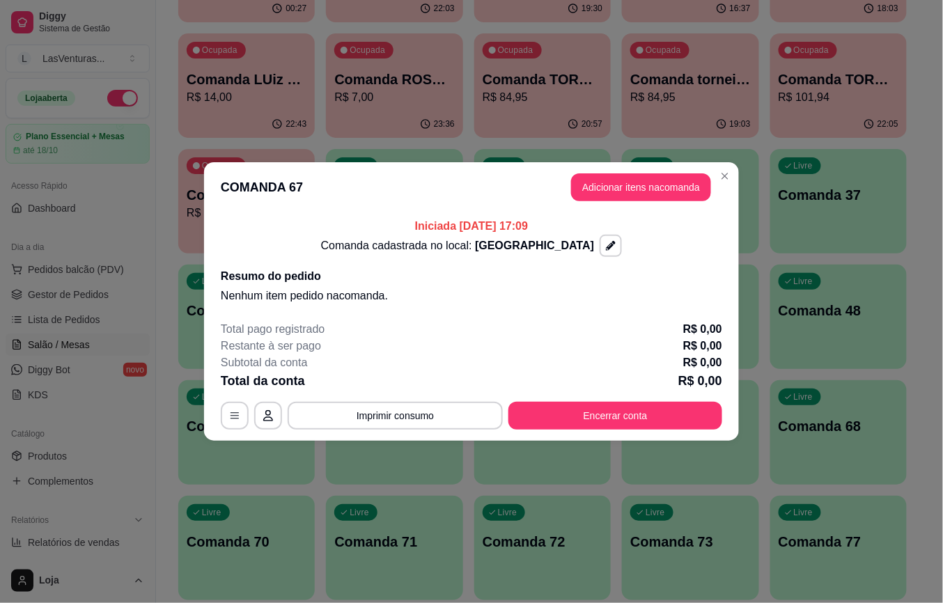
click at [616, 191] on button "Adicionar itens na comanda" at bounding box center [641, 187] width 140 height 28
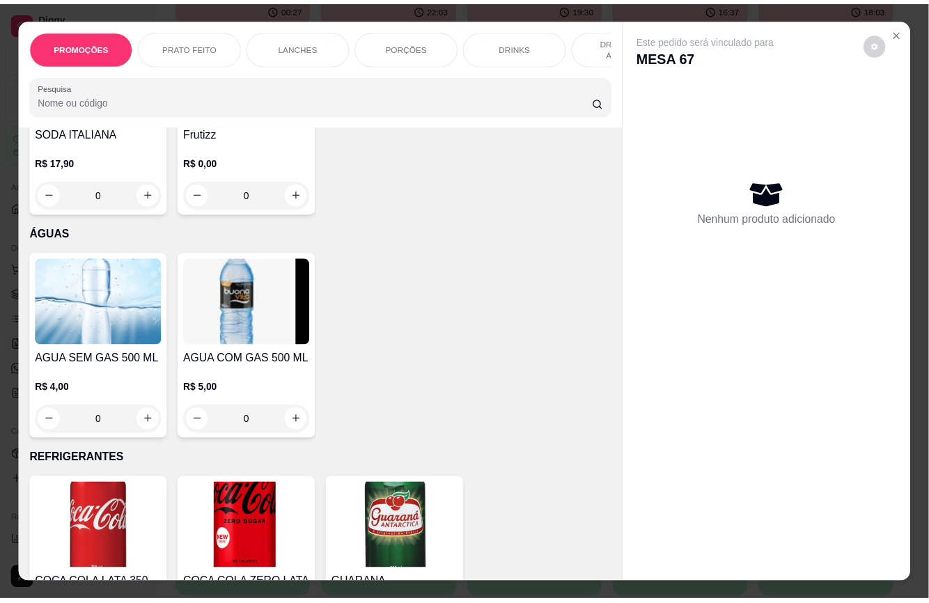
scroll to position [4179, 0]
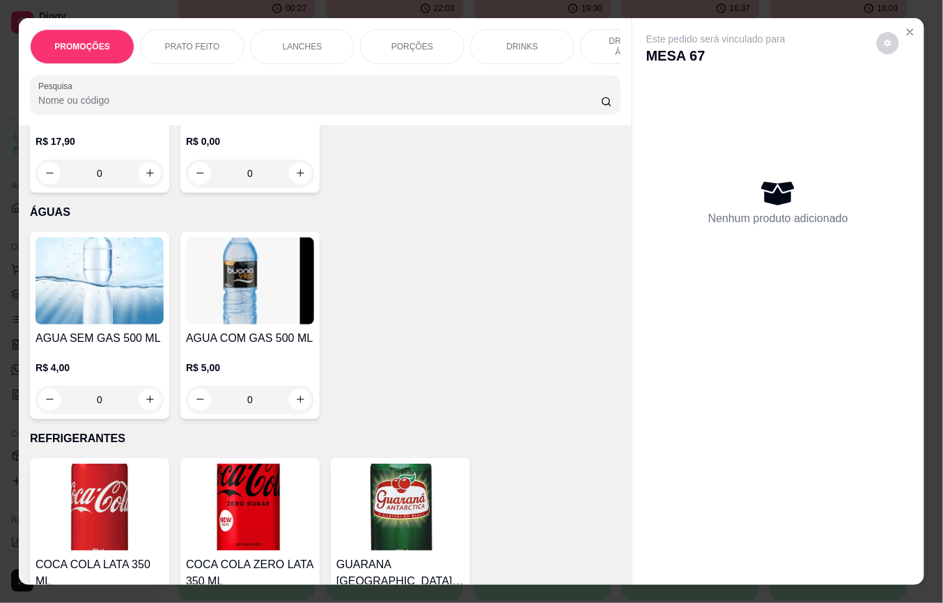
click at [261, 347] on div "R$ 5,00 0" at bounding box center [250, 380] width 128 height 67
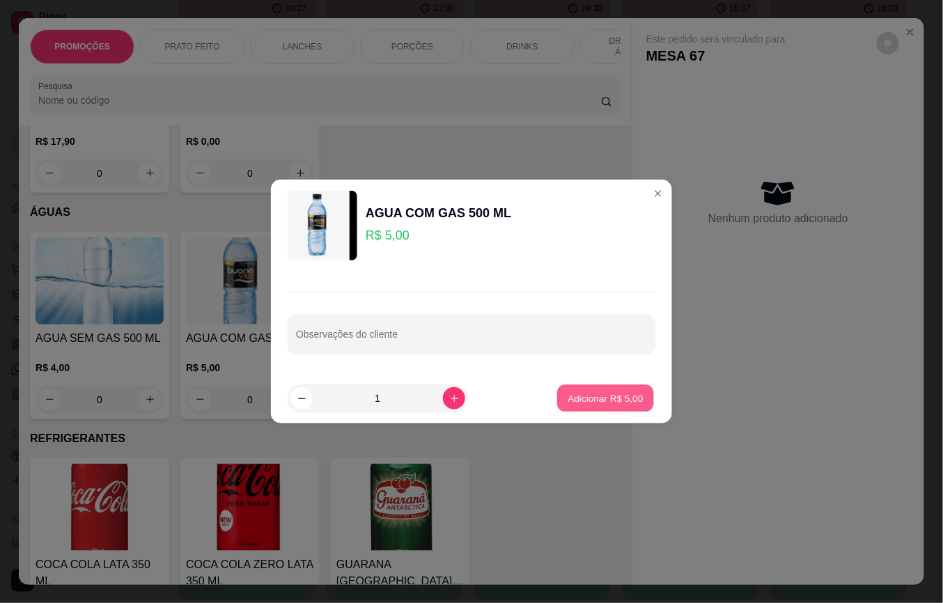
click at [603, 396] on p "Adicionar R$ 5,00" at bounding box center [605, 397] width 75 height 13
type input "1"
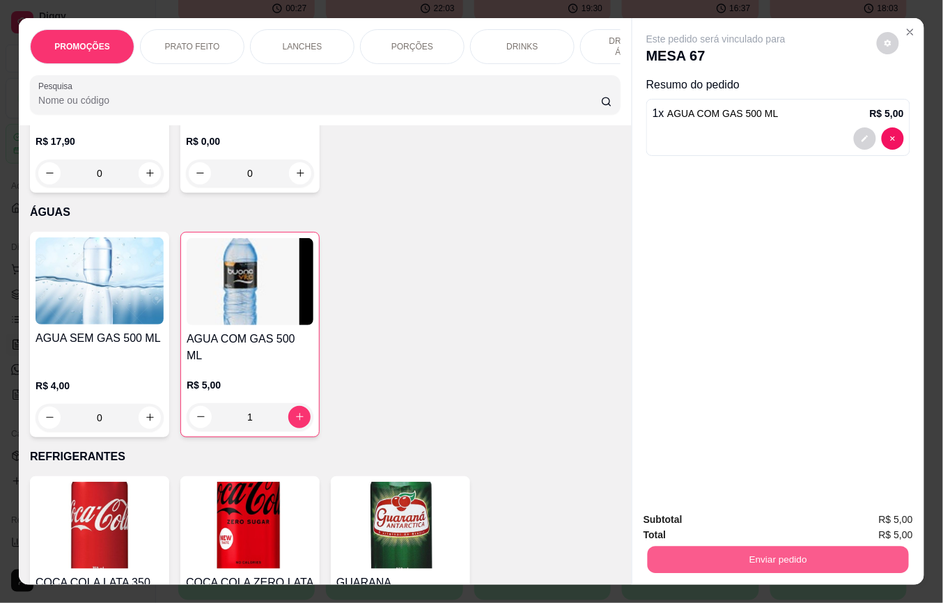
click at [711, 555] on button "Enviar pedido" at bounding box center [778, 560] width 261 height 27
click at [694, 507] on div "Deseja registrar o cliente que fez esse pedido? Essa é uma forma de identificar…" at bounding box center [772, 503] width 238 height 60
click at [694, 508] on button "Não registrar e enviar pedido" at bounding box center [731, 519] width 141 height 26
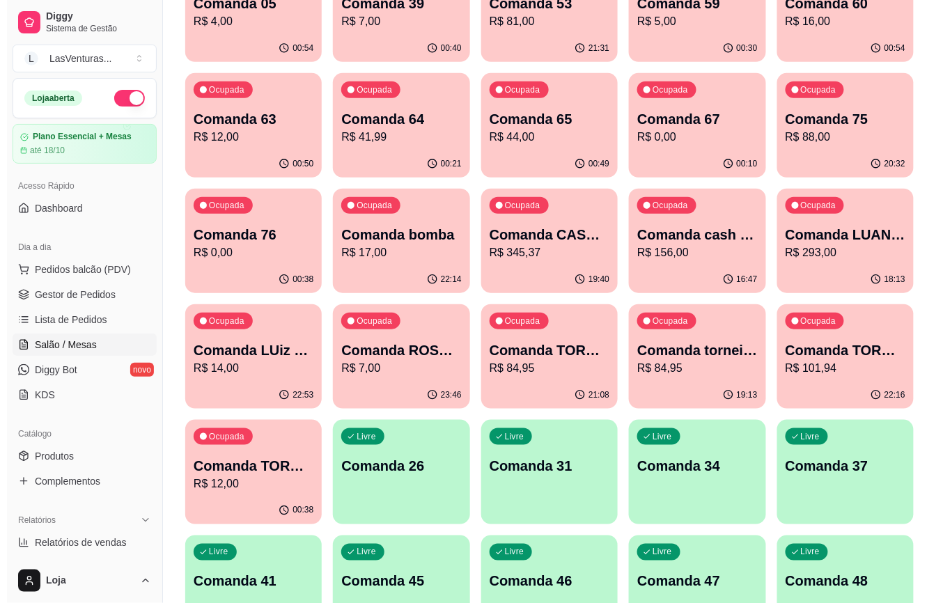
scroll to position [0, 0]
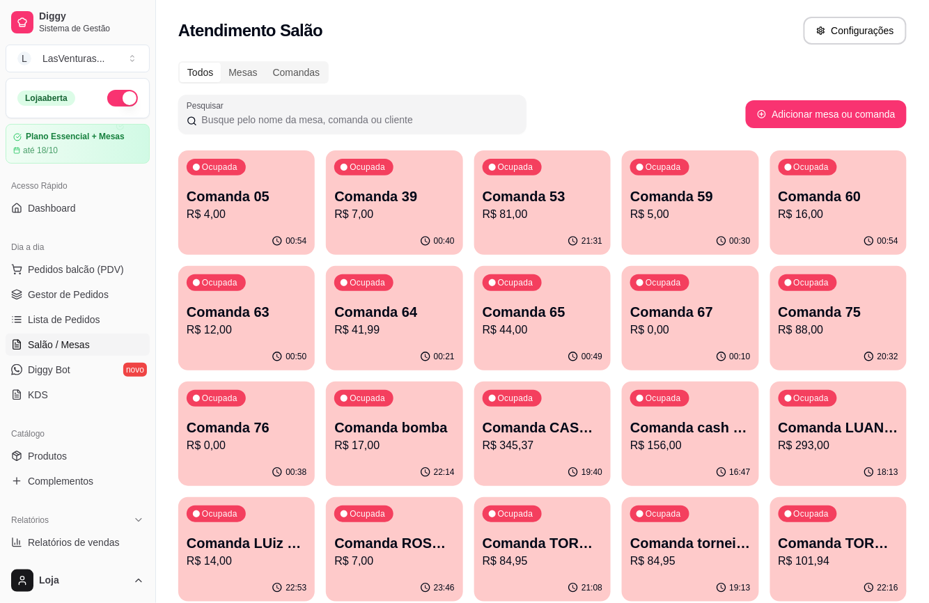
click at [261, 222] on div "Ocupada Comanda 05 R$ 4,00" at bounding box center [246, 188] width 137 height 77
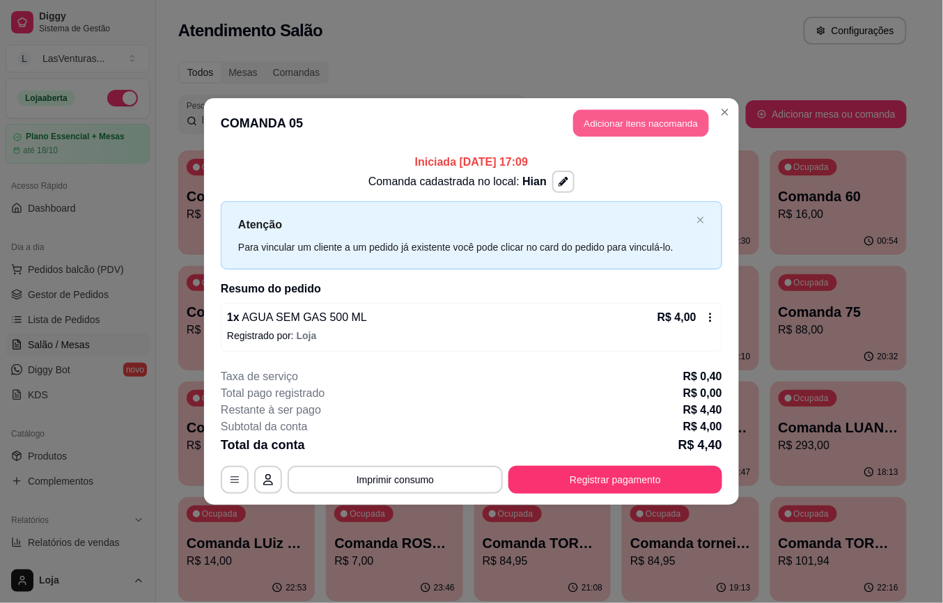
click at [586, 124] on button "Adicionar itens na comanda" at bounding box center [641, 123] width 136 height 27
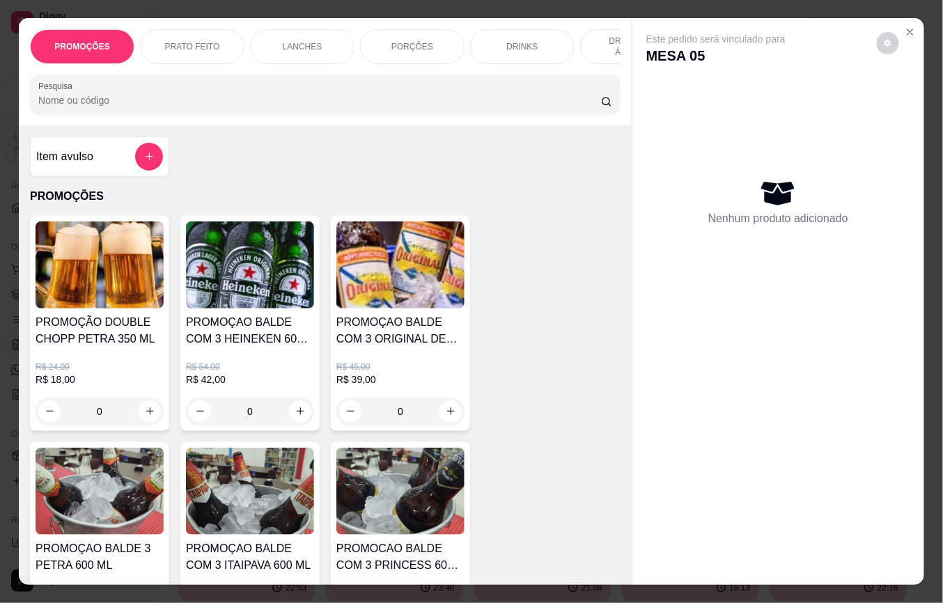
click at [412, 267] on img at bounding box center [400, 265] width 128 height 87
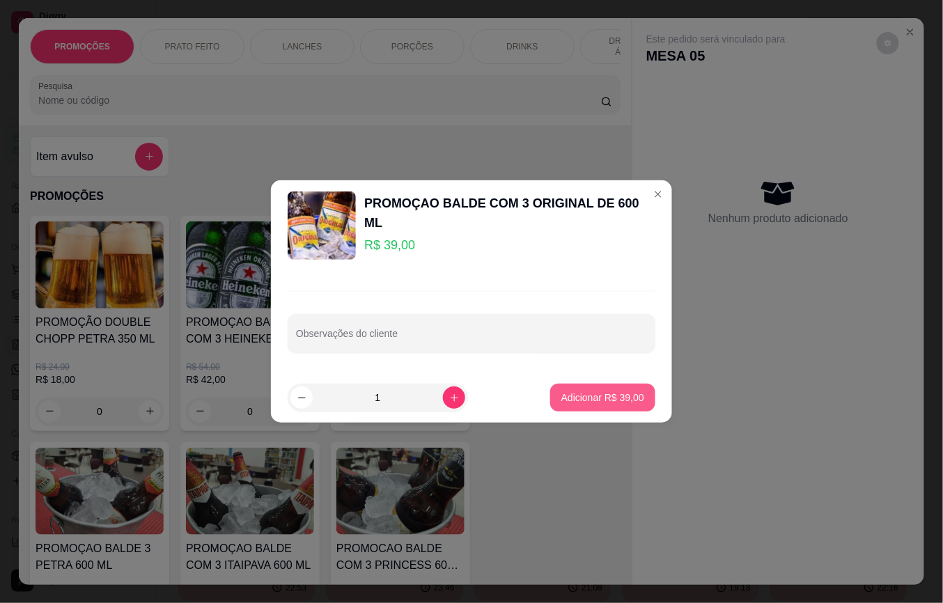
click at [561, 394] on p "Adicionar R$ 39,00" at bounding box center [602, 398] width 83 height 14
type input "1"
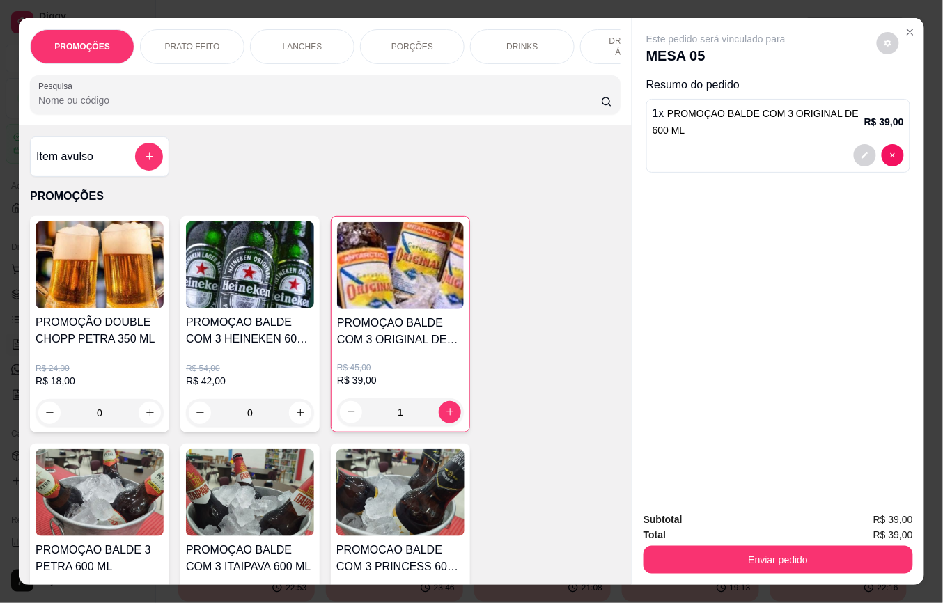
drag, startPoint x: 755, startPoint y: 583, endPoint x: 754, endPoint y: 573, distance: 10.5
click at [755, 578] on div "PROMOÇÕES PRATO FEITO LANCHES PORÇÕES DRINKS DRINK SEM ÁLCOOL ÁGUAS REFRIGERANT…" at bounding box center [471, 301] width 943 height 603
click at [750, 555] on button "Enviar pedido" at bounding box center [779, 560] width 270 height 28
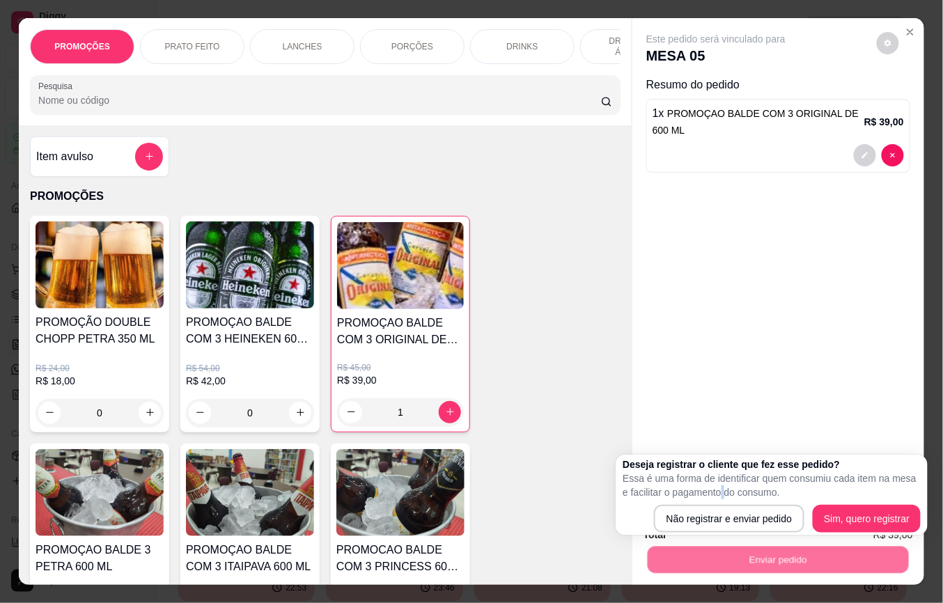
drag, startPoint x: 714, startPoint y: 495, endPoint x: 729, endPoint y: 474, distance: 24.9
click at [727, 476] on p "Essa é uma forma de identificar quem consumiu cada item na mesa e facilitar o p…" at bounding box center [772, 486] width 298 height 28
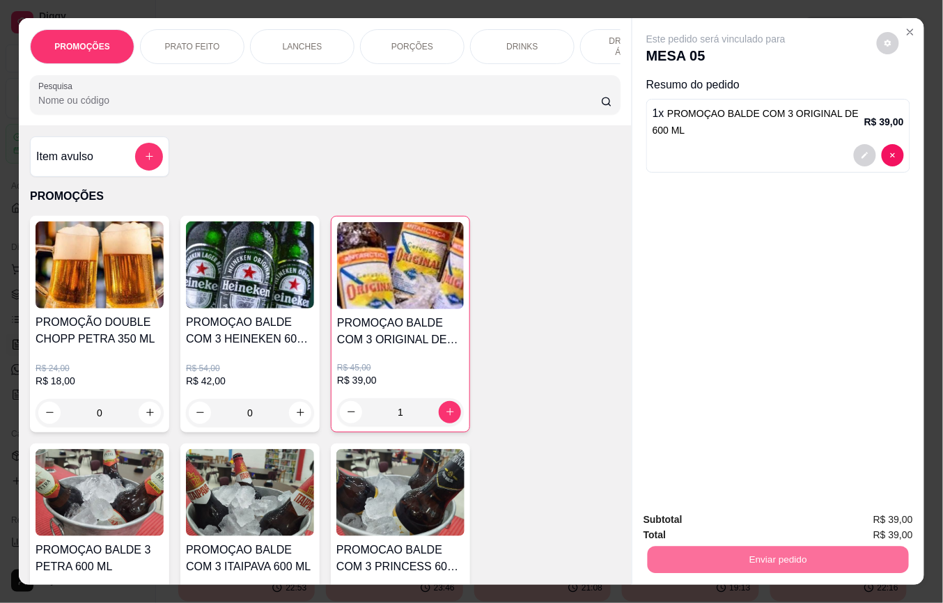
click at [730, 520] on button "Não registrar e enviar pedido" at bounding box center [731, 519] width 145 height 26
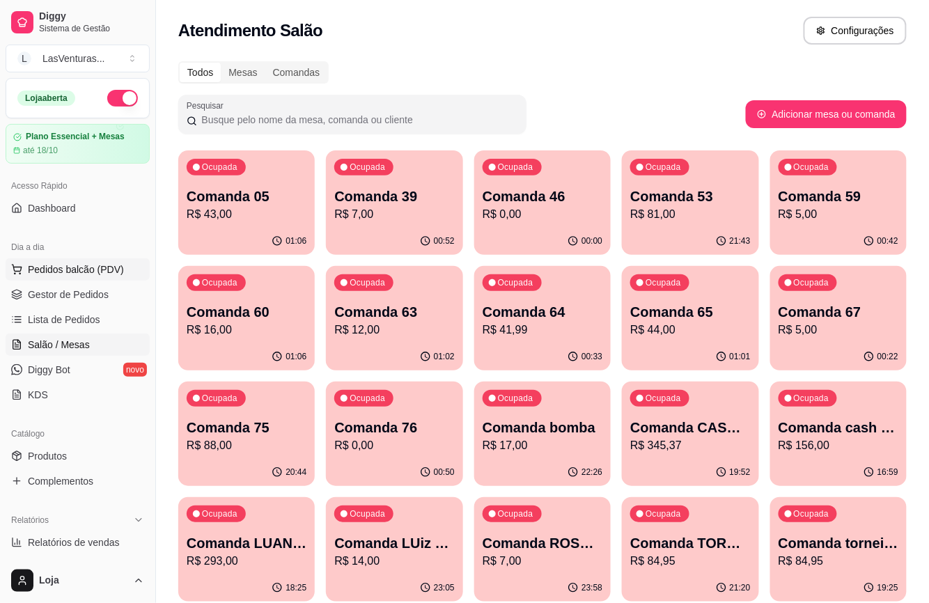
click at [107, 265] on span "Pedidos balcão (PDV)" at bounding box center [76, 270] width 96 height 14
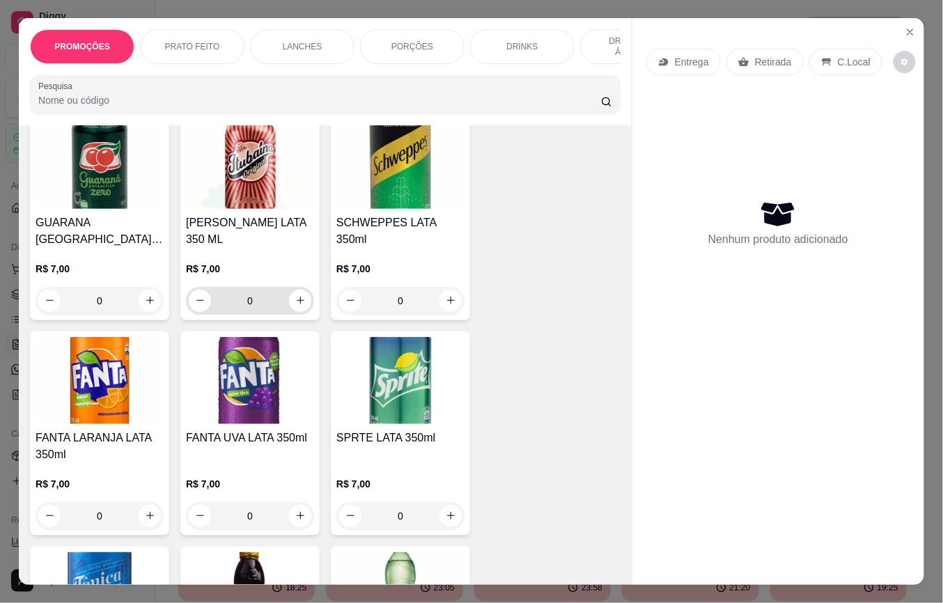
scroll to position [4272, 0]
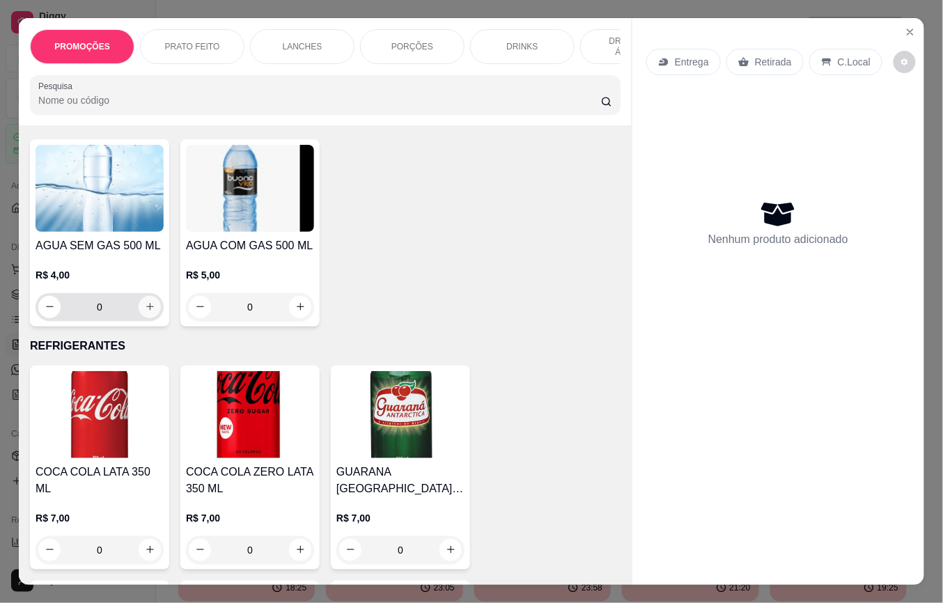
click at [151, 296] on button "increase-product-quantity" at bounding box center [150, 307] width 22 height 22
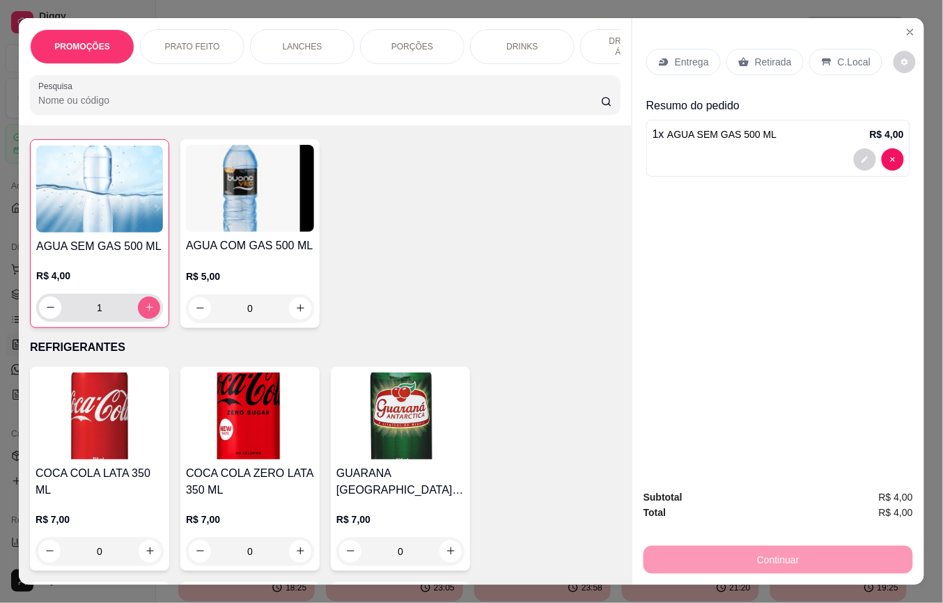
type input "1"
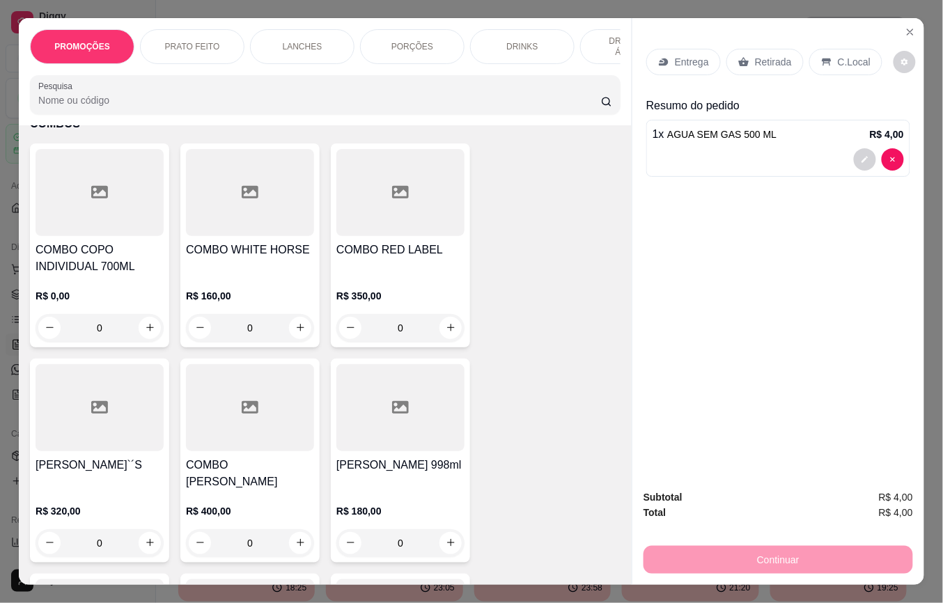
scroll to position [11889, 0]
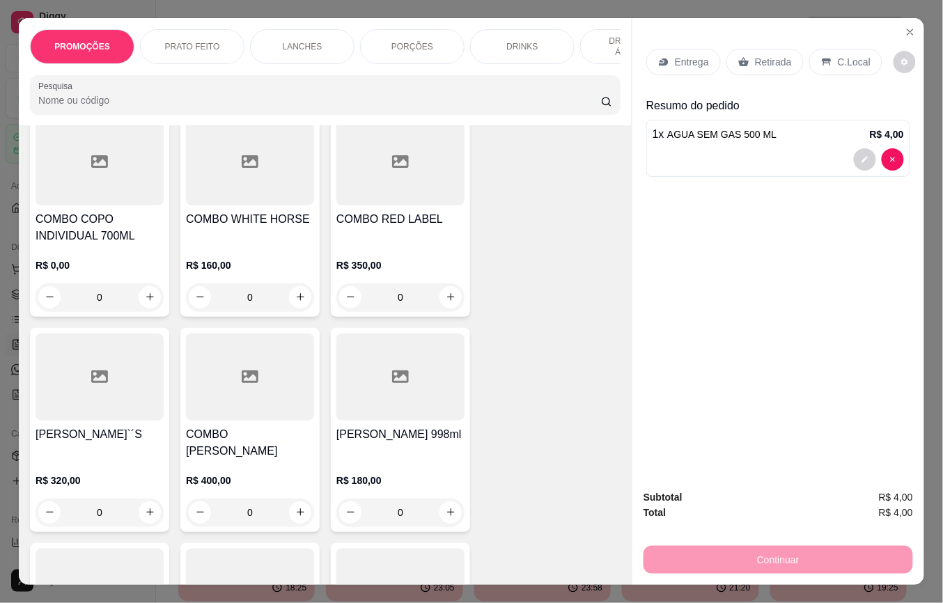
click at [103, 244] on div "R$ 0,00 0" at bounding box center [100, 277] width 128 height 67
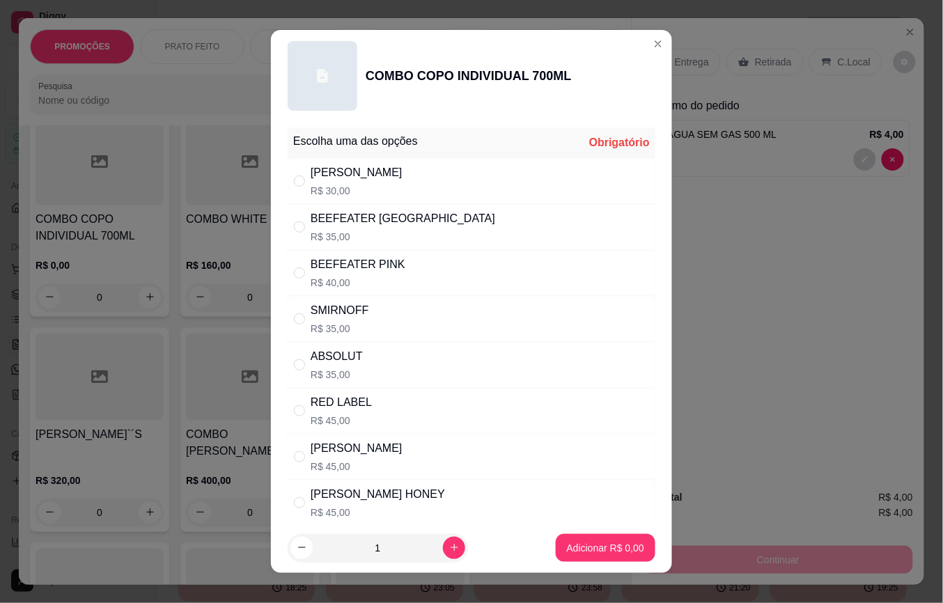
click at [380, 272] on div "BEEFEATER PINK" at bounding box center [358, 264] width 95 height 17
radio input "true"
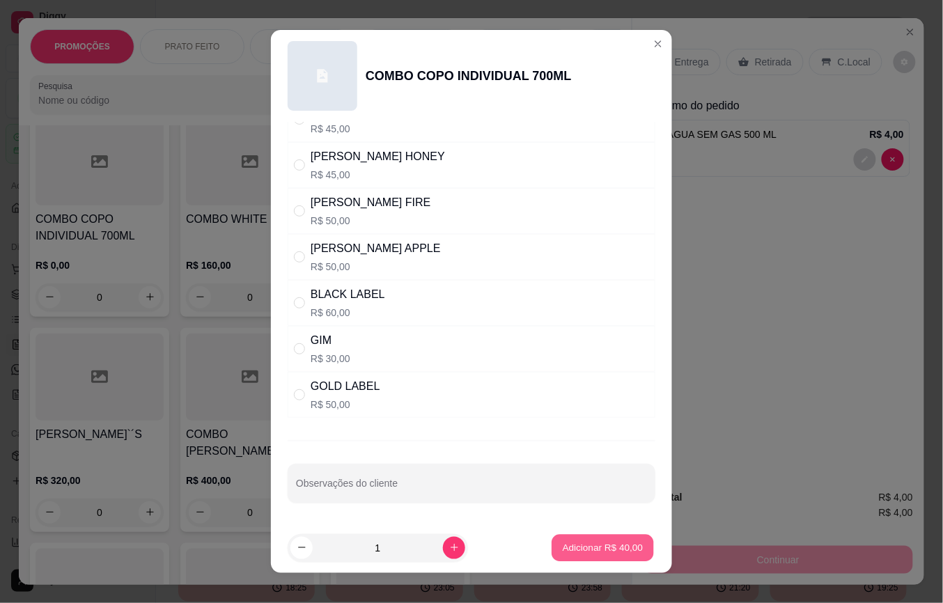
click at [552, 536] on button "Adicionar R$ 40,00" at bounding box center [603, 547] width 102 height 27
type input "1"
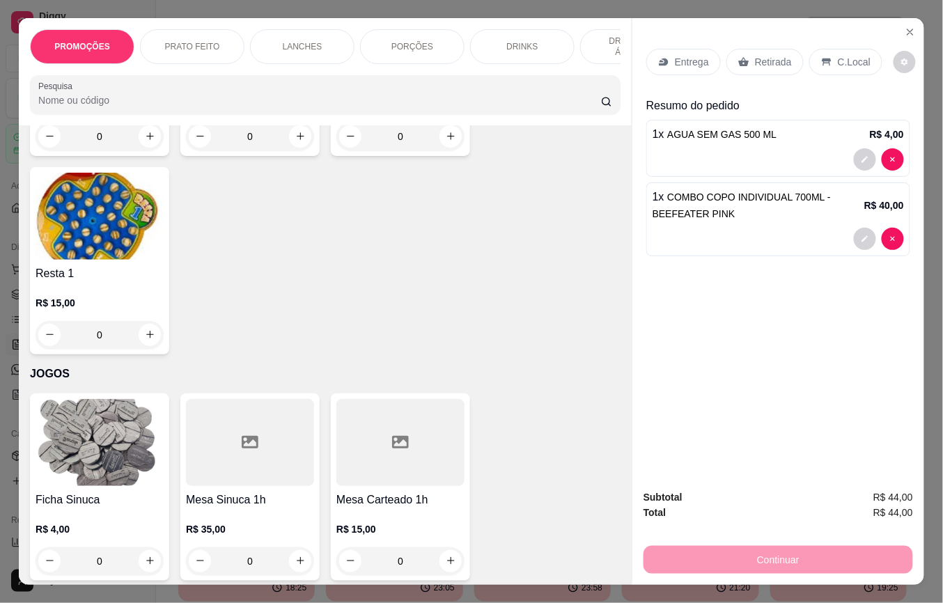
scroll to position [16348, 0]
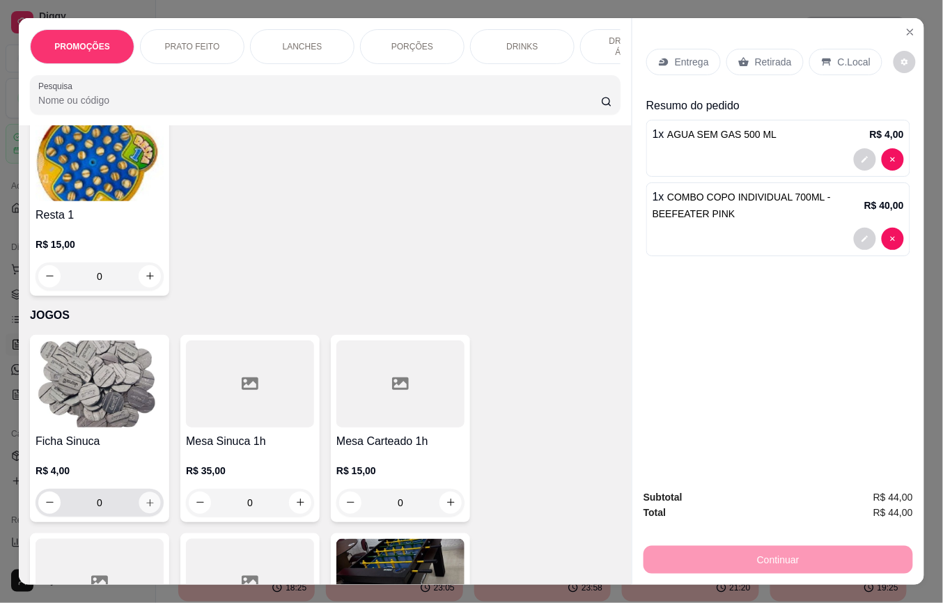
click at [145, 498] on icon "increase-product-quantity" at bounding box center [150, 503] width 10 height 10
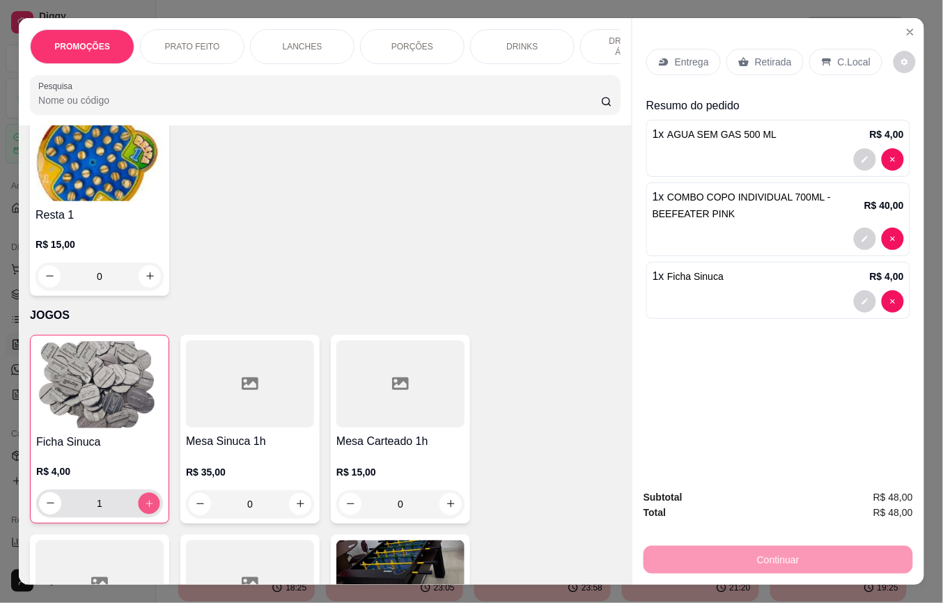
click at [144, 499] on icon "increase-product-quantity" at bounding box center [149, 504] width 10 height 10
click at [140, 492] on button "increase-product-quantity" at bounding box center [149, 503] width 22 height 22
click at [140, 492] on button "increase-product-quantity" at bounding box center [150, 503] width 22 height 22
type input "5"
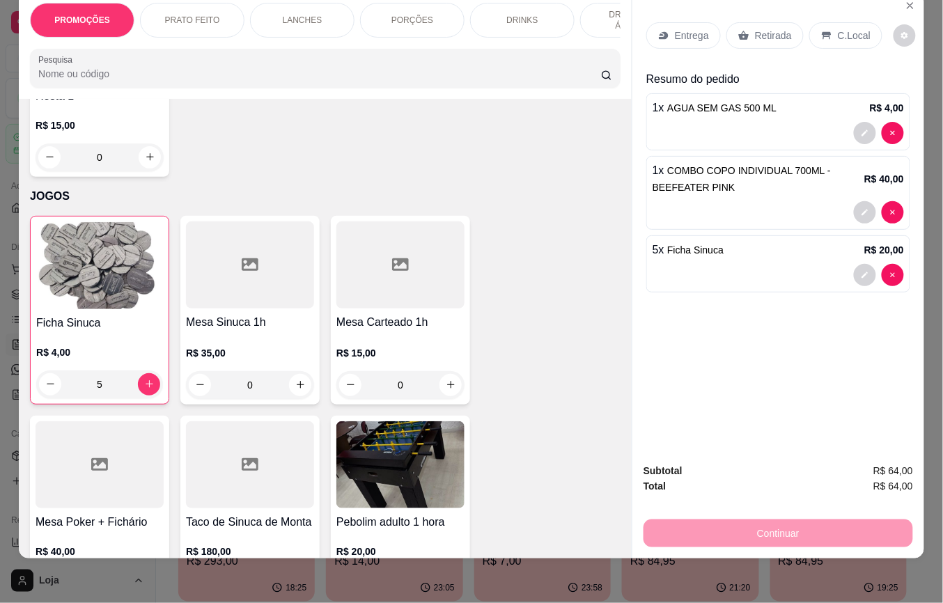
scroll to position [0, 0]
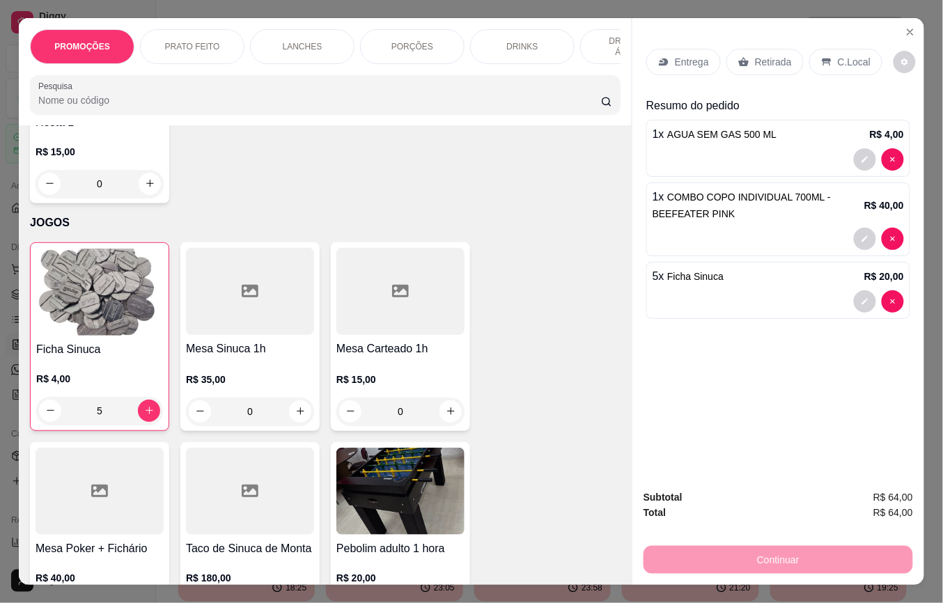
click at [772, 64] on div "Retirada" at bounding box center [765, 62] width 77 height 26
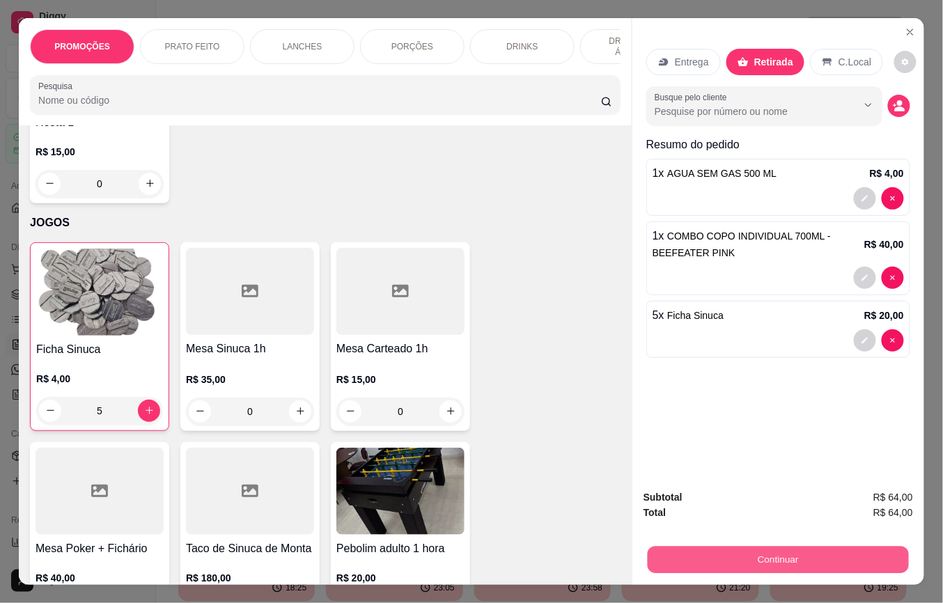
click at [717, 554] on button "Continuar" at bounding box center [778, 560] width 261 height 27
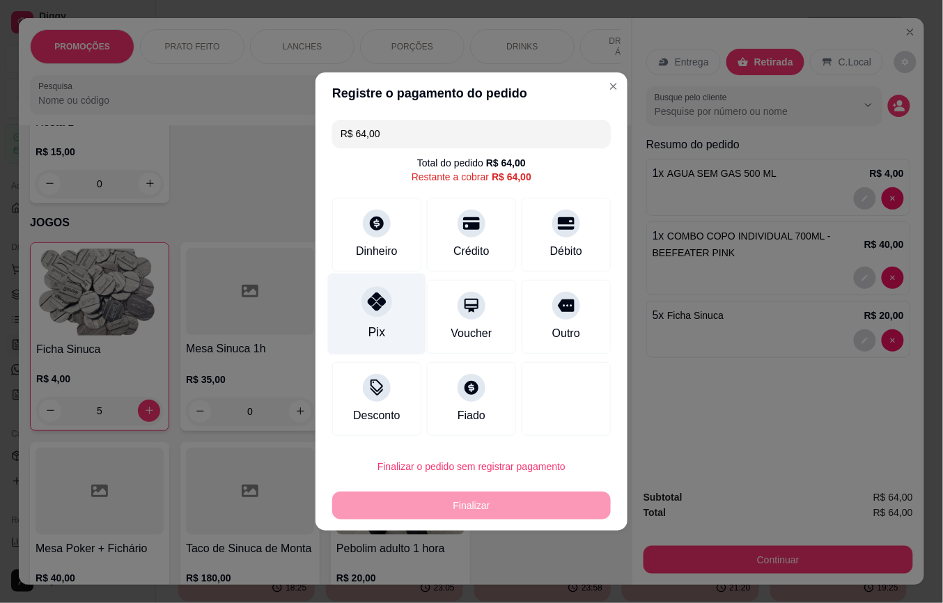
click at [368, 296] on icon at bounding box center [377, 302] width 18 height 18
type input "R$ 0,00"
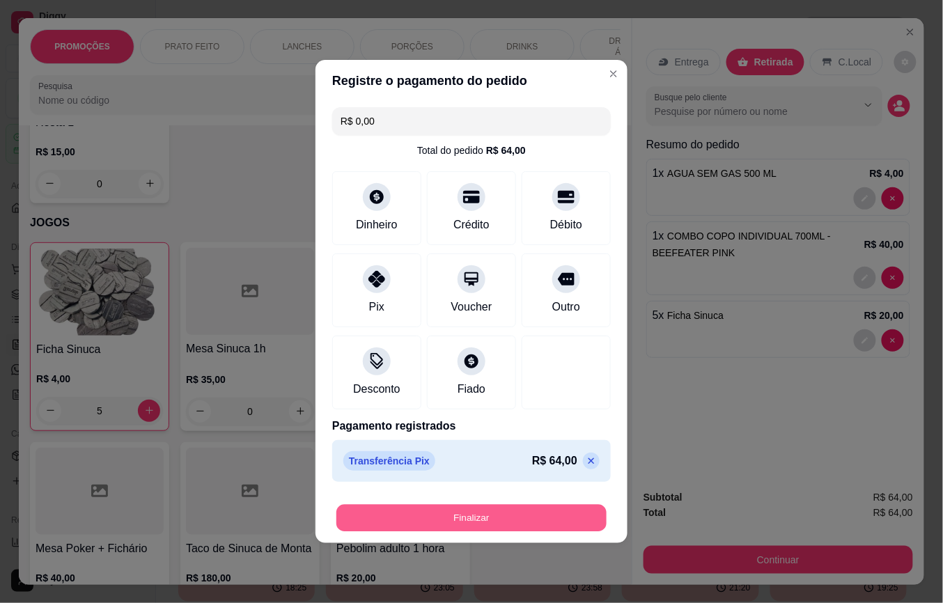
click at [439, 511] on button "Finalizar" at bounding box center [471, 518] width 270 height 27
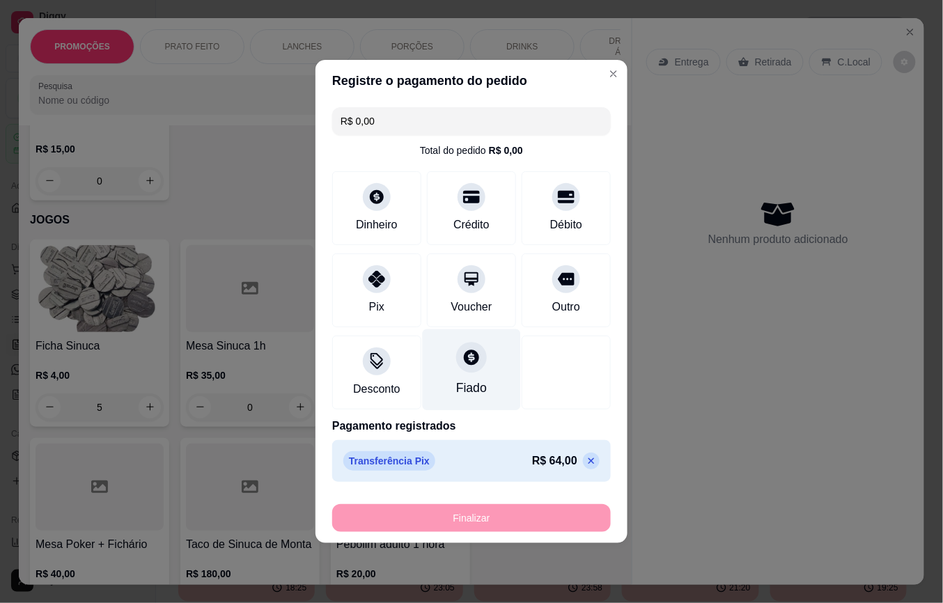
type input "0"
type input "-R$ 64,00"
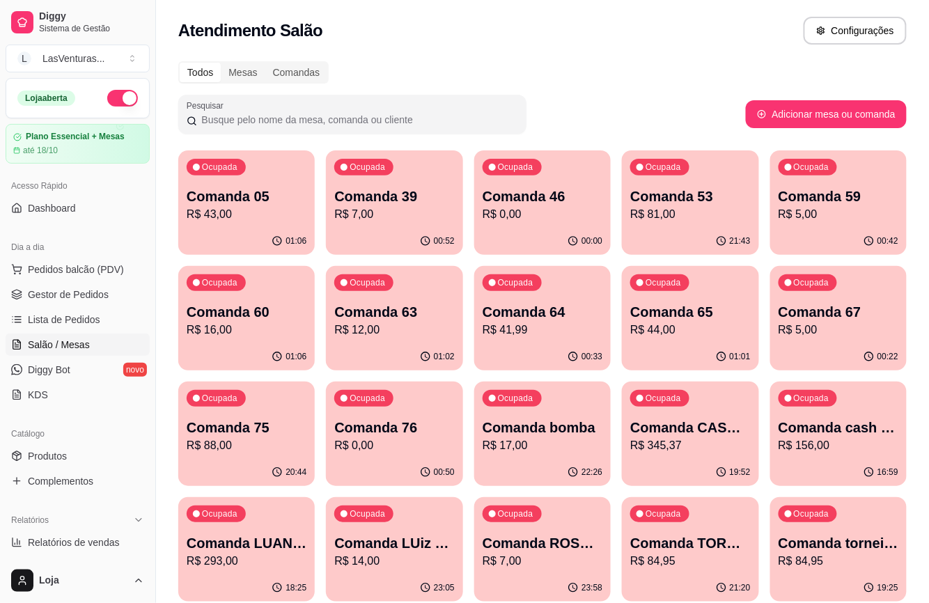
click at [651, 341] on div "Ocupada Comanda 65 R$ 44,00" at bounding box center [690, 304] width 137 height 77
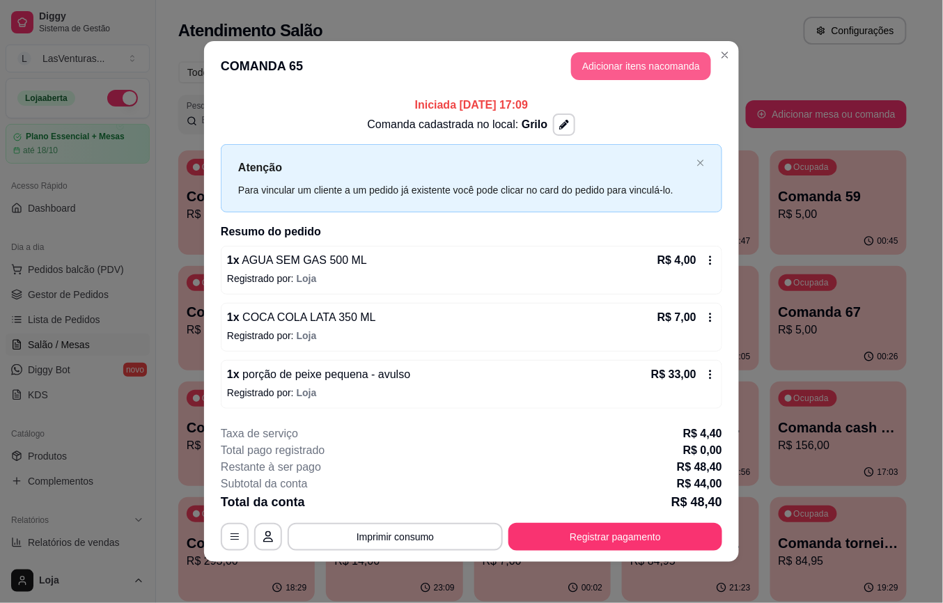
click at [630, 78] on button "Adicionar itens na comanda" at bounding box center [641, 66] width 140 height 28
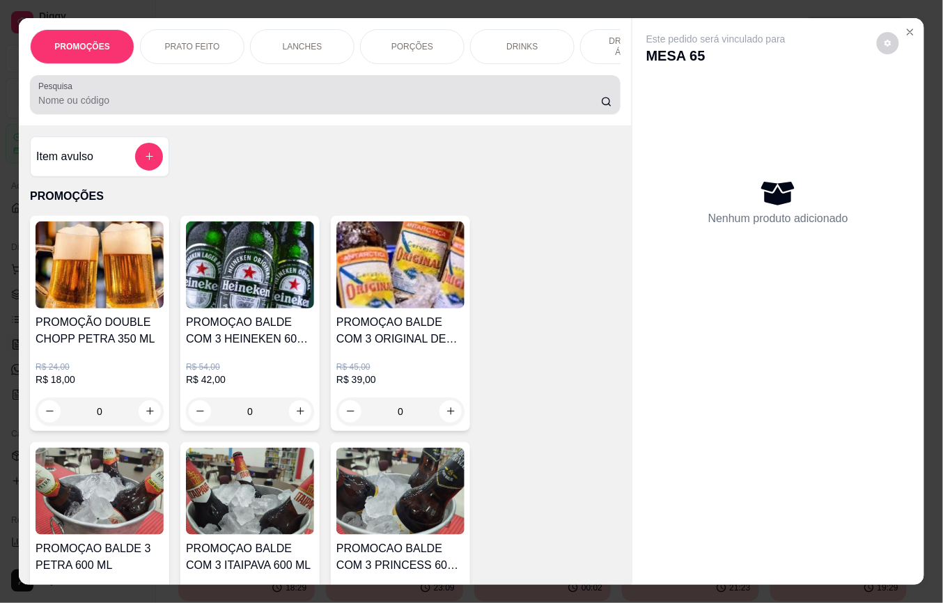
click at [151, 91] on div at bounding box center [325, 95] width 574 height 28
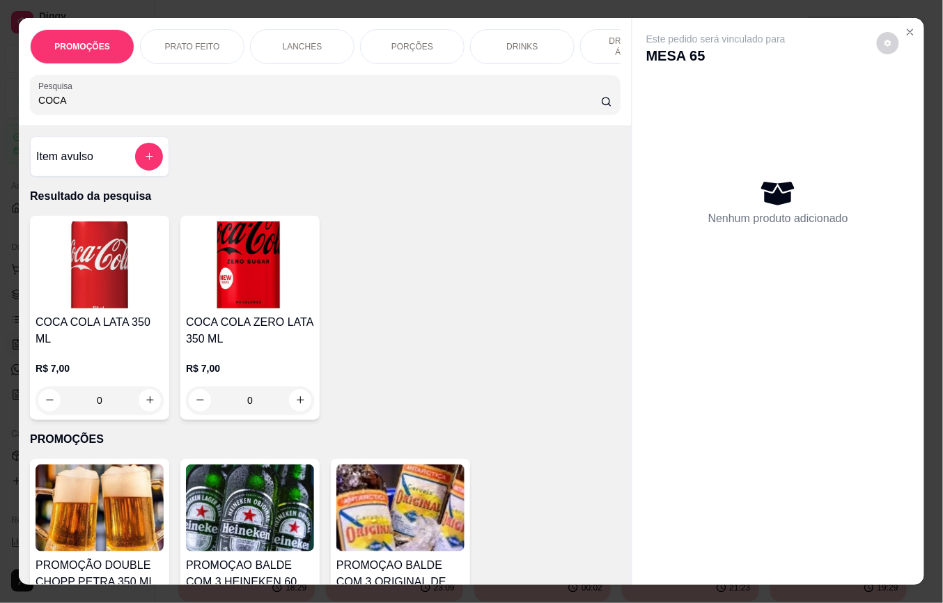
type input "COCA"
click at [47, 309] on img at bounding box center [100, 265] width 128 height 87
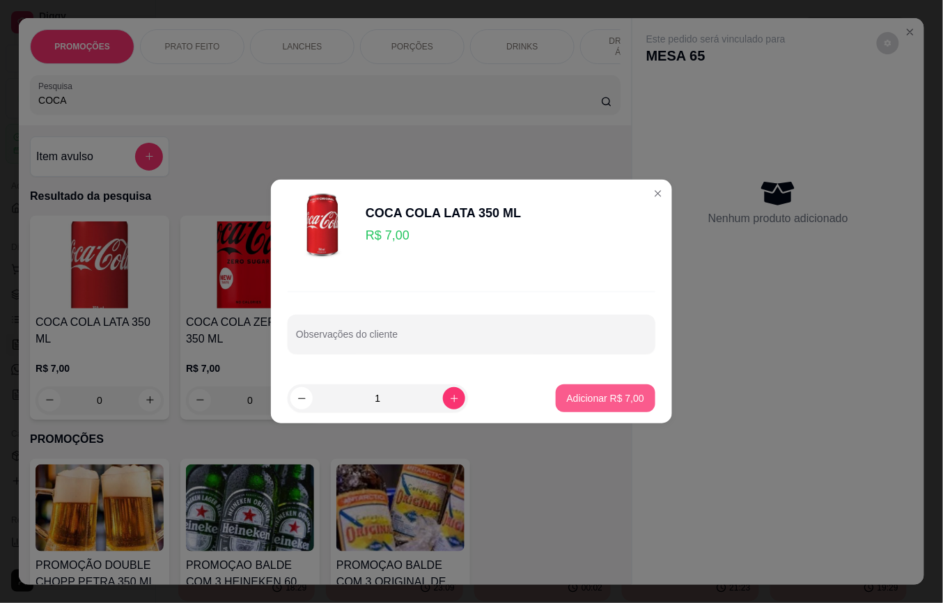
click at [591, 404] on p "Adicionar R$ 7,00" at bounding box center [605, 398] width 77 height 14
type input "1"
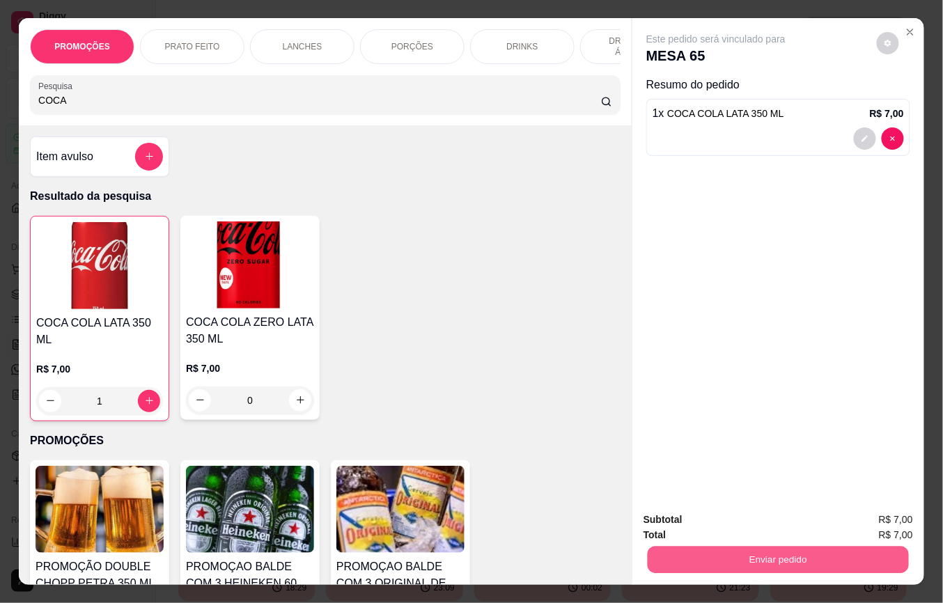
click at [756, 547] on button "Enviar pedido" at bounding box center [778, 560] width 261 height 27
click at [742, 520] on button "Não registrar e enviar pedido" at bounding box center [731, 519] width 141 height 26
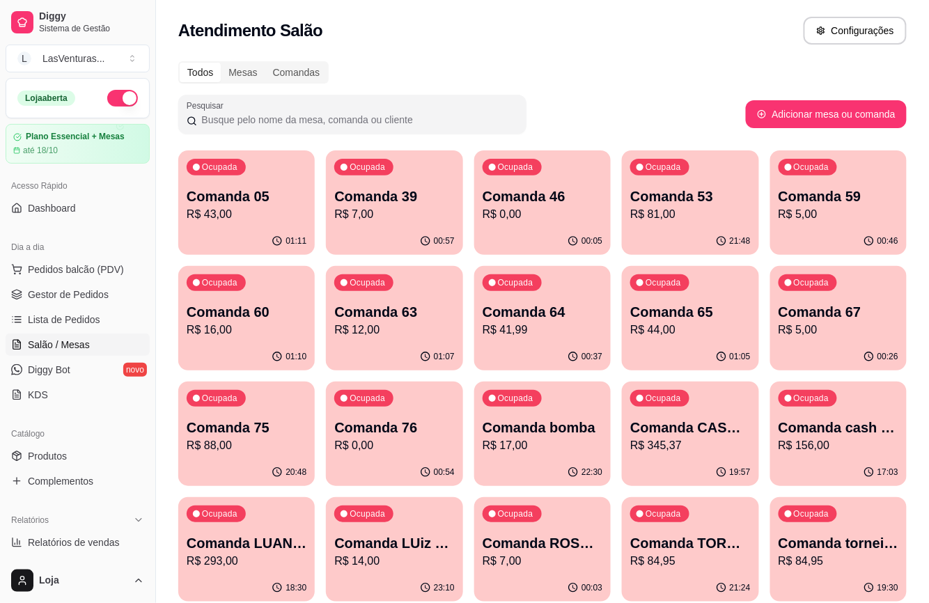
click at [432, 340] on div "Ocupada Comanda 63 R$ 12,00" at bounding box center [394, 304] width 137 height 77
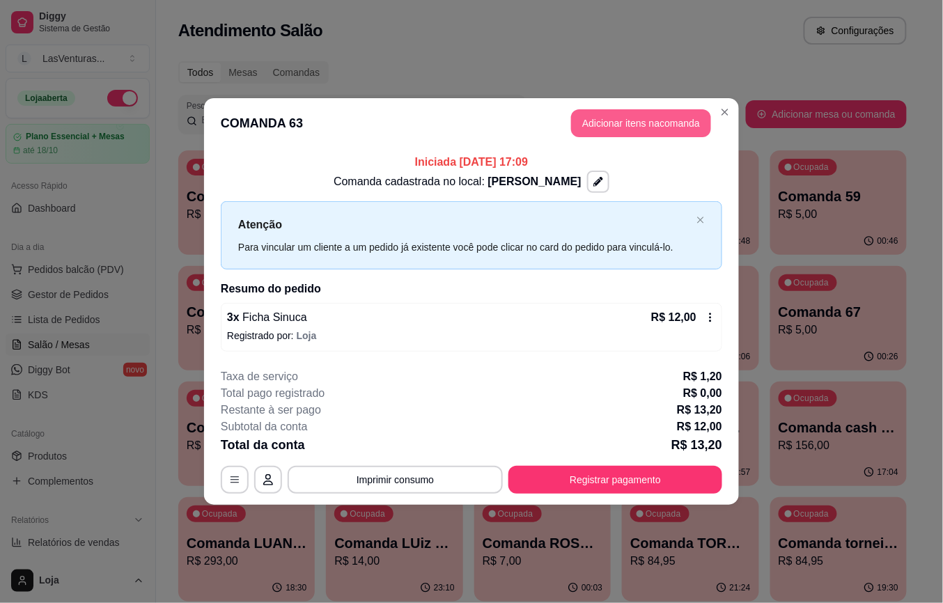
click at [617, 107] on header "COMANDA 63 Adicionar itens na comanda" at bounding box center [471, 123] width 535 height 50
click at [614, 117] on button "Adicionar itens na comanda" at bounding box center [641, 123] width 136 height 27
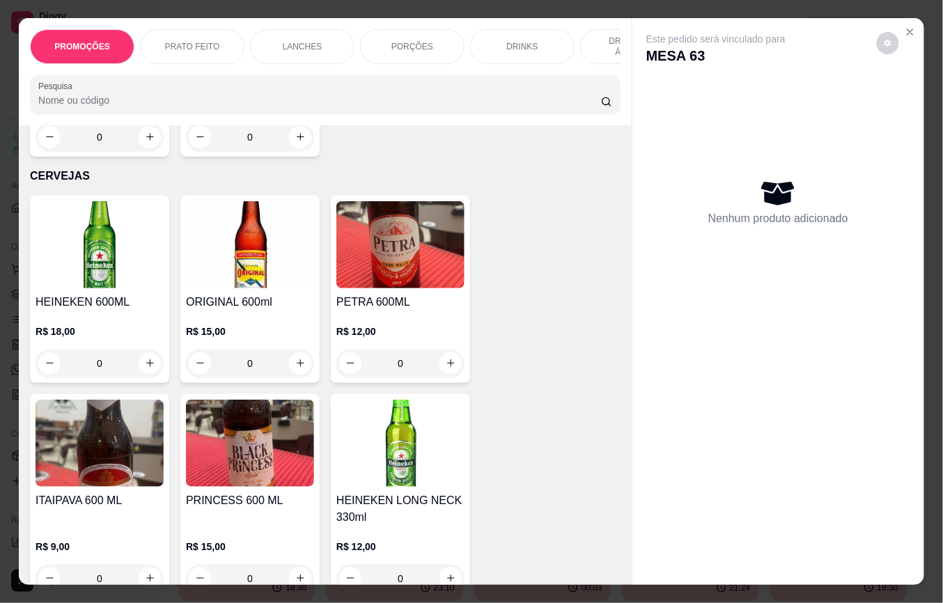
scroll to position [6780, 0]
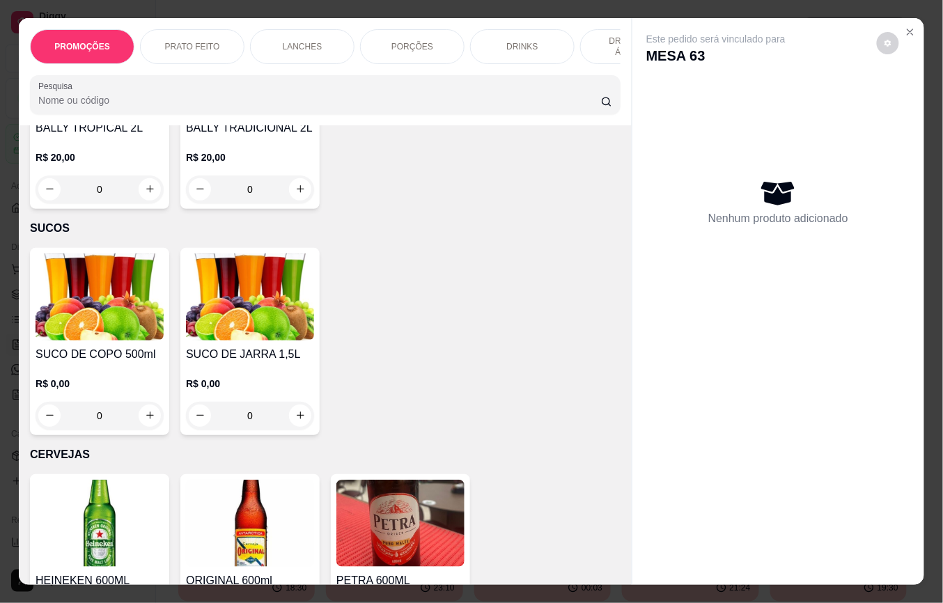
click at [291, 346] on h4 "SUCO DE JARRA 1,5L" at bounding box center [250, 354] width 128 height 17
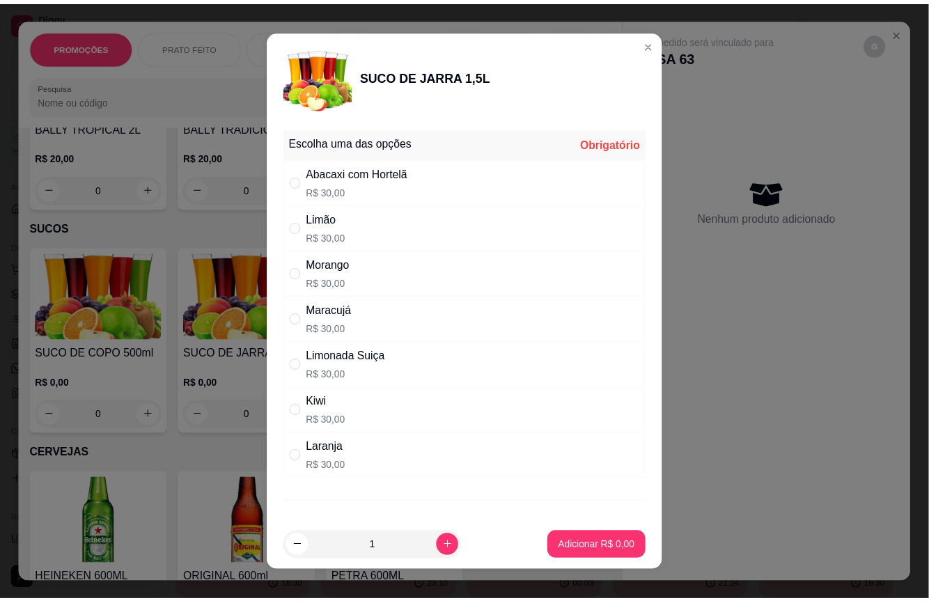
scroll to position [65, 0]
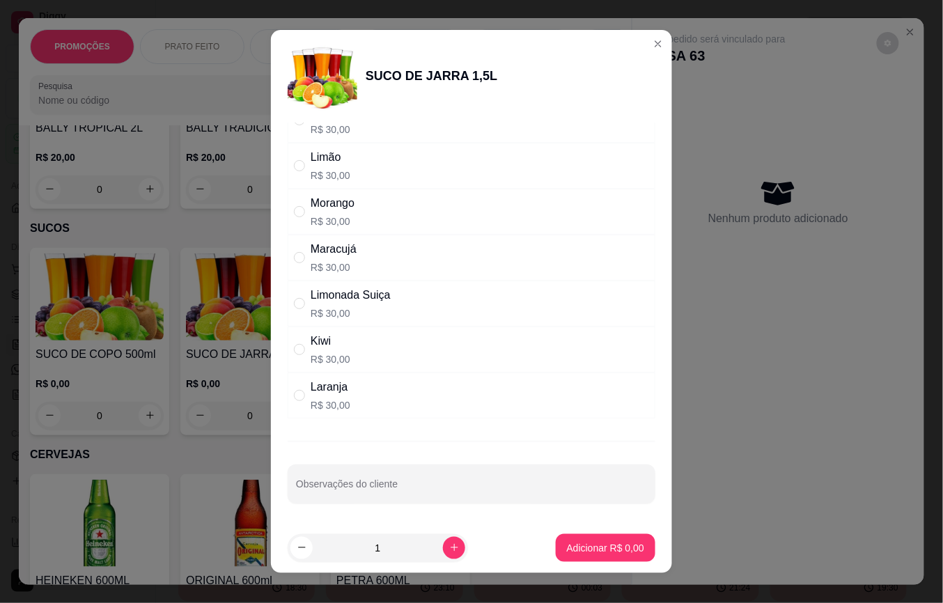
click at [408, 394] on div "Laranja R$ 30,00" at bounding box center [472, 396] width 368 height 46
radio input "true"
click at [561, 535] on button "Adicionar R$ 30,00" at bounding box center [603, 547] width 102 height 27
type input "1"
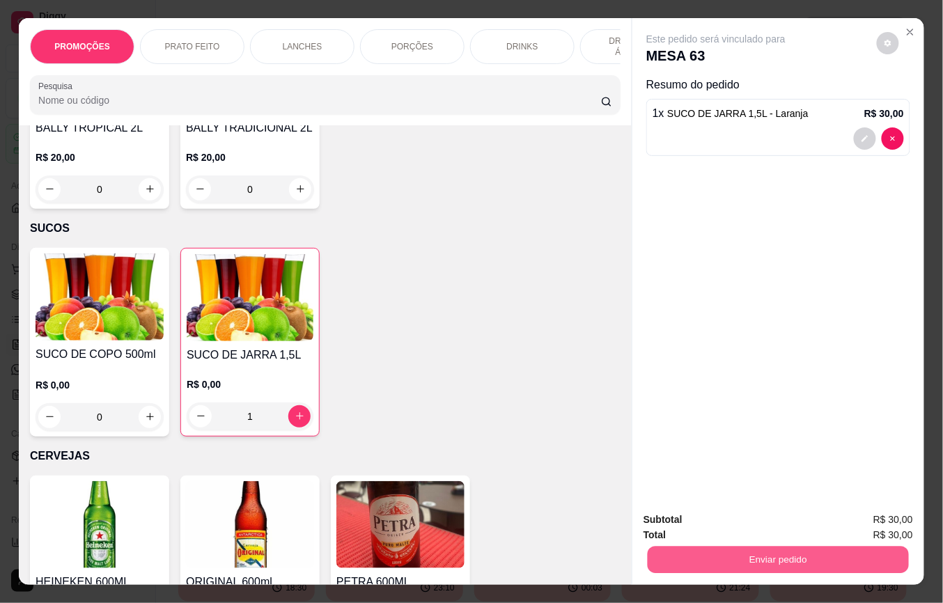
click at [704, 552] on button "Enviar pedido" at bounding box center [778, 560] width 261 height 27
click at [697, 515] on button "Não registrar e enviar pedido" at bounding box center [731, 519] width 141 height 26
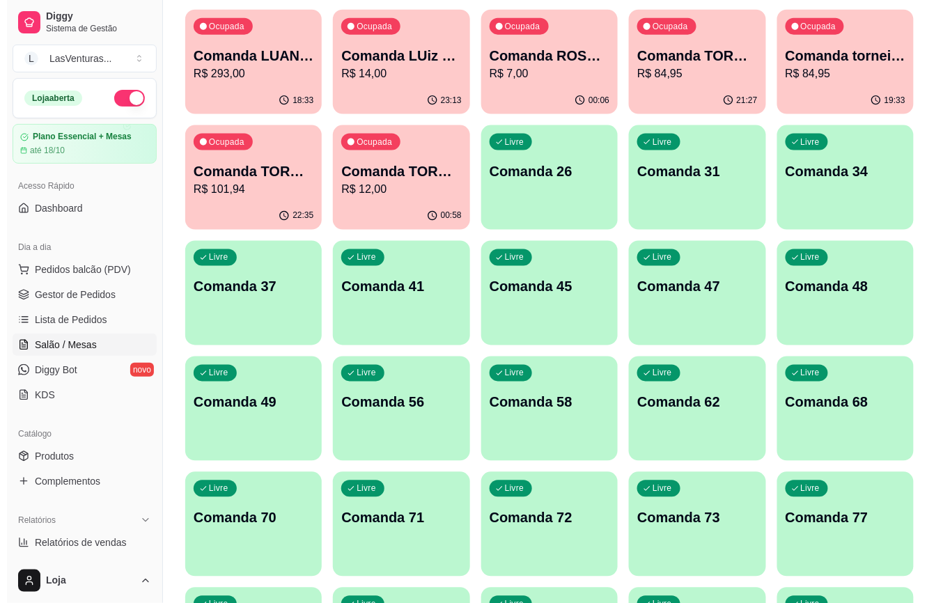
scroll to position [557, 0]
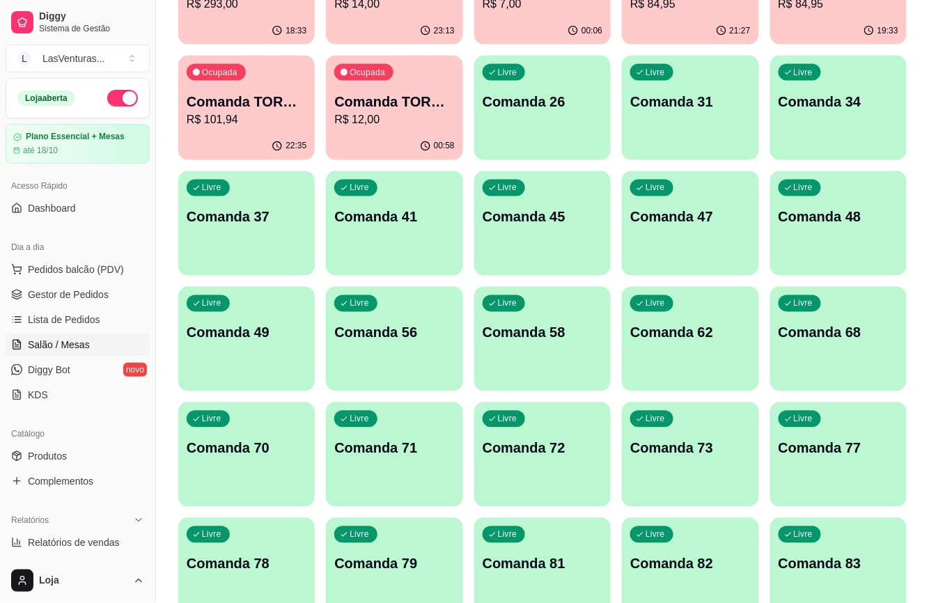
click at [750, 345] on div "Livre Comanda 62" at bounding box center [690, 331] width 137 height 88
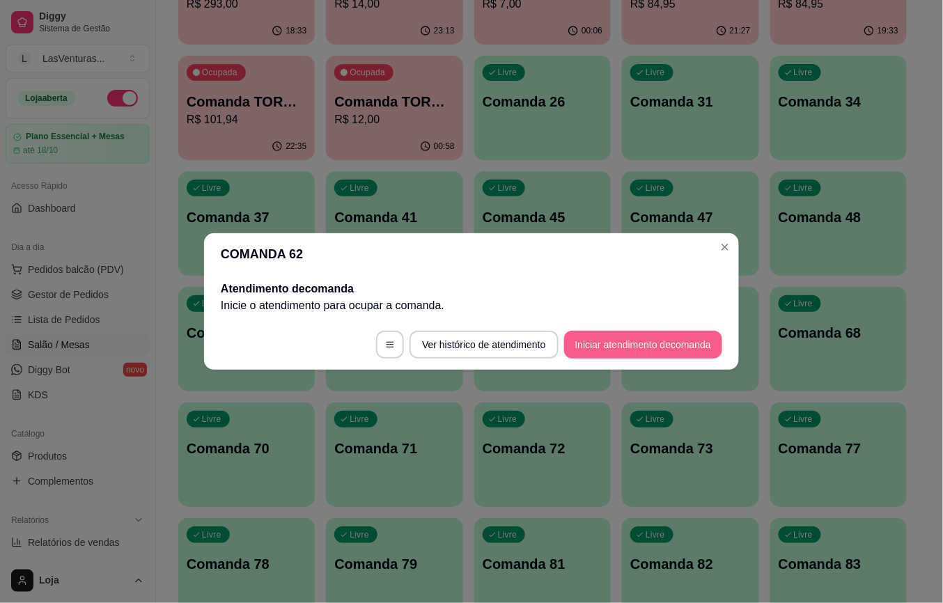
click at [626, 354] on button "Iniciar atendimento de comanda" at bounding box center [643, 345] width 158 height 28
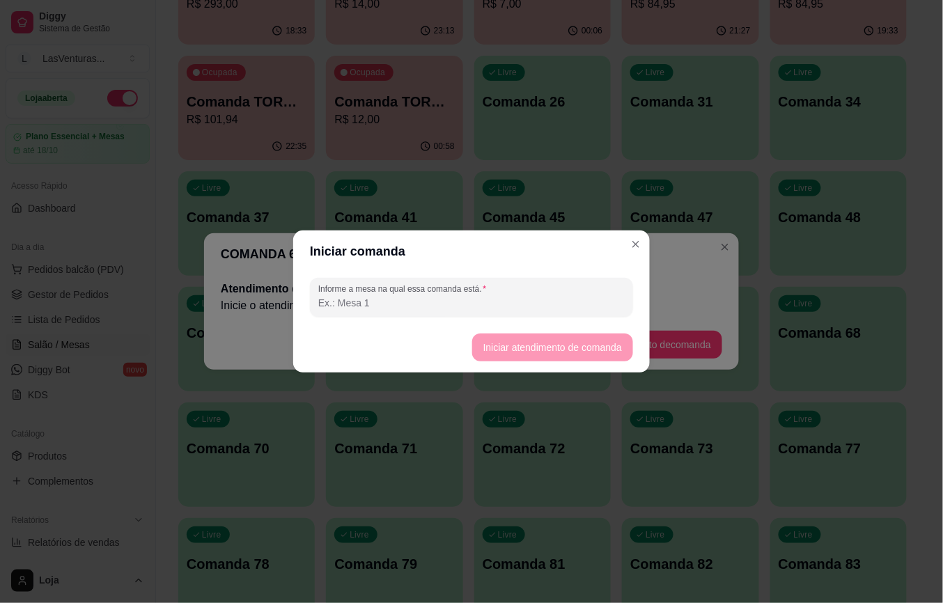
click at [505, 316] on div "Informe a mesa na qual essa comanda está." at bounding box center [471, 297] width 323 height 39
type input "JOTINHA"
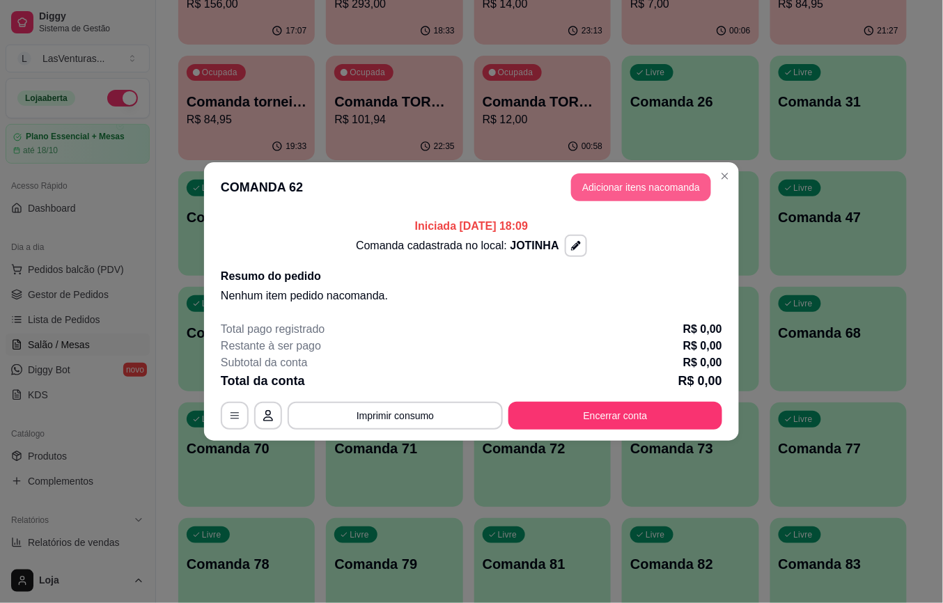
click at [637, 193] on button "Adicionar itens na comanda" at bounding box center [641, 187] width 140 height 28
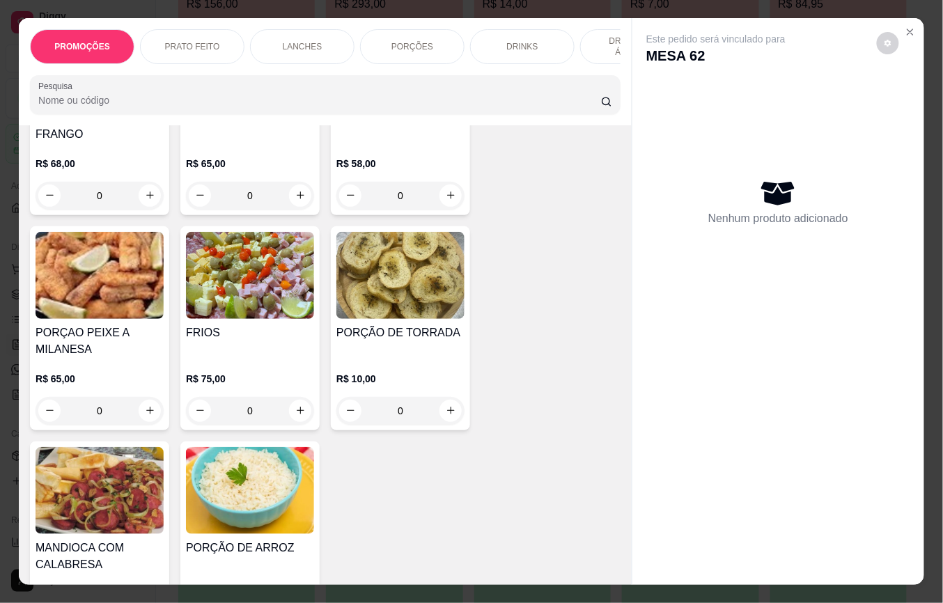
scroll to position [2508, 0]
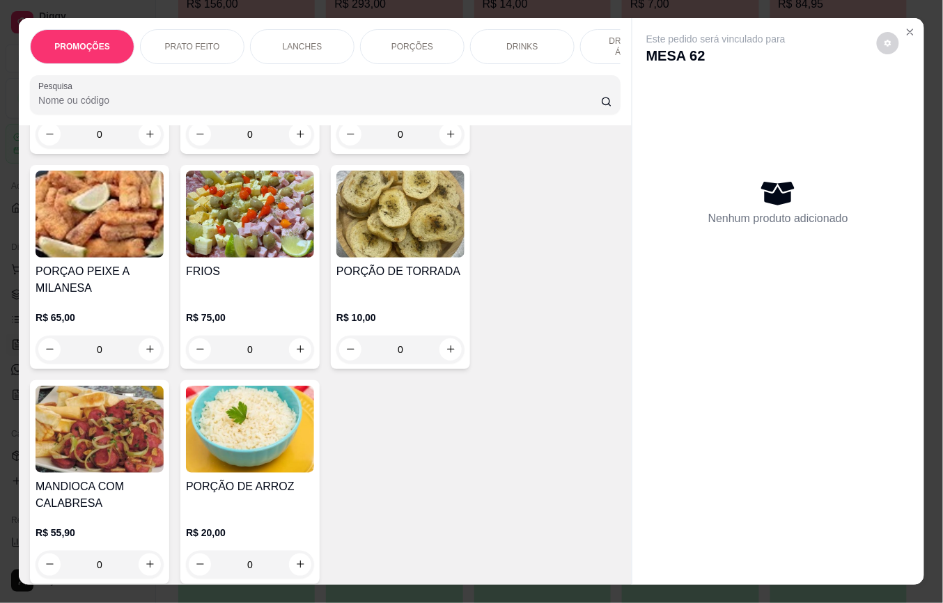
click at [139, 344] on button "increase-product-quantity" at bounding box center [150, 350] width 22 height 22
type input "1"
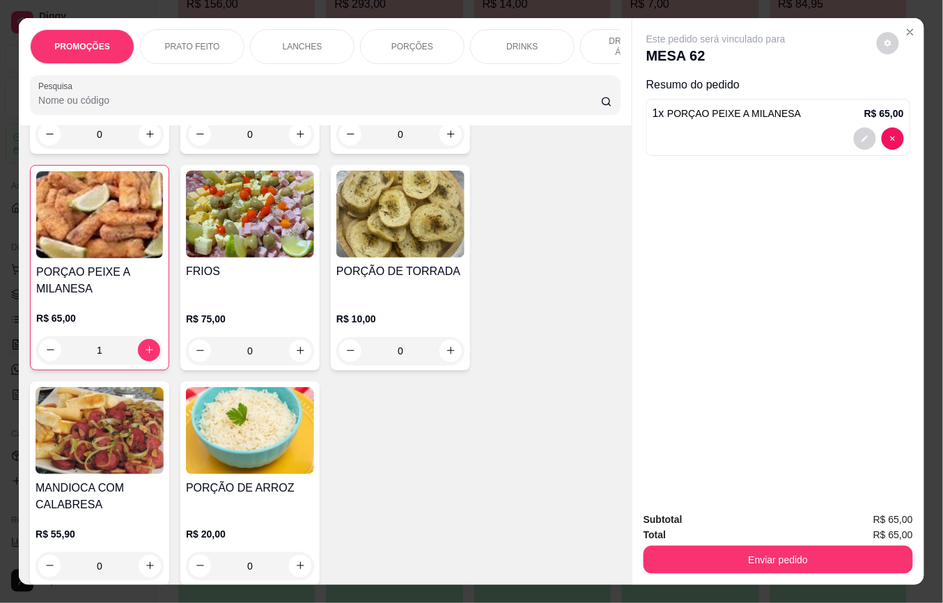
click at [724, 546] on button "Enviar pedido" at bounding box center [779, 560] width 270 height 28
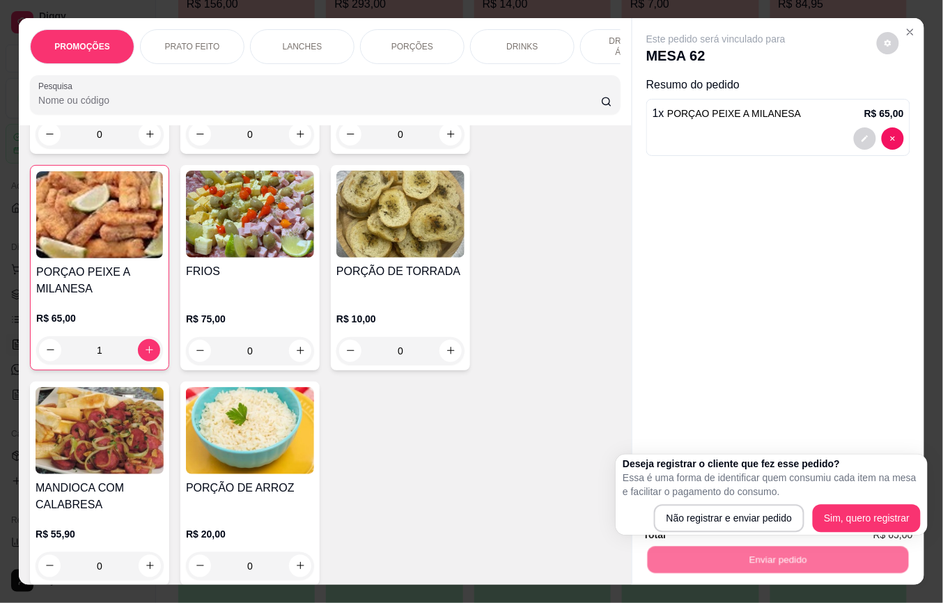
click at [669, 382] on div "Este pedido será vinculado para MESA 62 Resumo do pedido 1 x PORÇAO PEIXE A MIL…" at bounding box center [778, 259] width 292 height 483
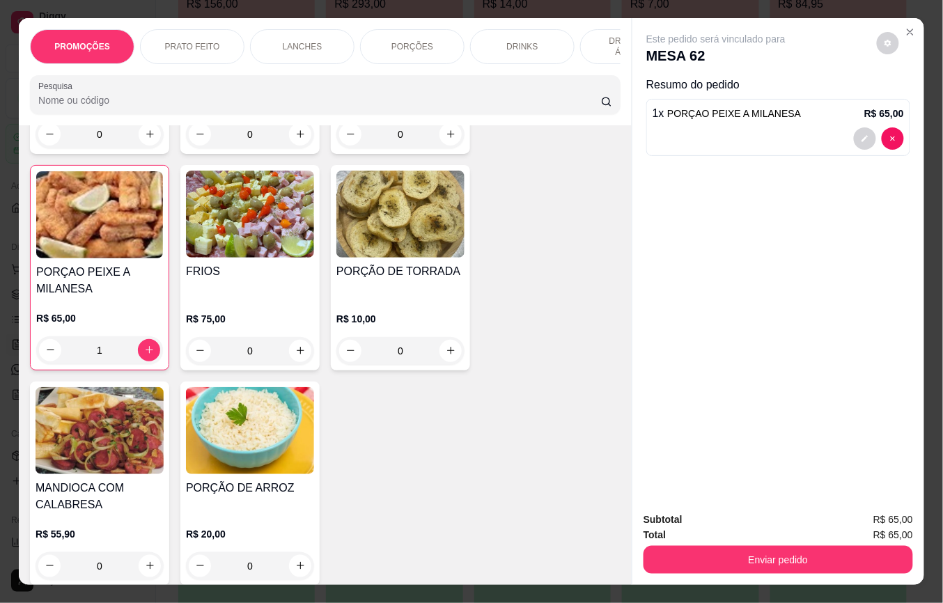
click at [176, 107] on input "Pesquisa" at bounding box center [319, 100] width 563 height 14
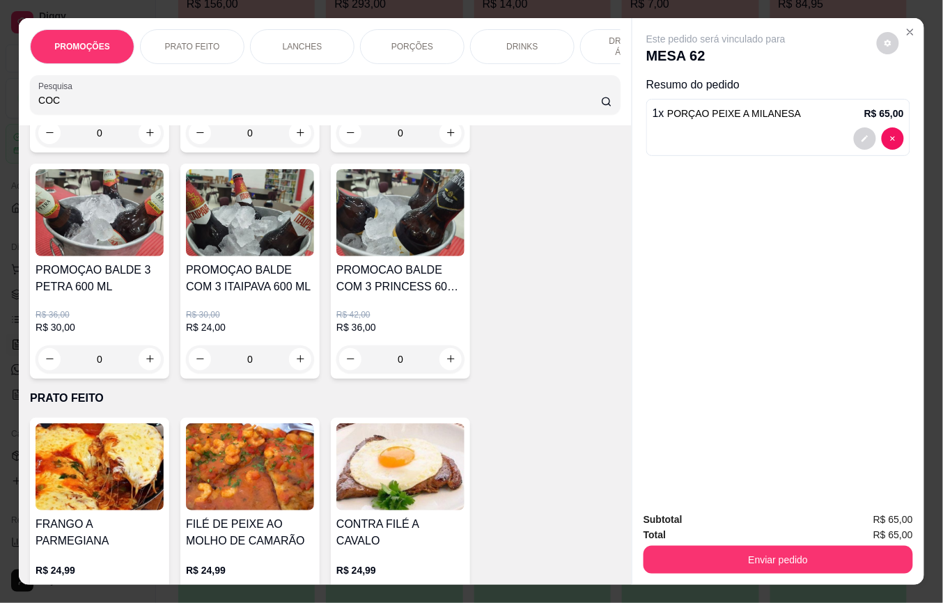
scroll to position [0, 0]
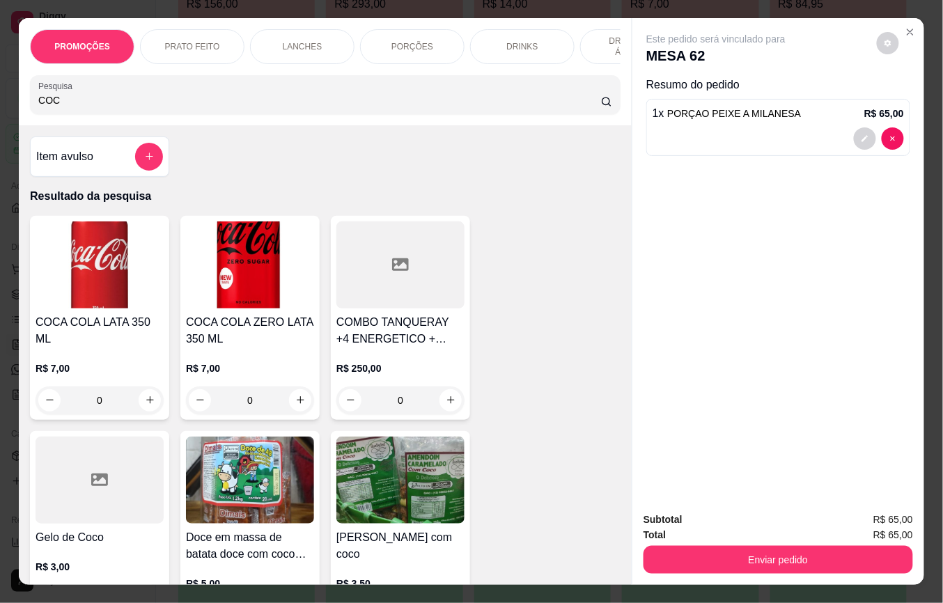
type input "COC"
click at [145, 396] on icon "increase-product-quantity" at bounding box center [150, 401] width 10 height 10
type input "1"
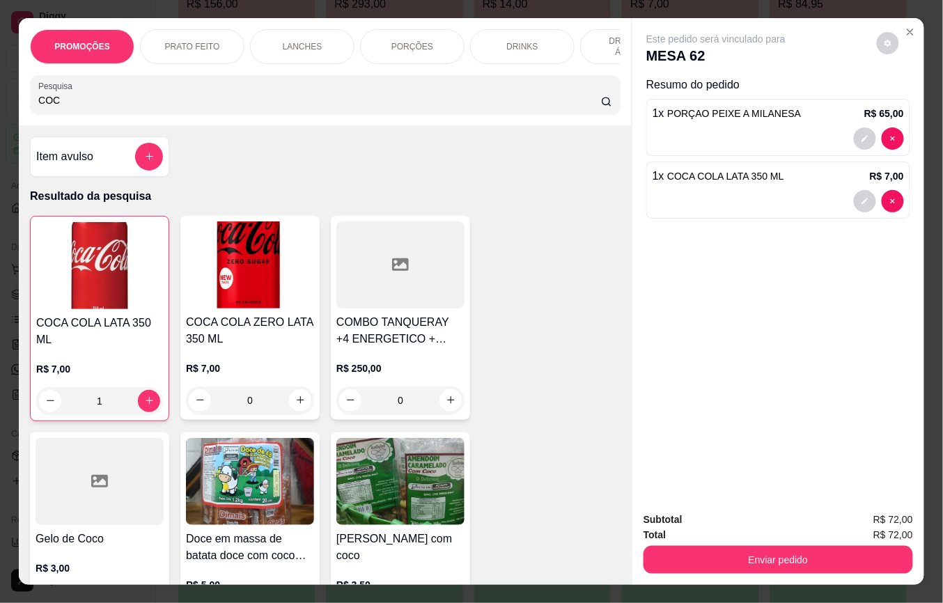
click at [698, 550] on button "Enviar pedido" at bounding box center [779, 560] width 270 height 28
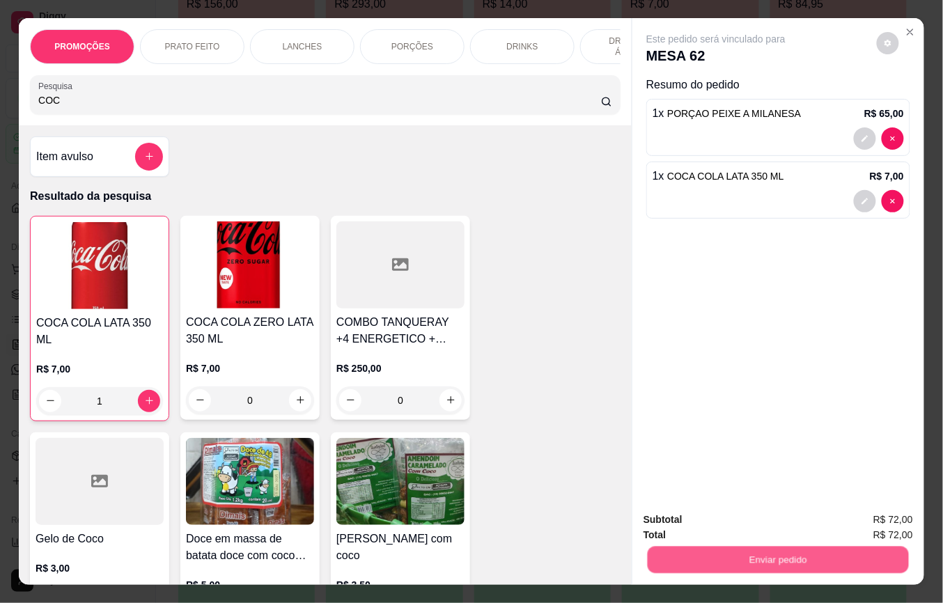
click at [701, 520] on button "Não registrar e enviar pedido" at bounding box center [731, 519] width 145 height 26
